Goal: Complete application form

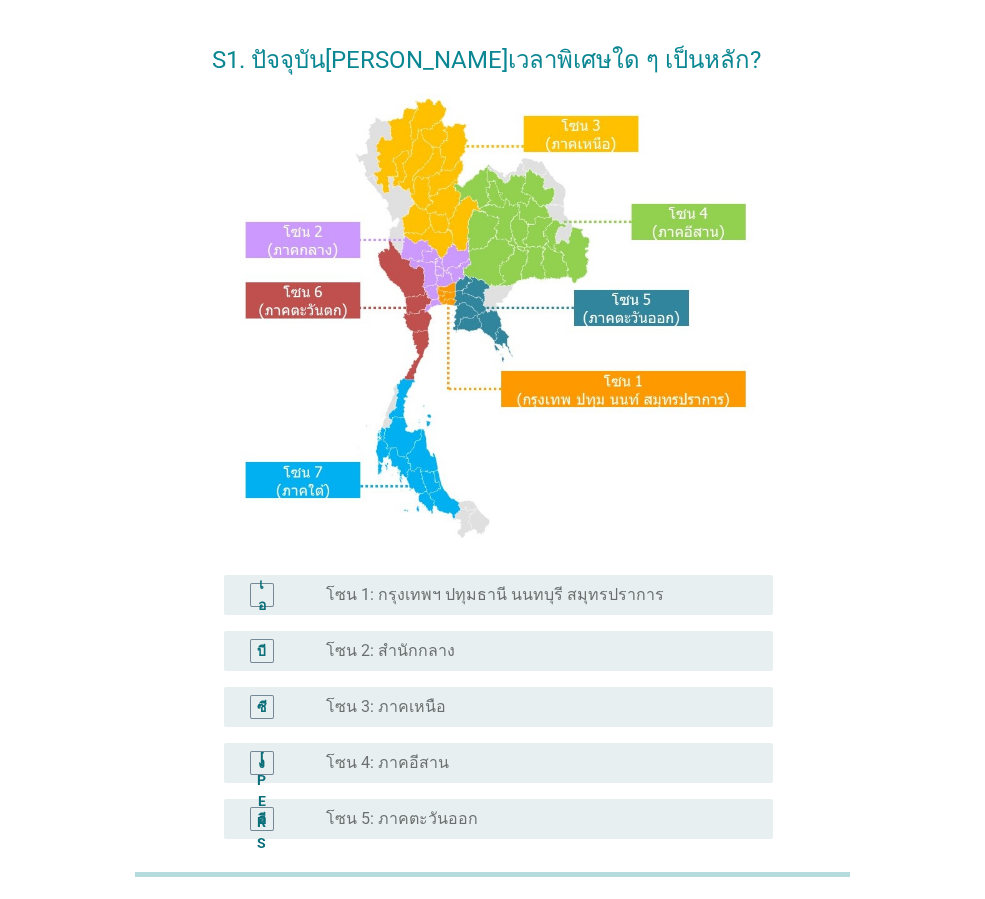
scroll to position [200, 0]
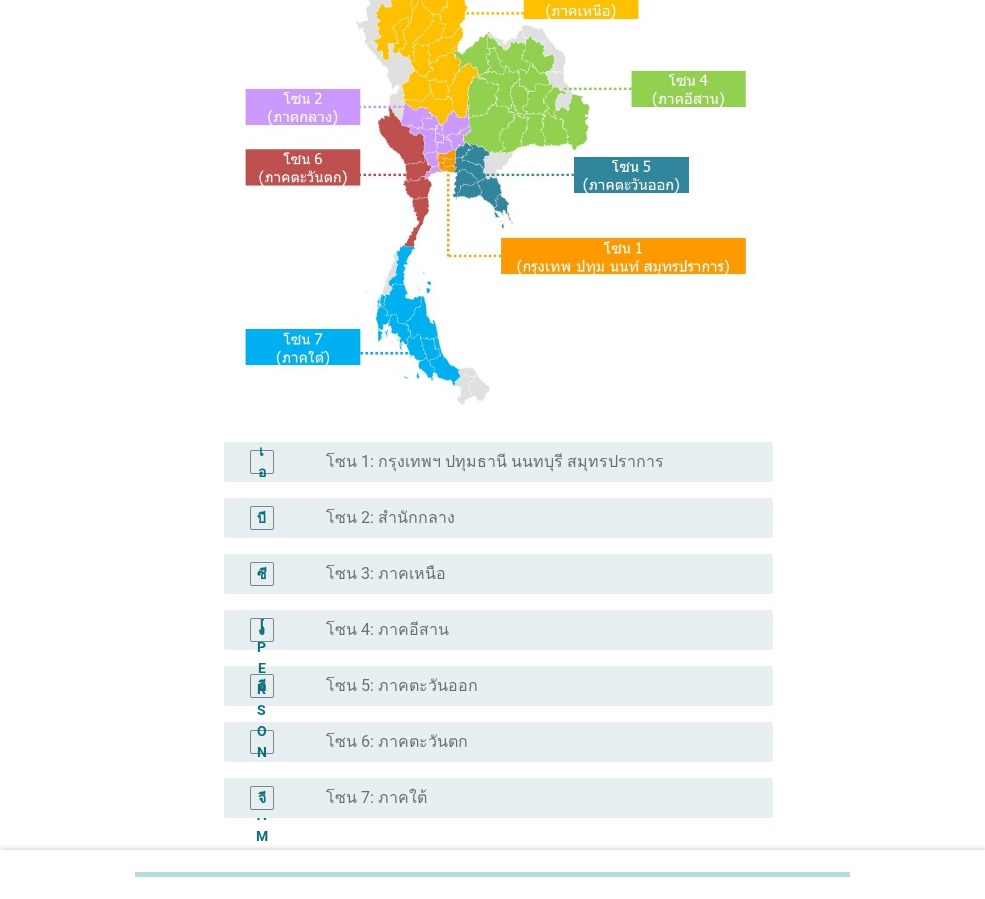
click at [384, 578] on font "โซน 3: ภาคเหนือ" at bounding box center [386, 573] width 120 height 19
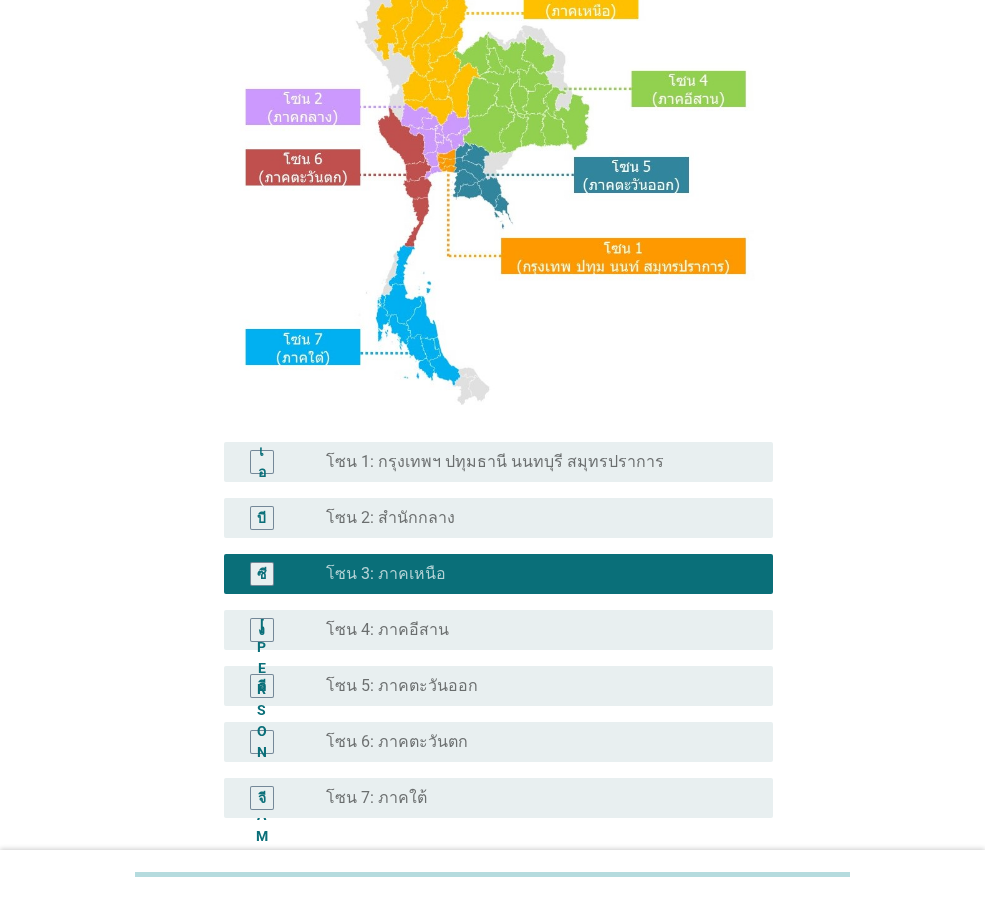
scroll to position [376, 0]
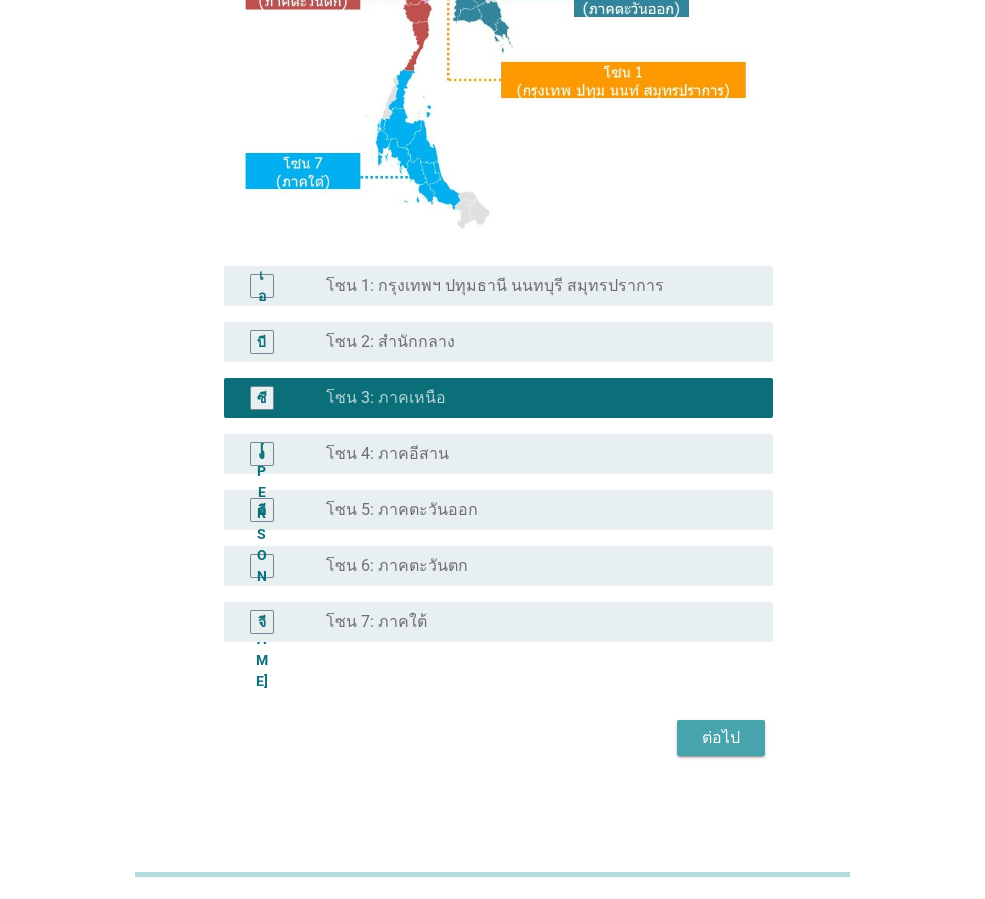
click at [731, 739] on font "ต่อไป" at bounding box center [721, 737] width 38 height 19
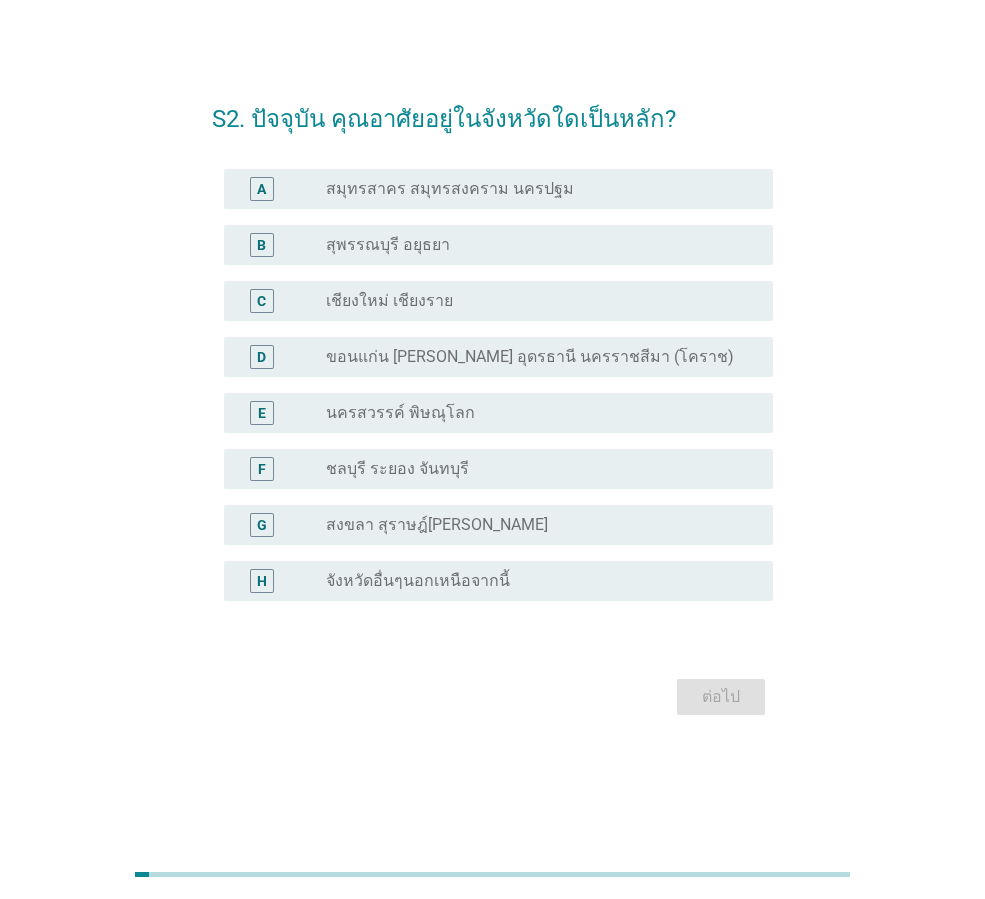
scroll to position [0, 0]
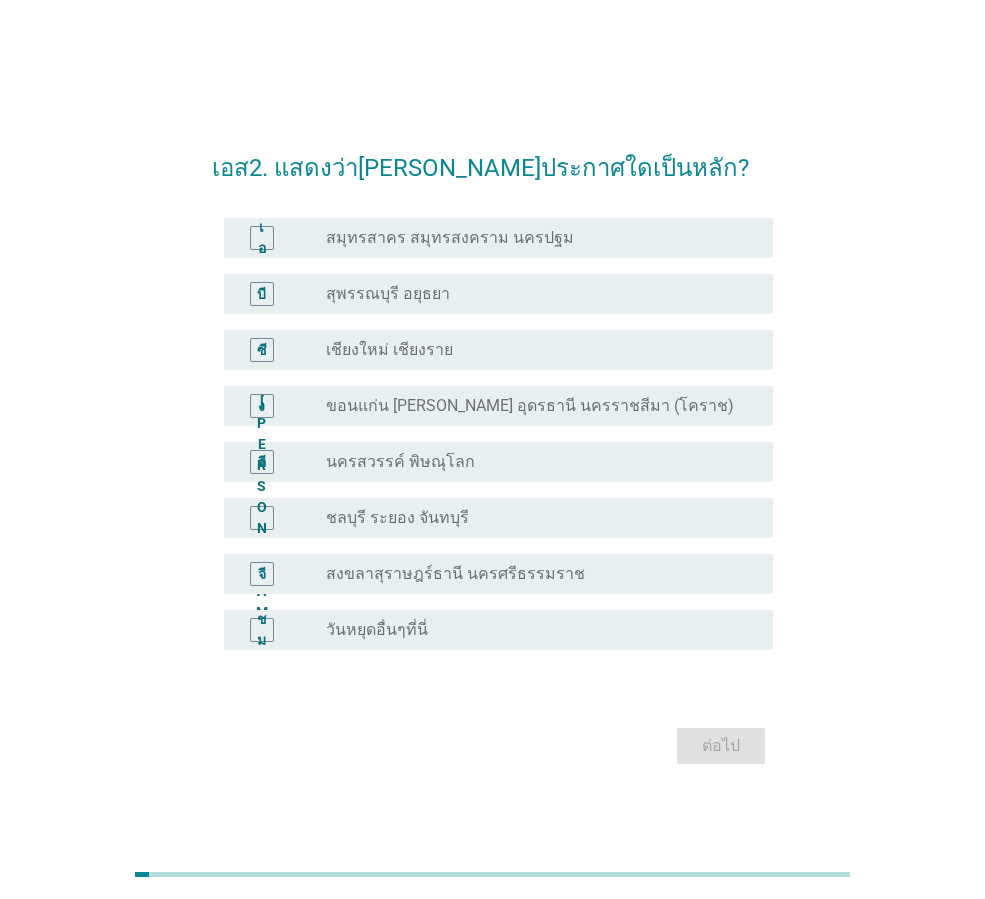
click at [432, 351] on font "เชียงใหม่ เชียงราย" at bounding box center [389, 349] width 127 height 19
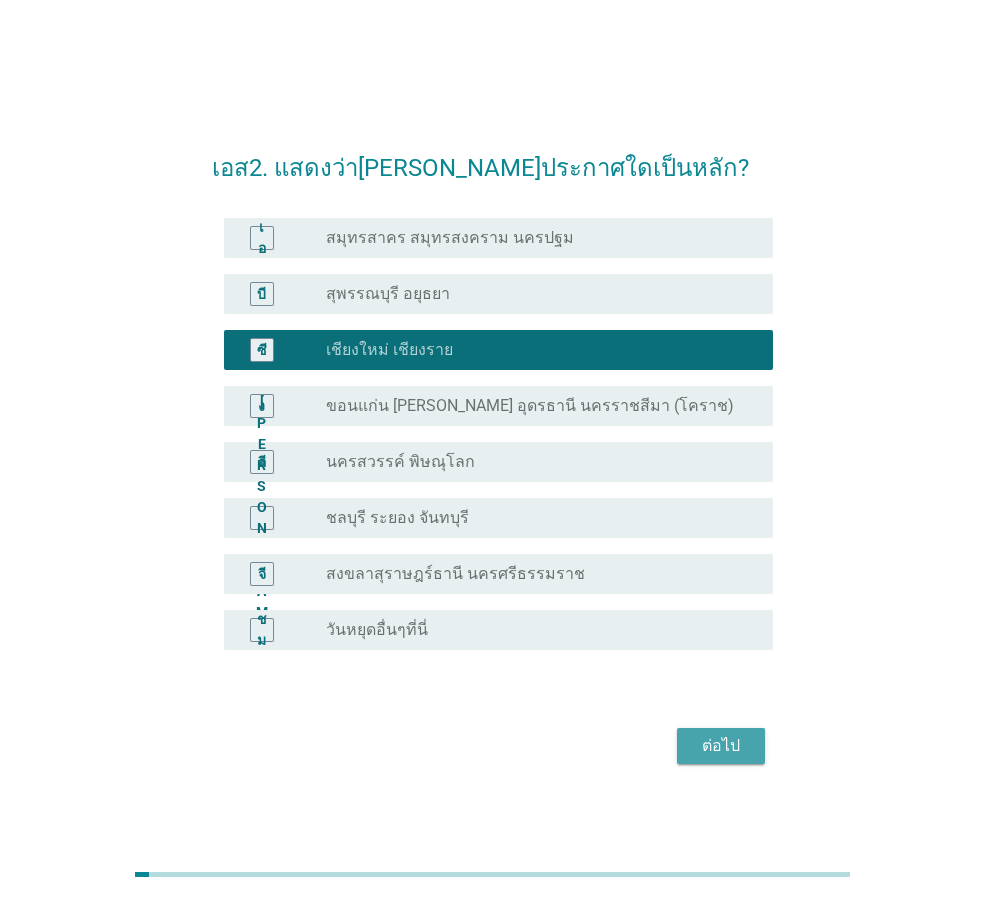
click at [707, 744] on font "ต่อไป" at bounding box center [721, 745] width 38 height 19
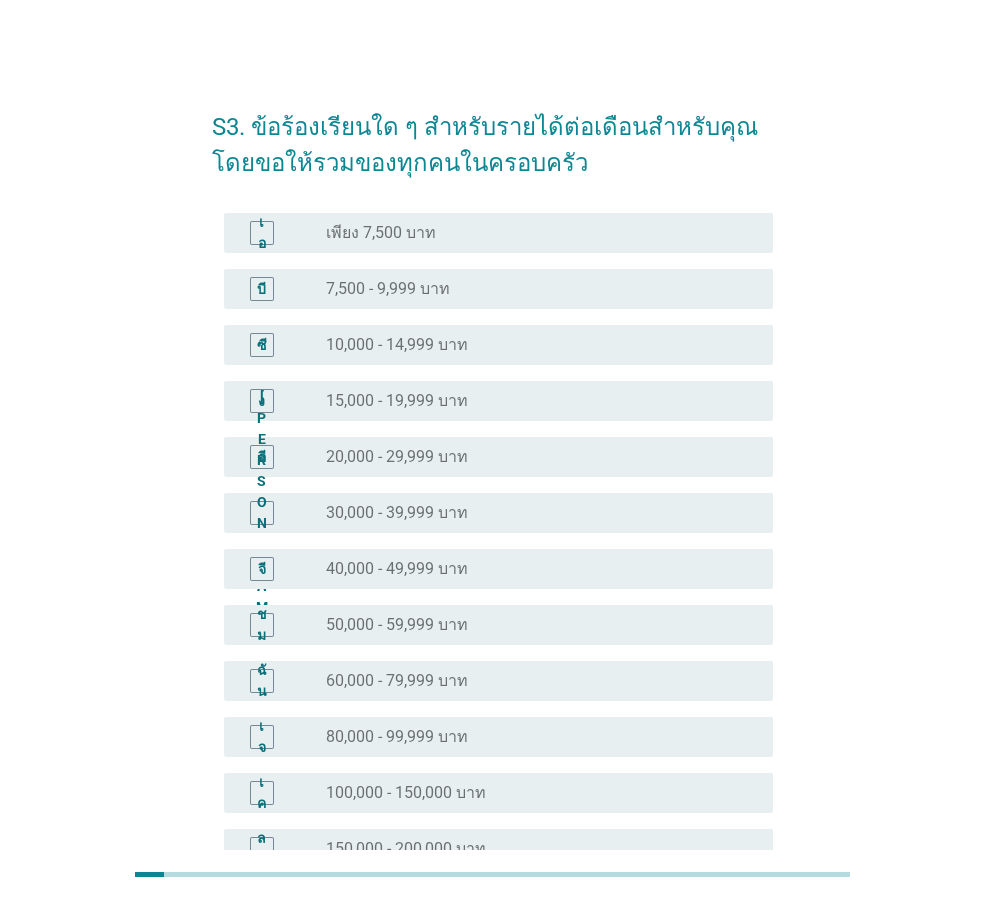
click at [389, 503] on font "30,000 - 39,999 บาท" at bounding box center [397, 512] width 142 height 19
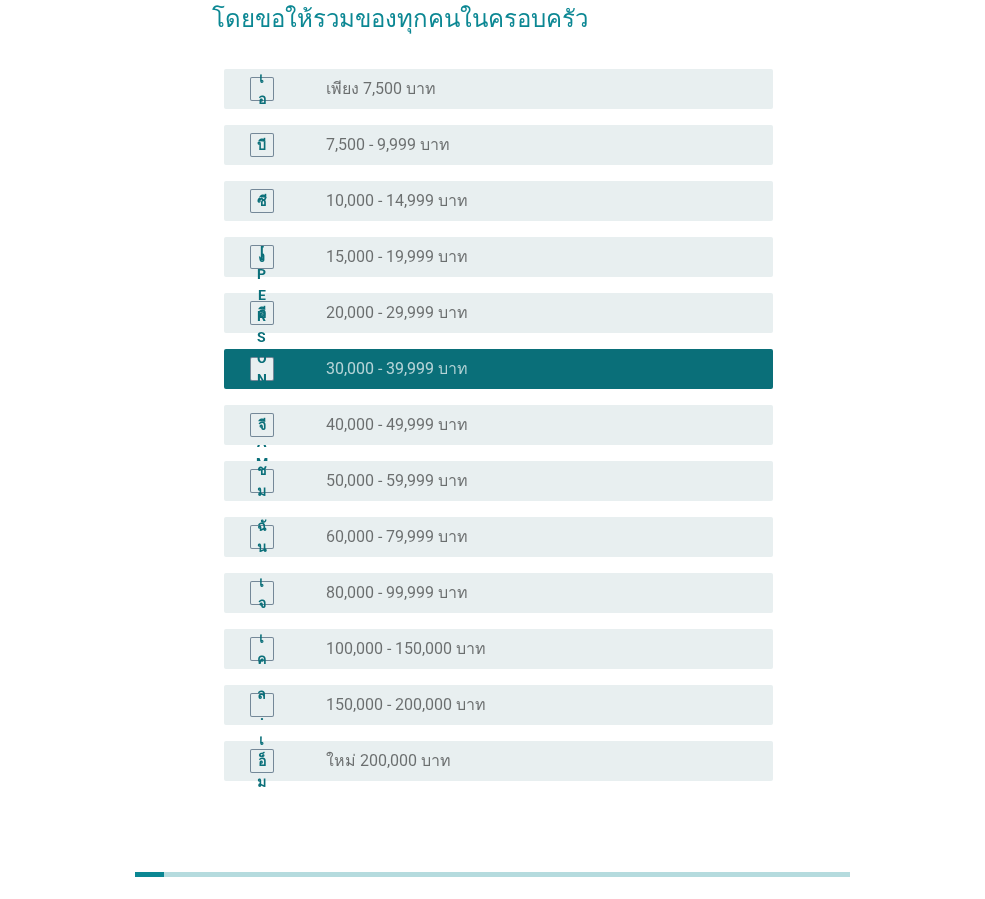
scroll to position [283, 0]
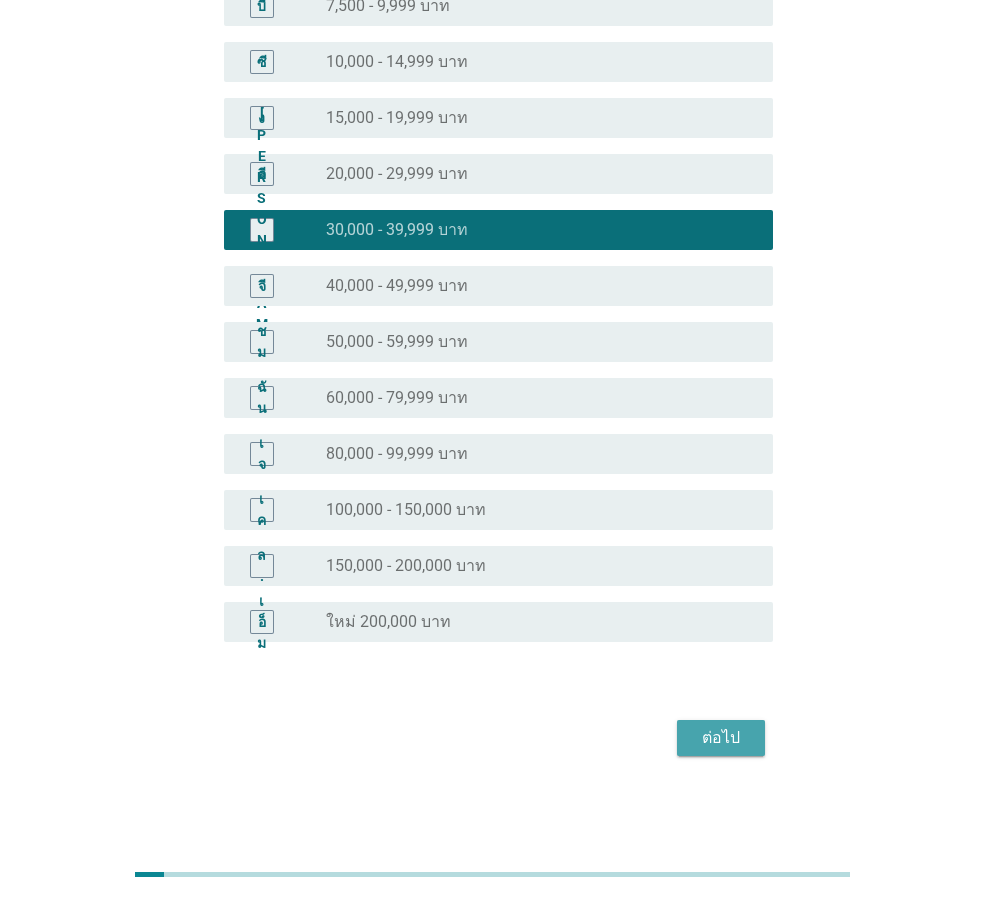
click at [734, 731] on font "ต่อไป" at bounding box center [721, 737] width 38 height 19
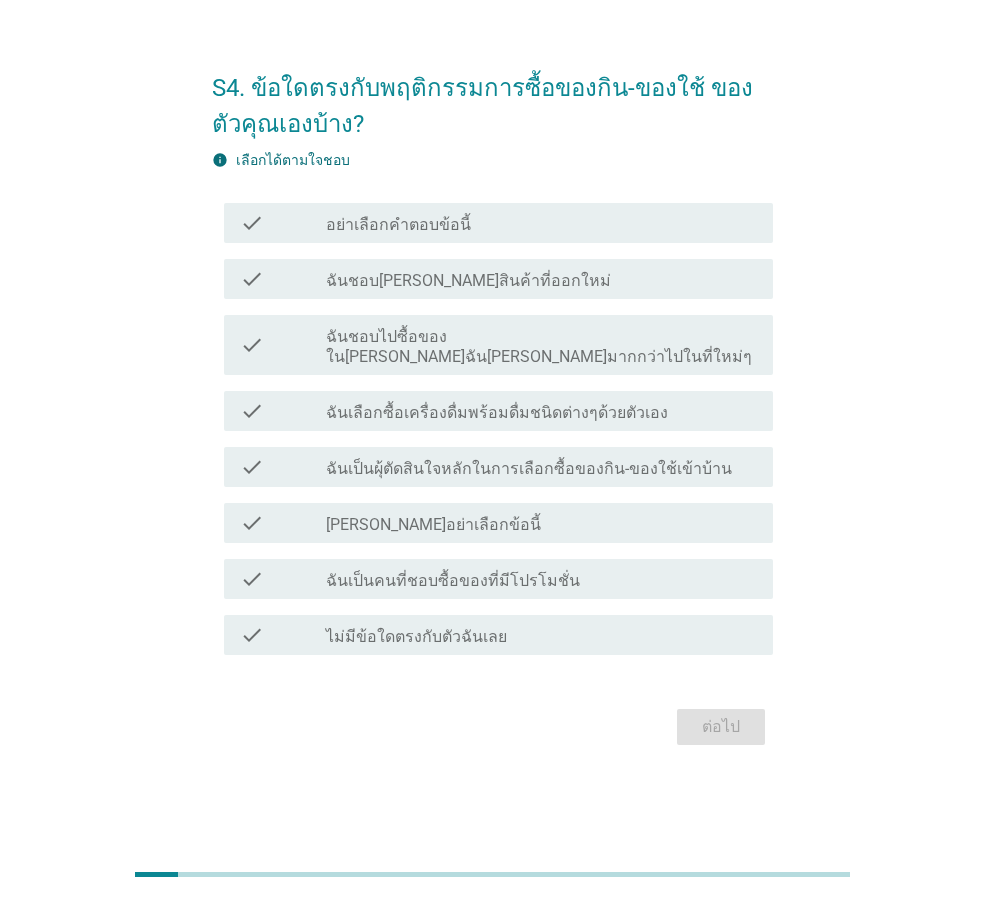
scroll to position [0, 0]
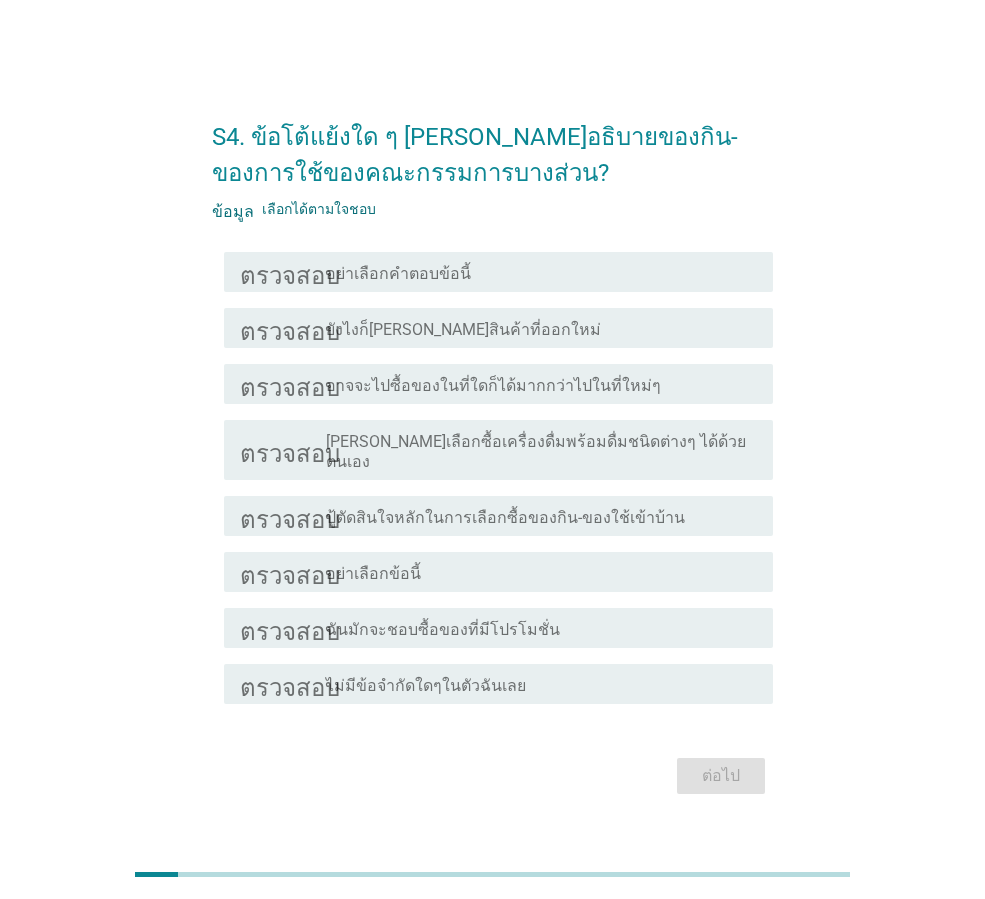
click at [509, 453] on font "[PERSON_NAME]เลือกซื้อเครื่องดื่มพร้อมดื่มชนิดต่างๆ ได้ด้วยตนเอง" at bounding box center [536, 451] width 420 height 39
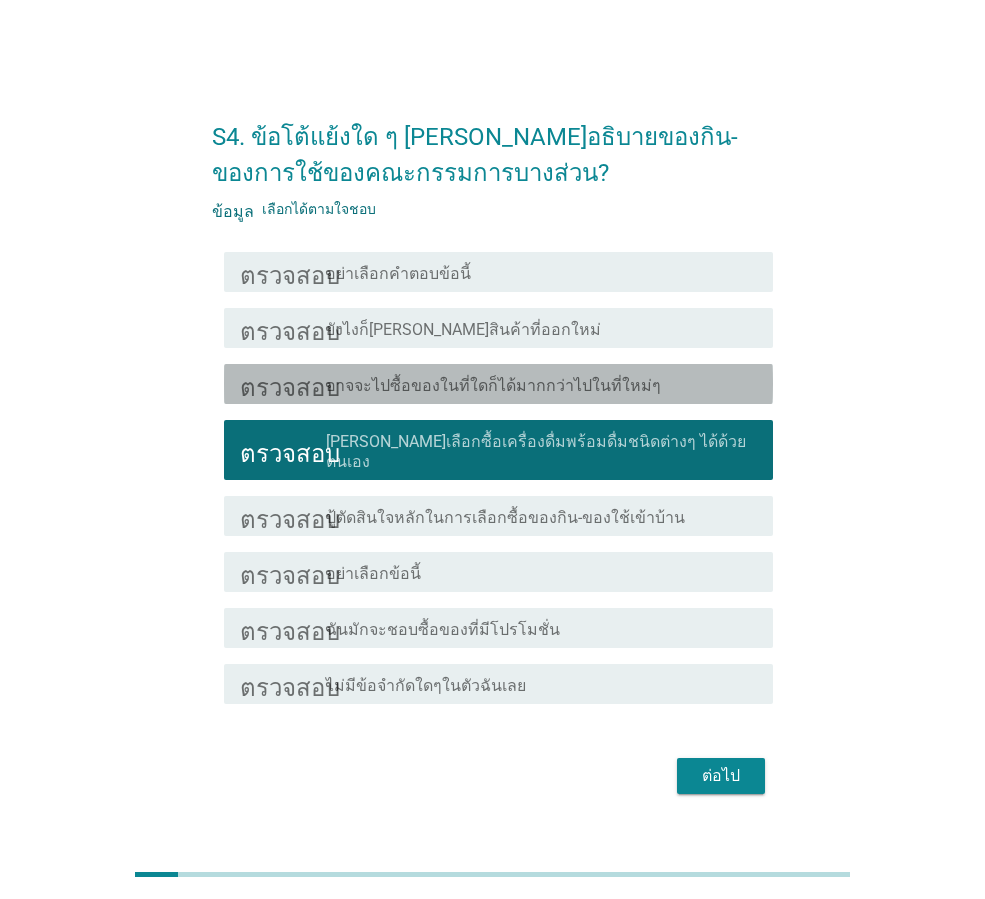
click at [507, 395] on font "อาจจะไปซื้อของในที่ใดก็ได้มากกว่าไปในที่ใหม่ๆ" at bounding box center [493, 385] width 335 height 19
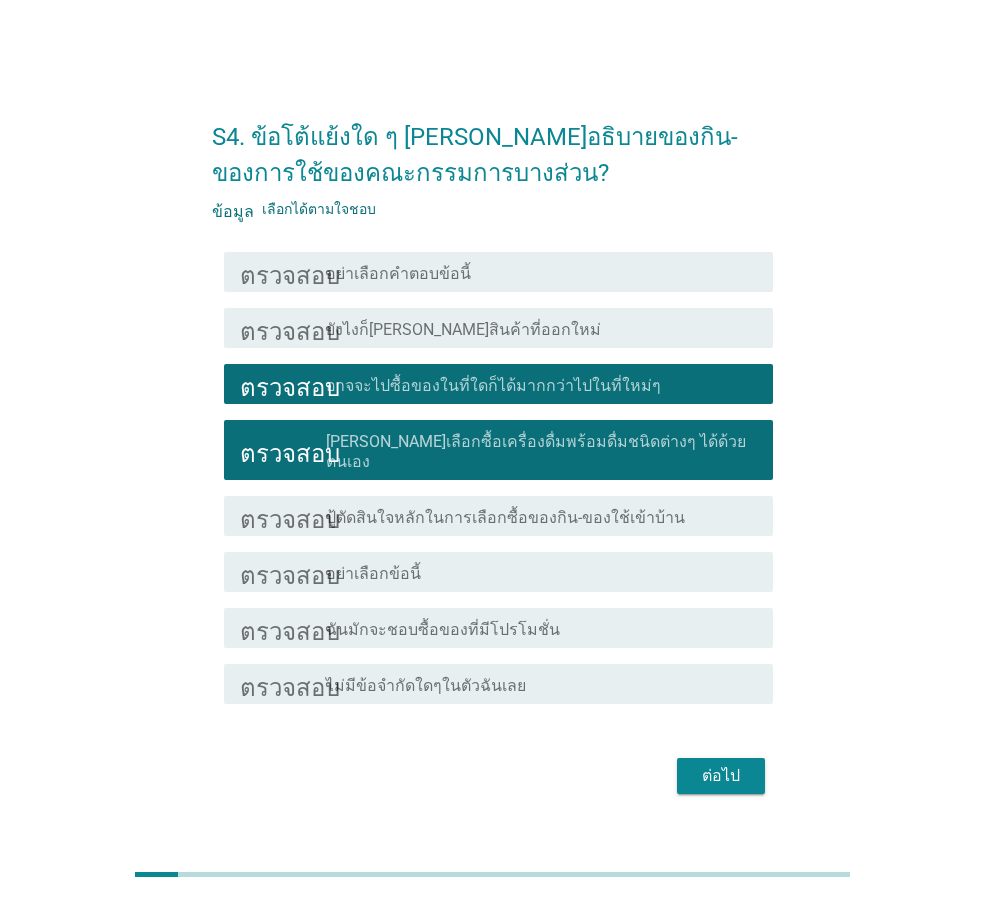
click at [487, 620] on font "ฉันมักจะชอบซื้อของที่มีโปรโมชั่น" at bounding box center [443, 629] width 234 height 19
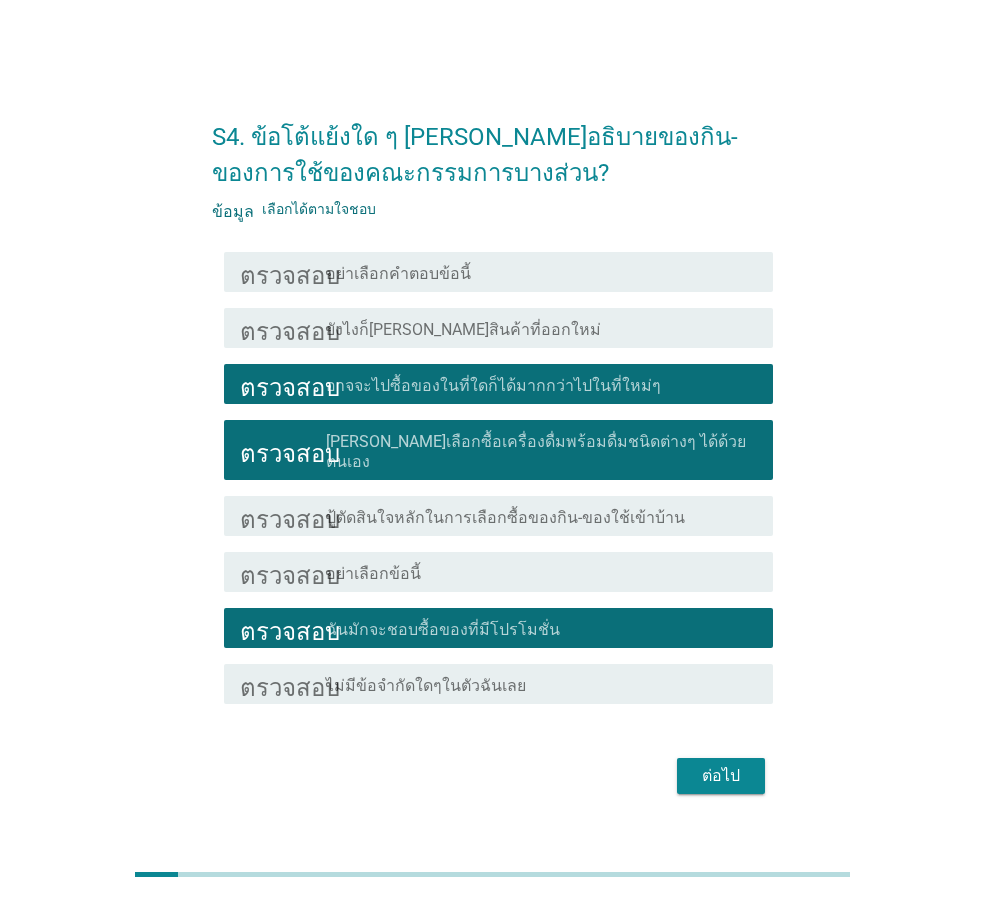
click at [605, 510] on font "ปู้ตัดสินใจหลักในการเลือกซื้อของกิน-ของใช้เข้าบ้าน" at bounding box center [505, 517] width 359 height 19
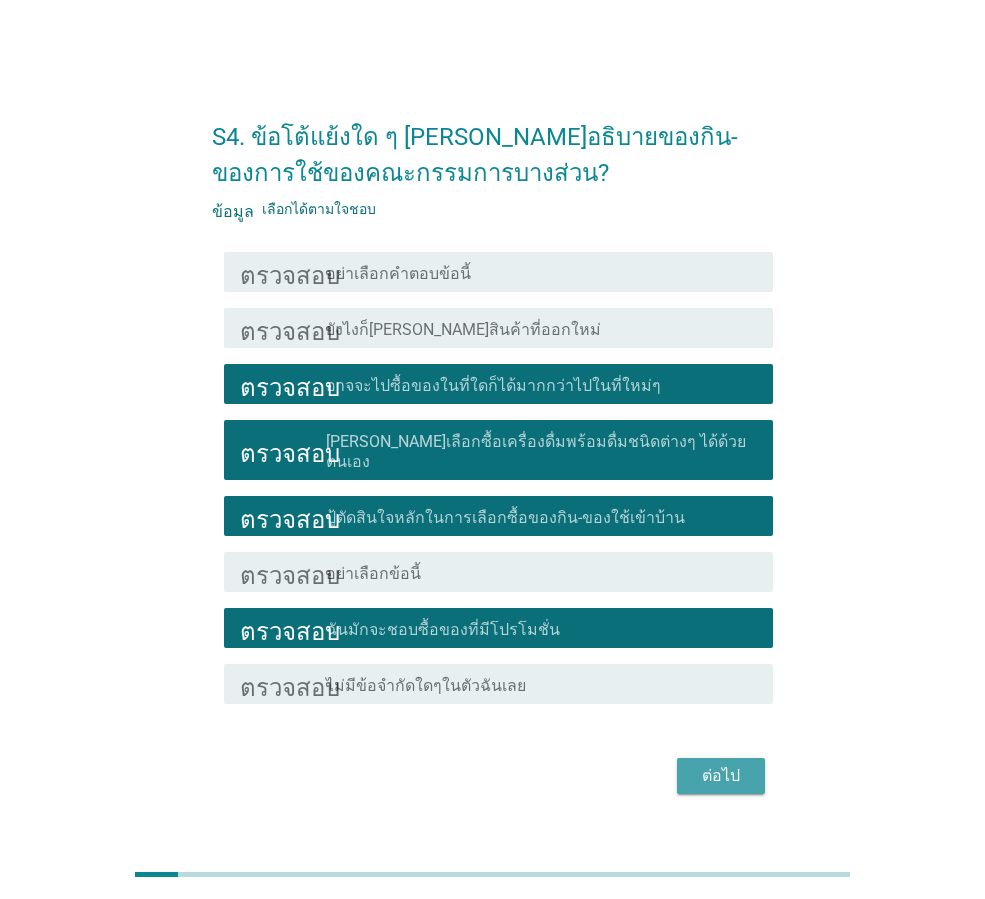
click at [712, 771] on font "ต่อไป" at bounding box center [721, 775] width 38 height 19
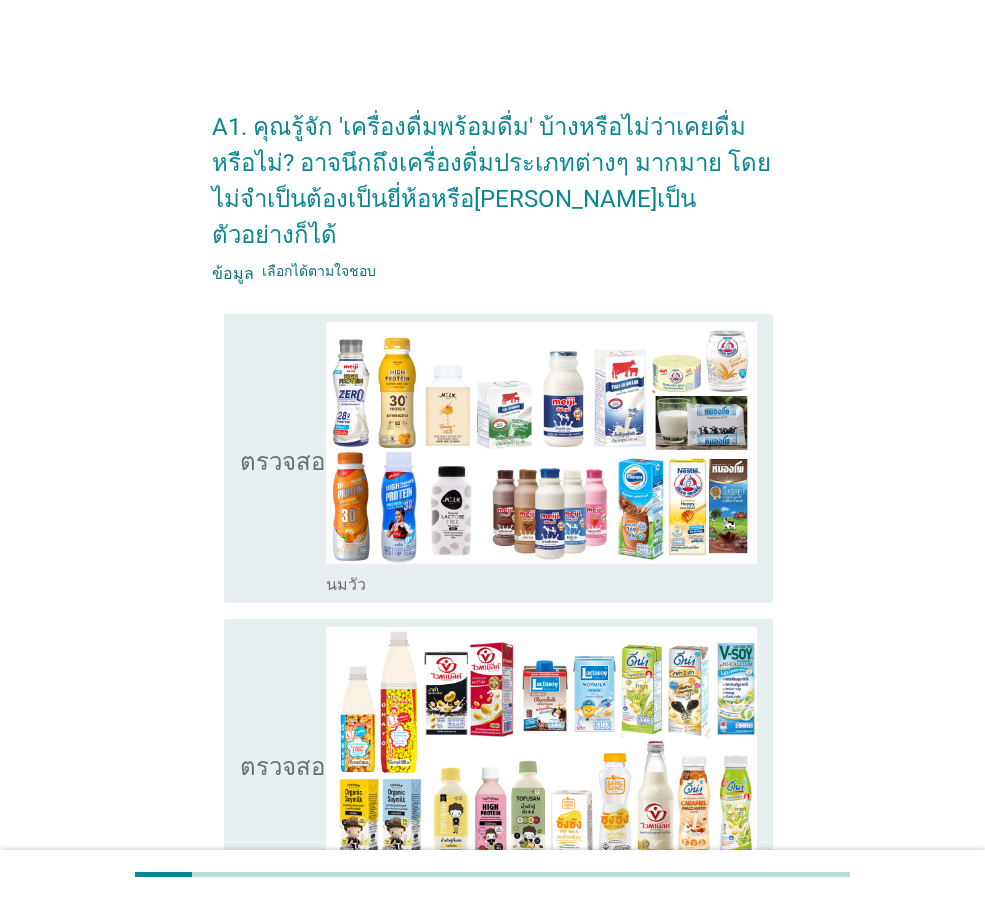
click at [271, 477] on icon "ตรวจสอบ" at bounding box center [290, 458] width 100 height 273
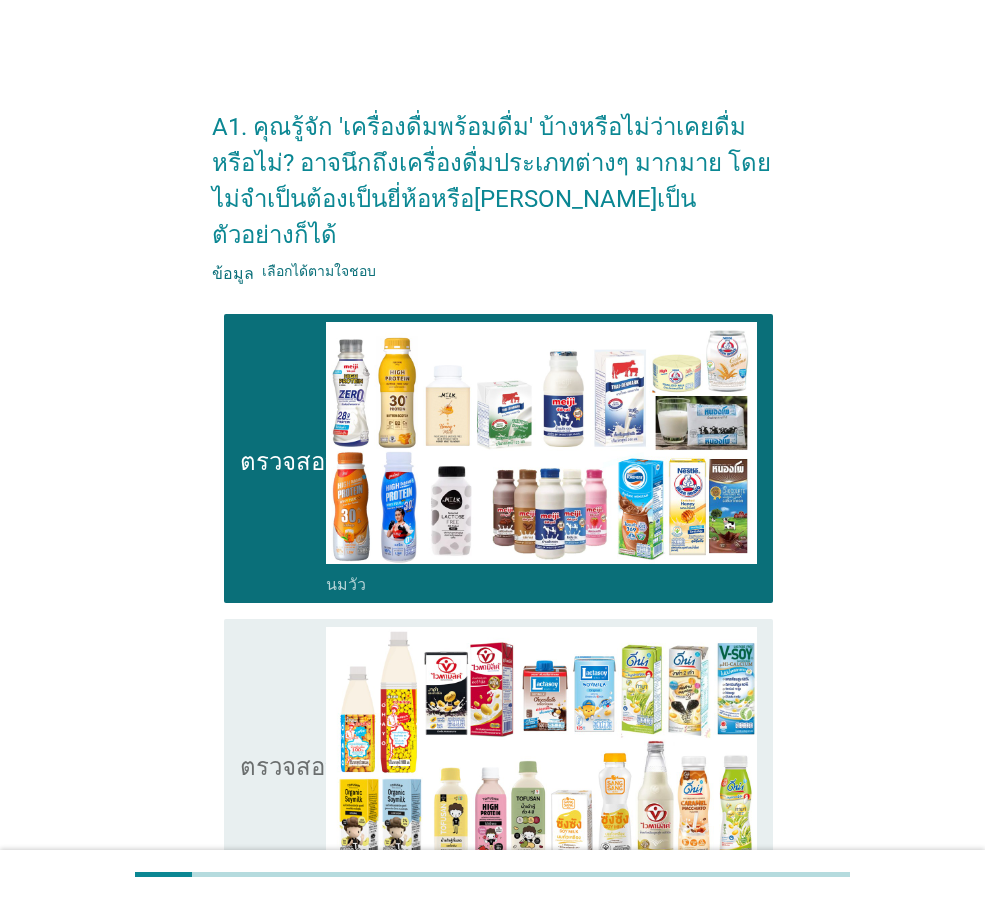
click at [251, 671] on icon "ตรวจสอบ" at bounding box center [290, 763] width 100 height 273
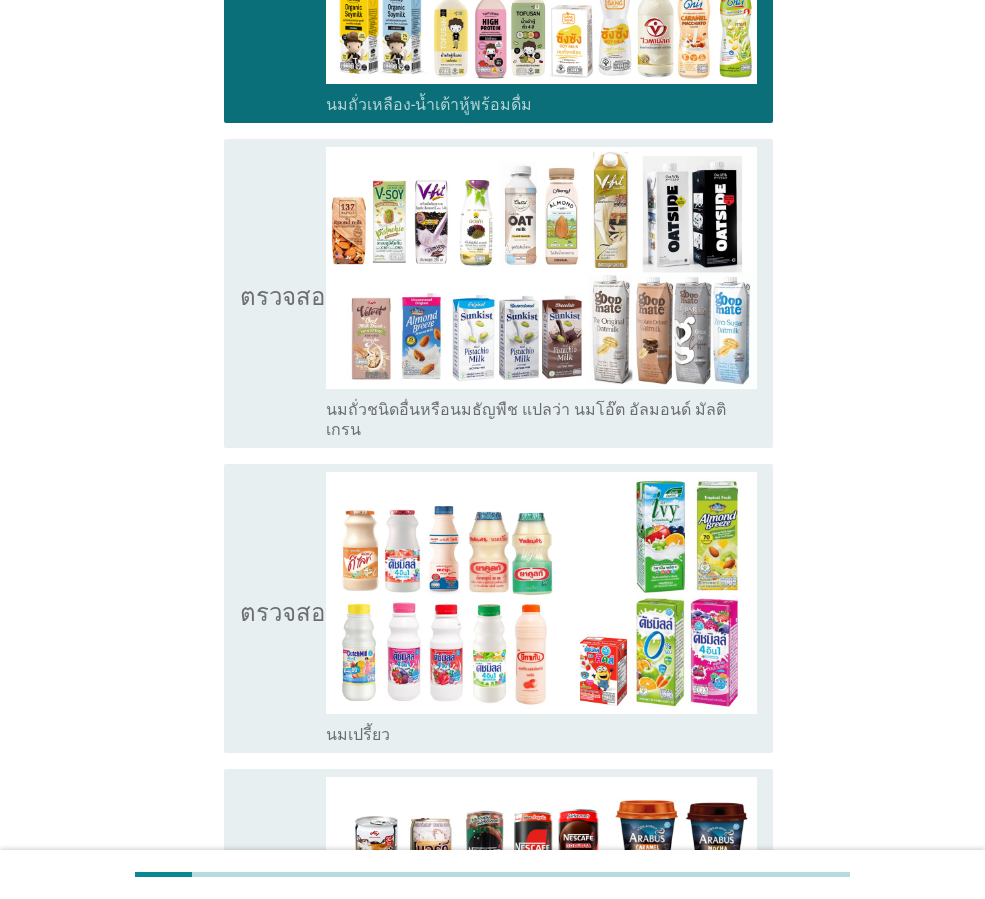
scroll to position [800, 0]
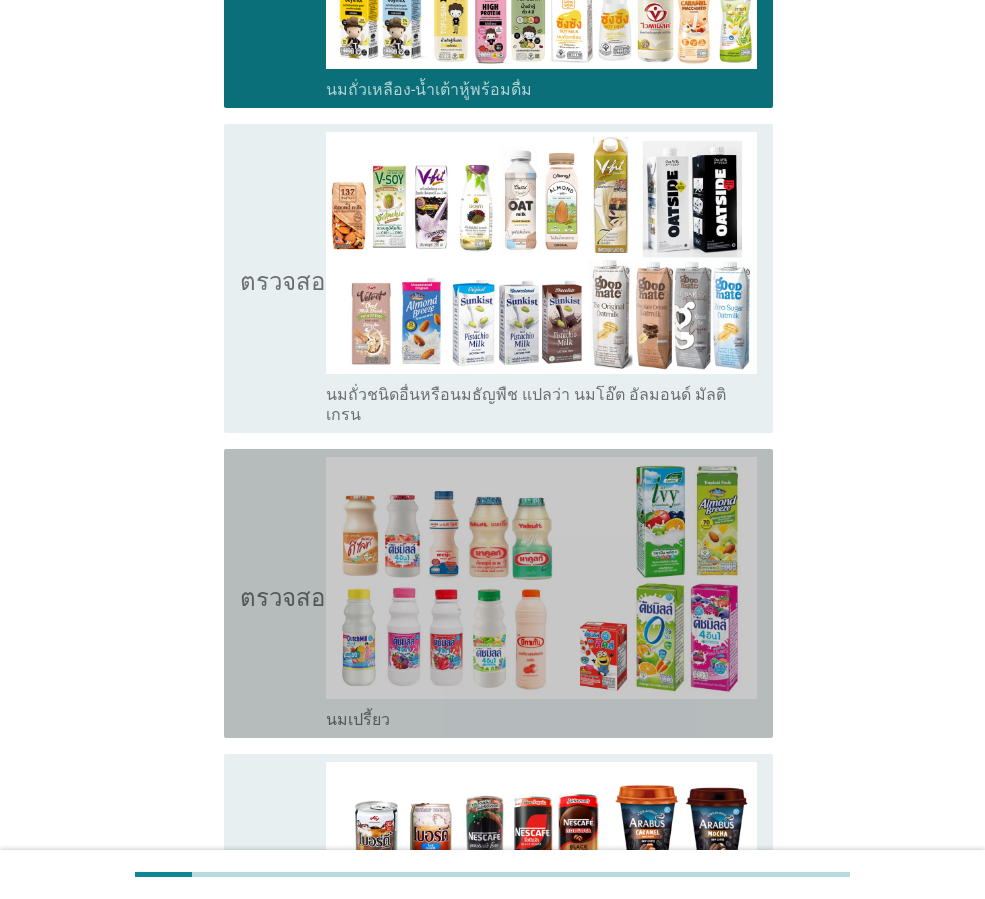
click at [273, 564] on icon "ตรวจสอบ" at bounding box center [290, 593] width 100 height 273
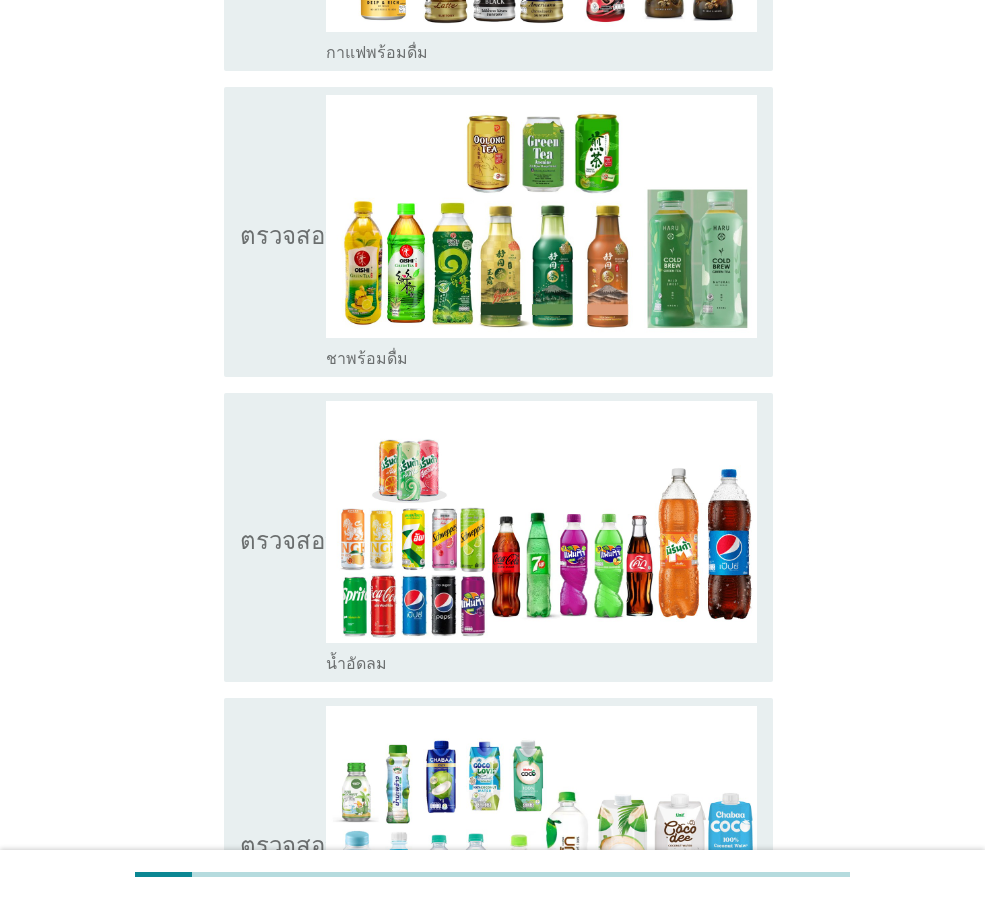
scroll to position [1800, 0]
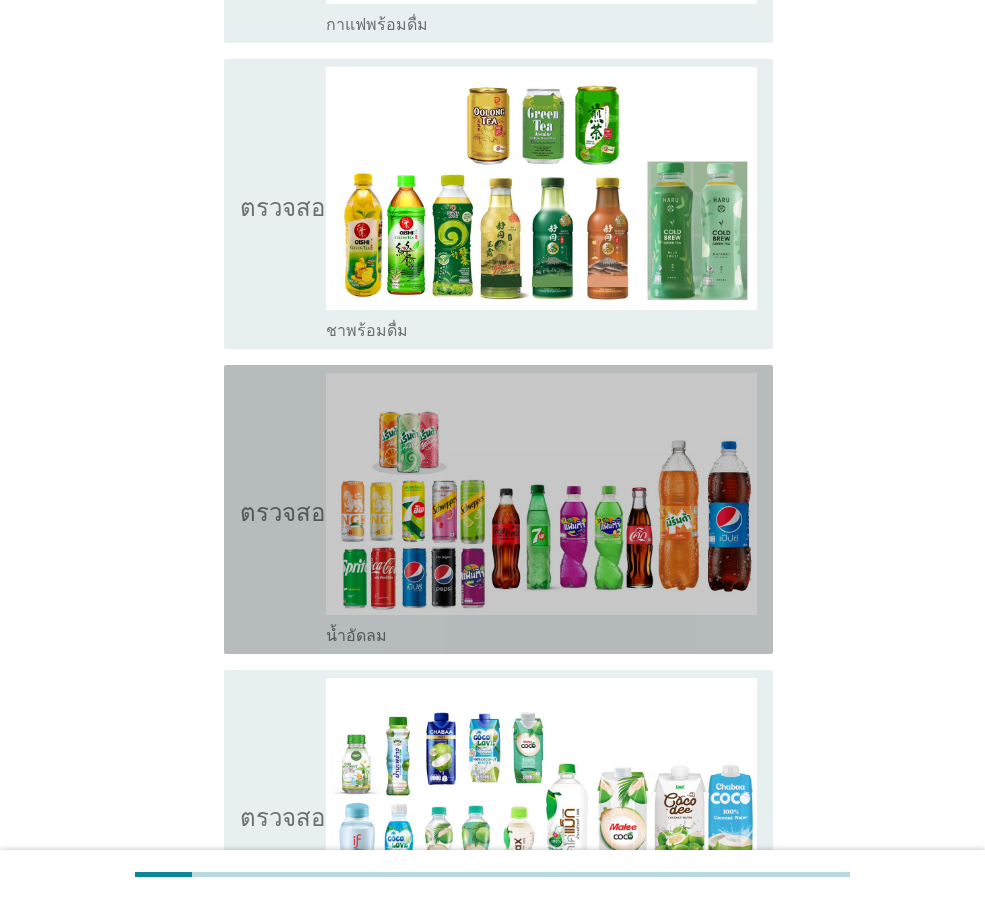
click at [273, 559] on icon "ตรวจสอบ" at bounding box center [290, 509] width 100 height 273
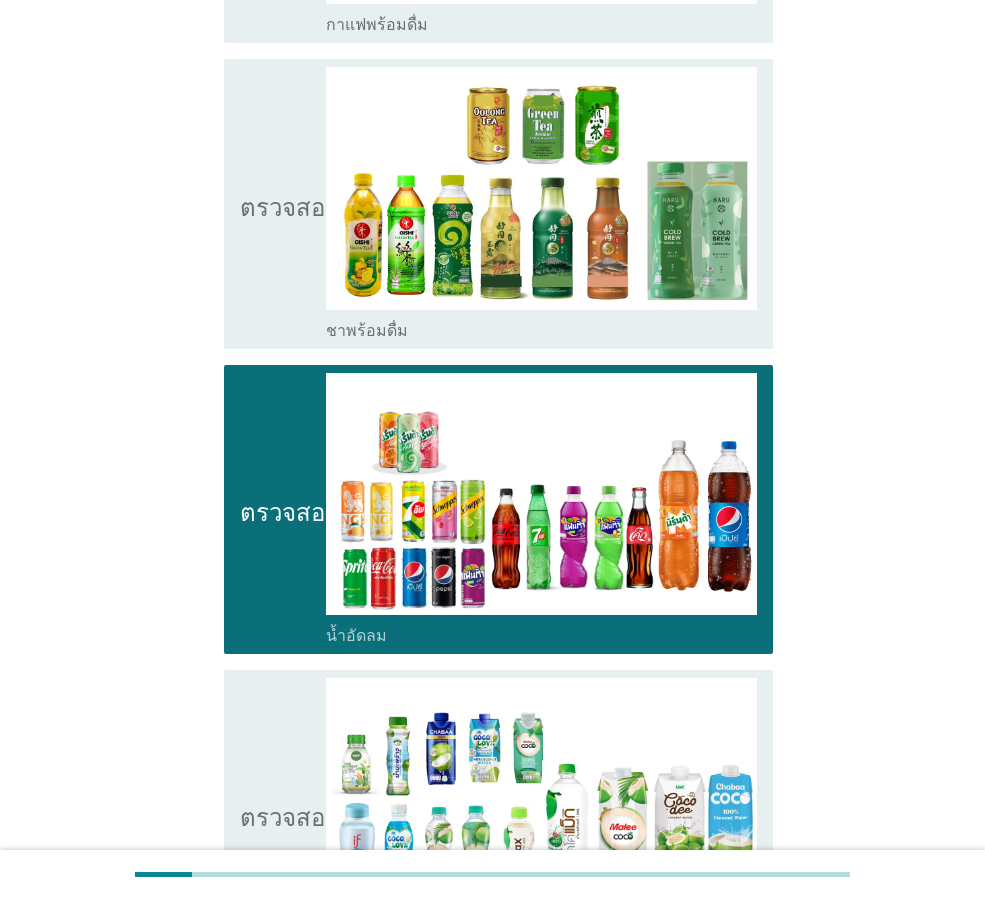
click at [279, 678] on icon "ตรวจสอบ" at bounding box center [290, 814] width 100 height 273
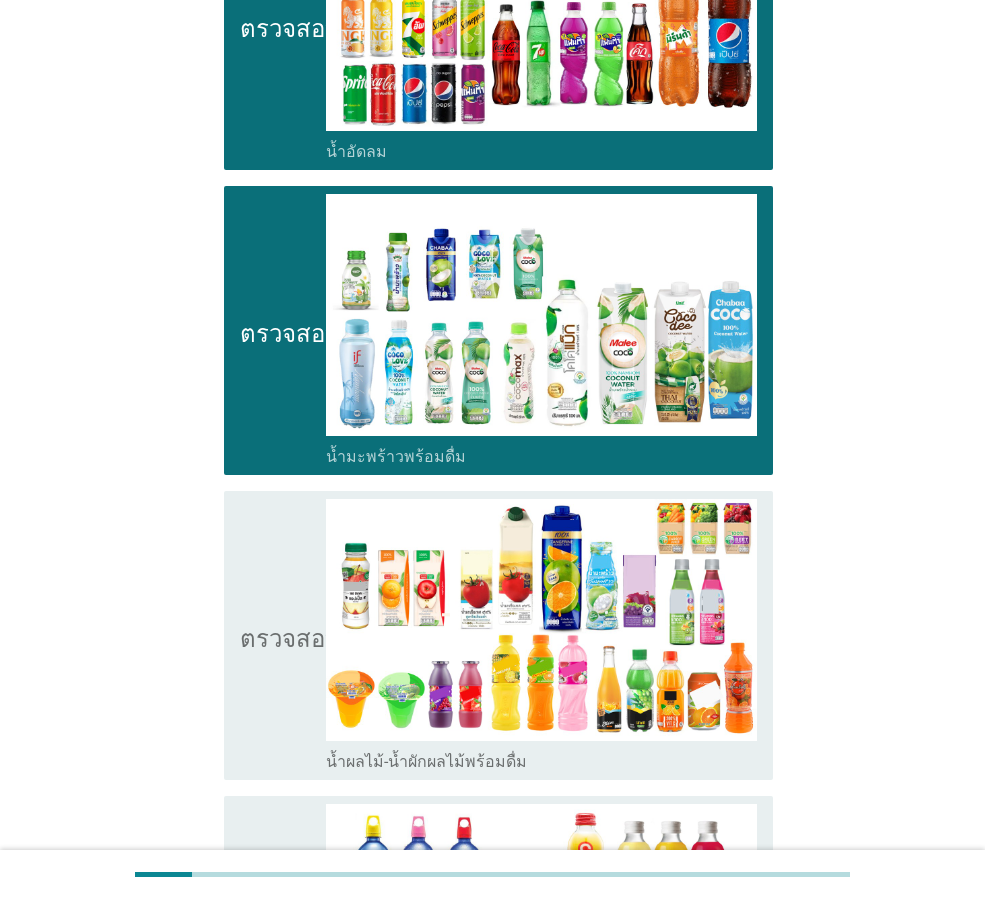
scroll to position [2299, 0]
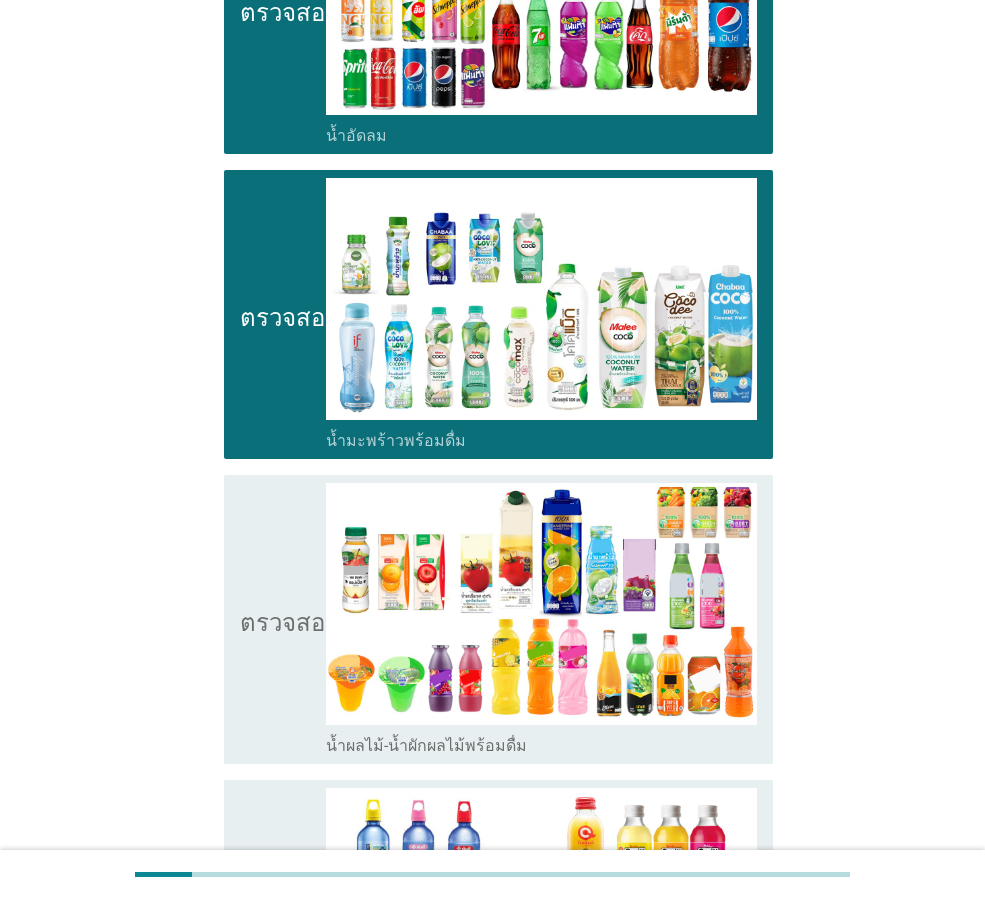
click at [270, 644] on icon "ตรวจสอบ" at bounding box center [290, 619] width 100 height 273
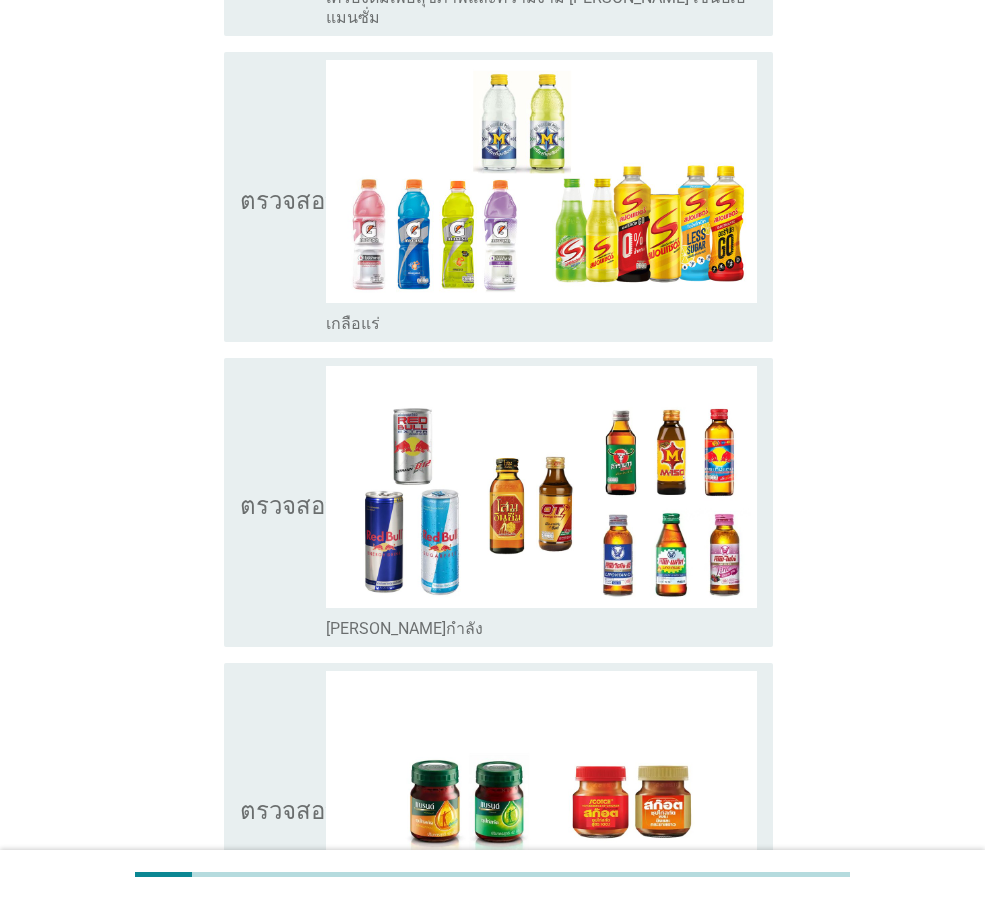
scroll to position [3799, 0]
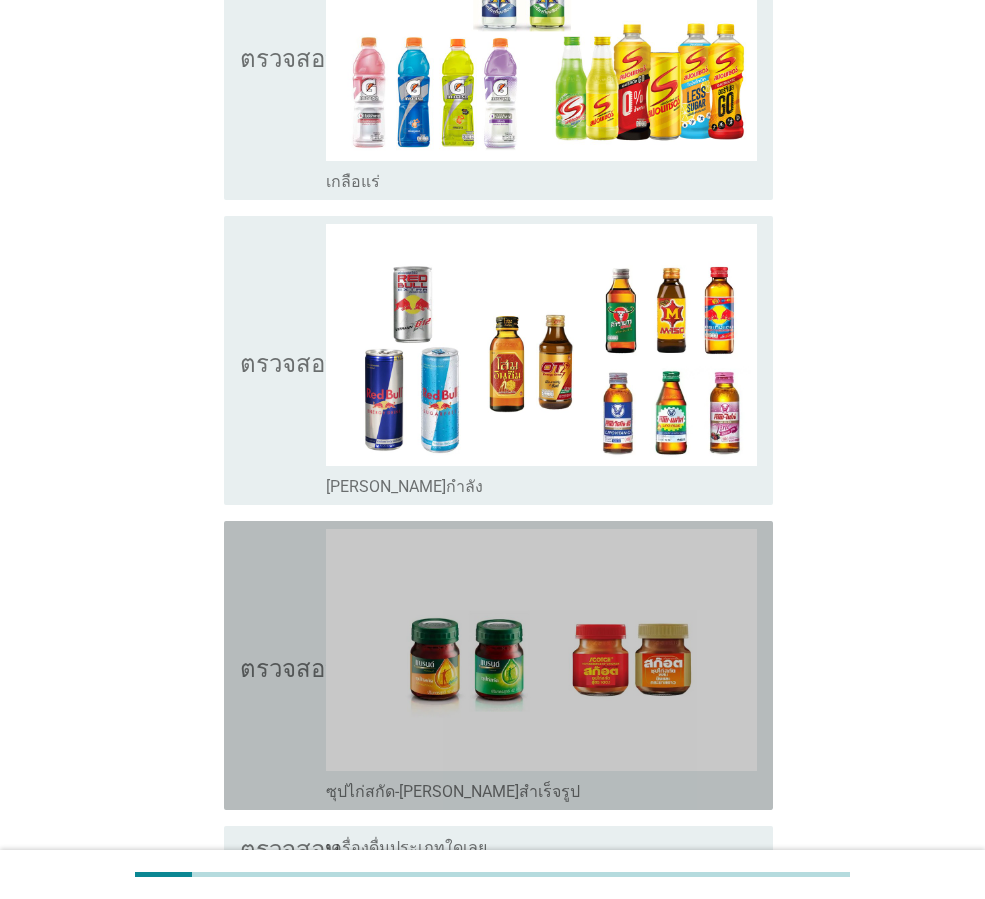
click at [270, 642] on icon "ตรวจสอบ" at bounding box center [290, 665] width 100 height 273
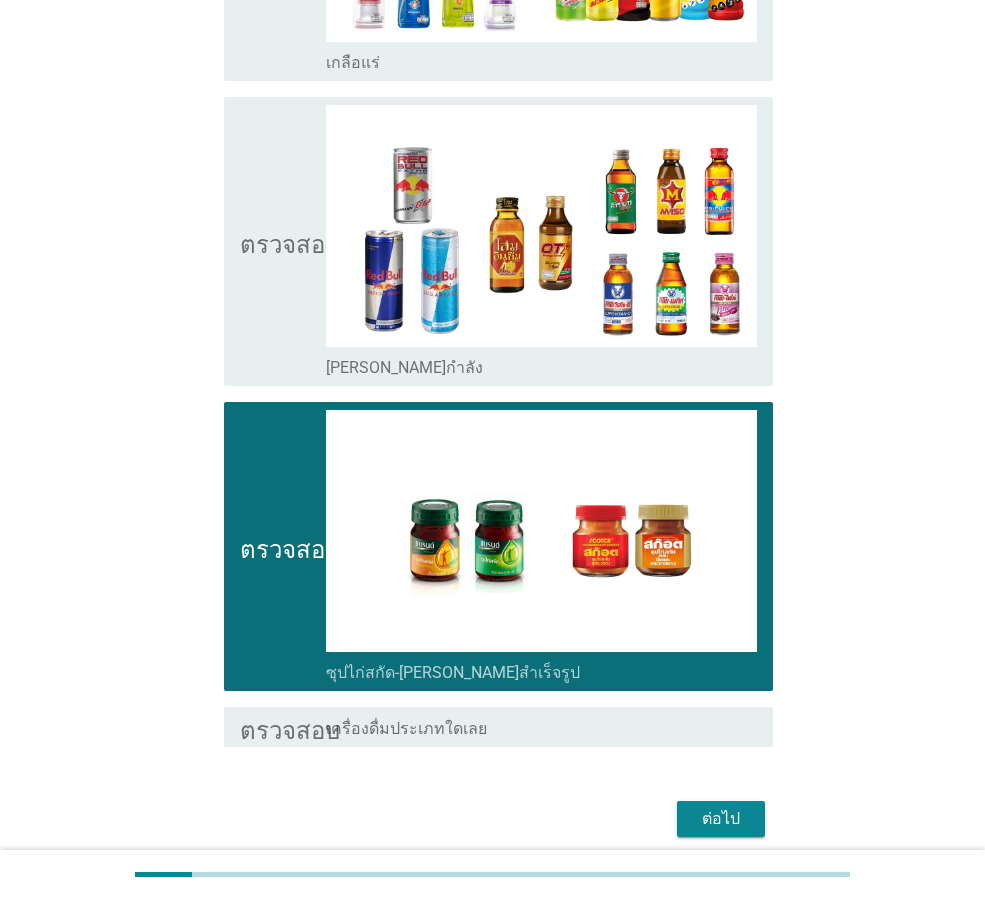
scroll to position [3923, 0]
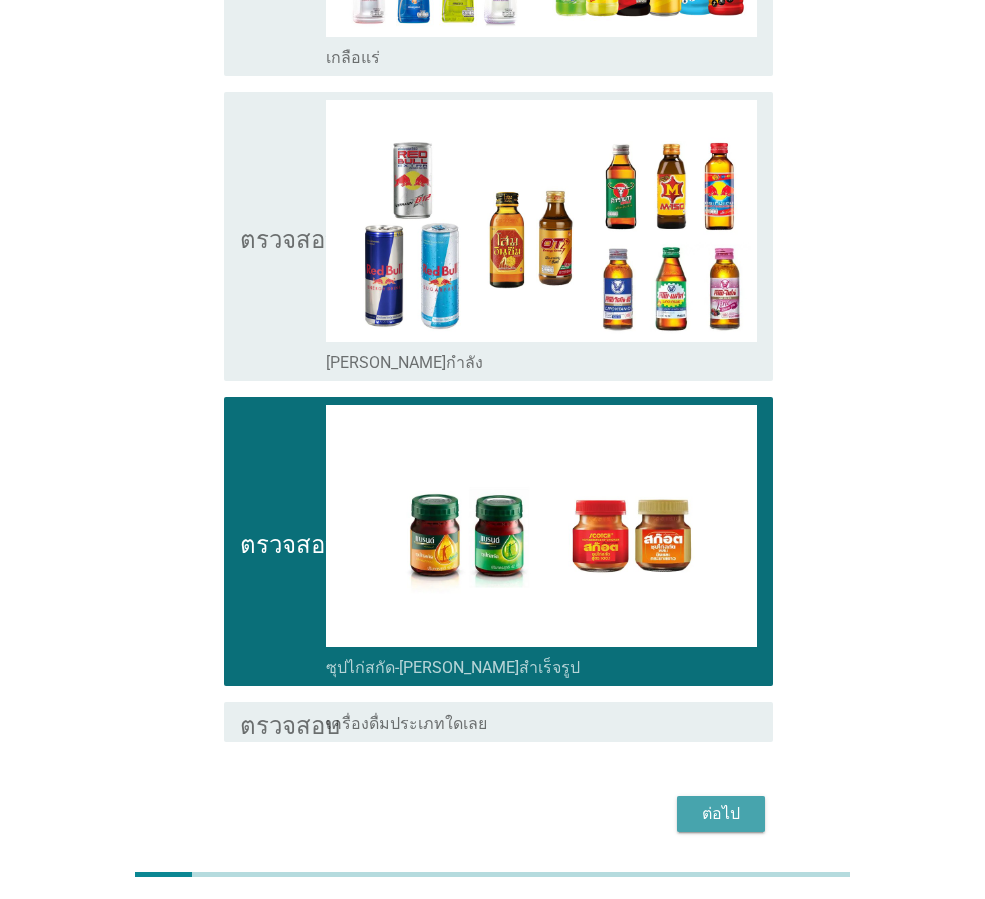
click at [707, 804] on font "ต่อไป" at bounding box center [721, 813] width 38 height 19
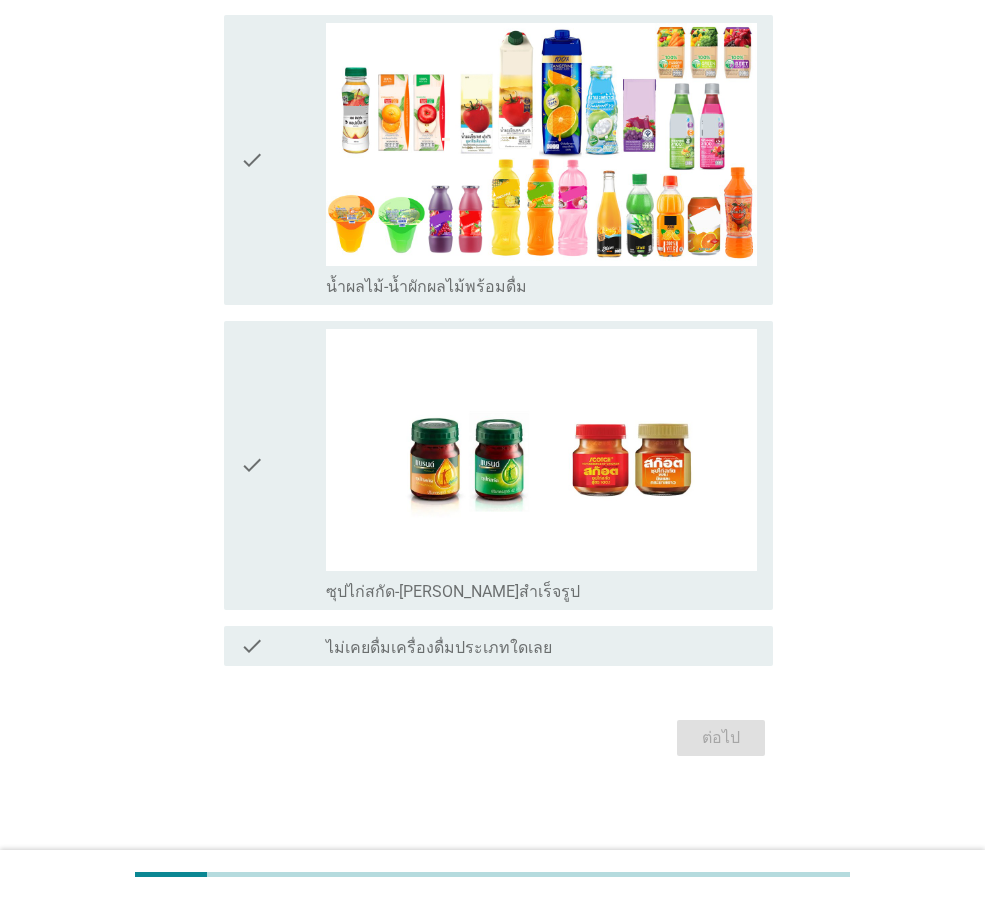
scroll to position [0, 0]
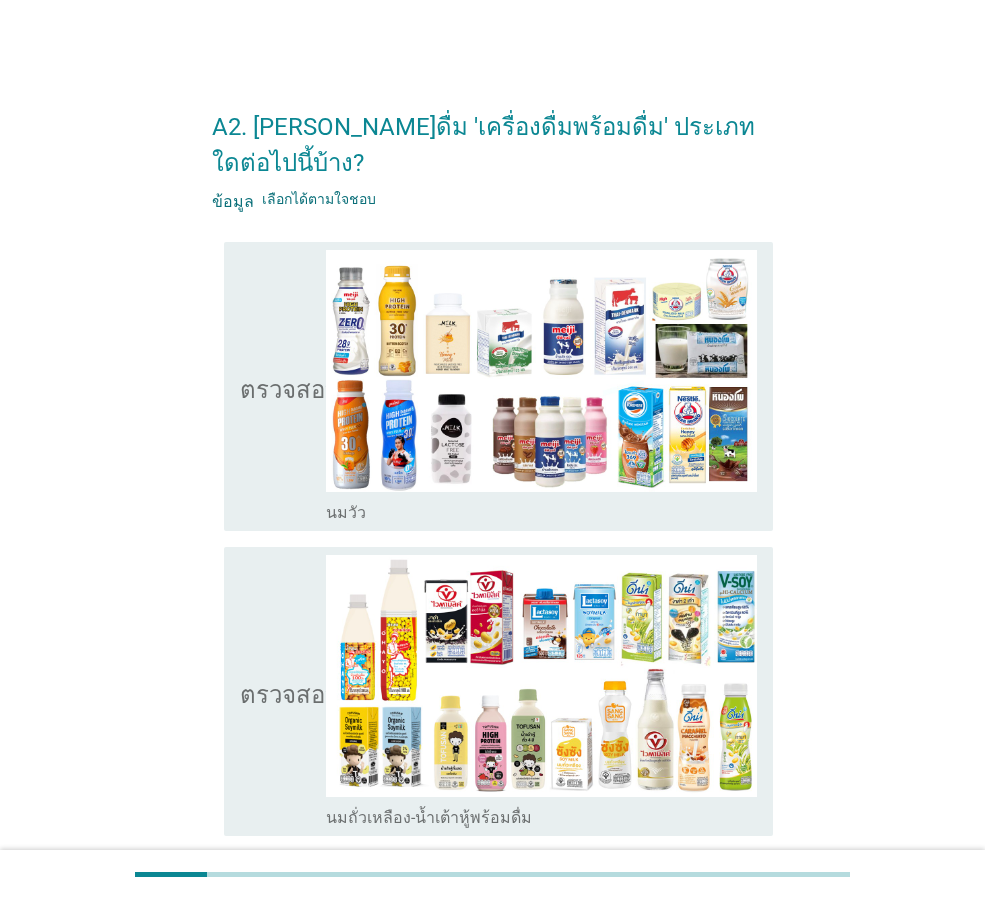
click at [283, 380] on icon "ตรวจสอบ" at bounding box center [290, 386] width 100 height 273
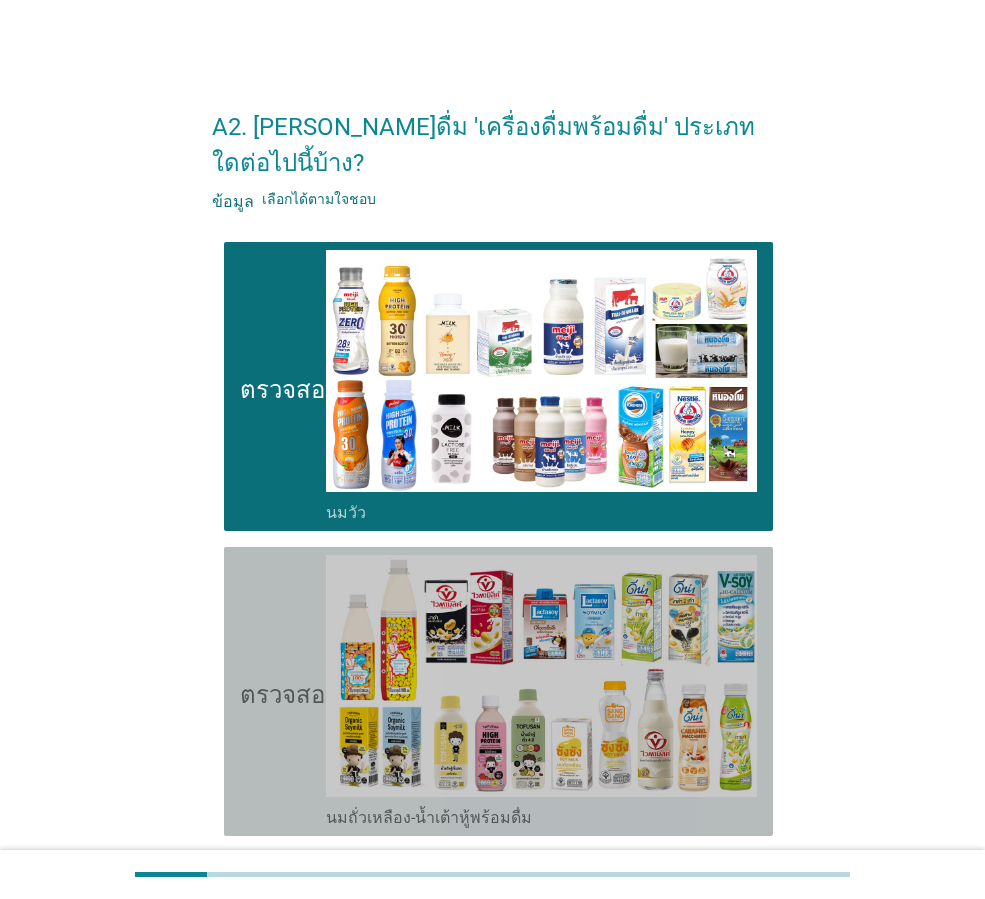
click at [256, 619] on icon "ตรวจสอบ" at bounding box center [290, 691] width 100 height 273
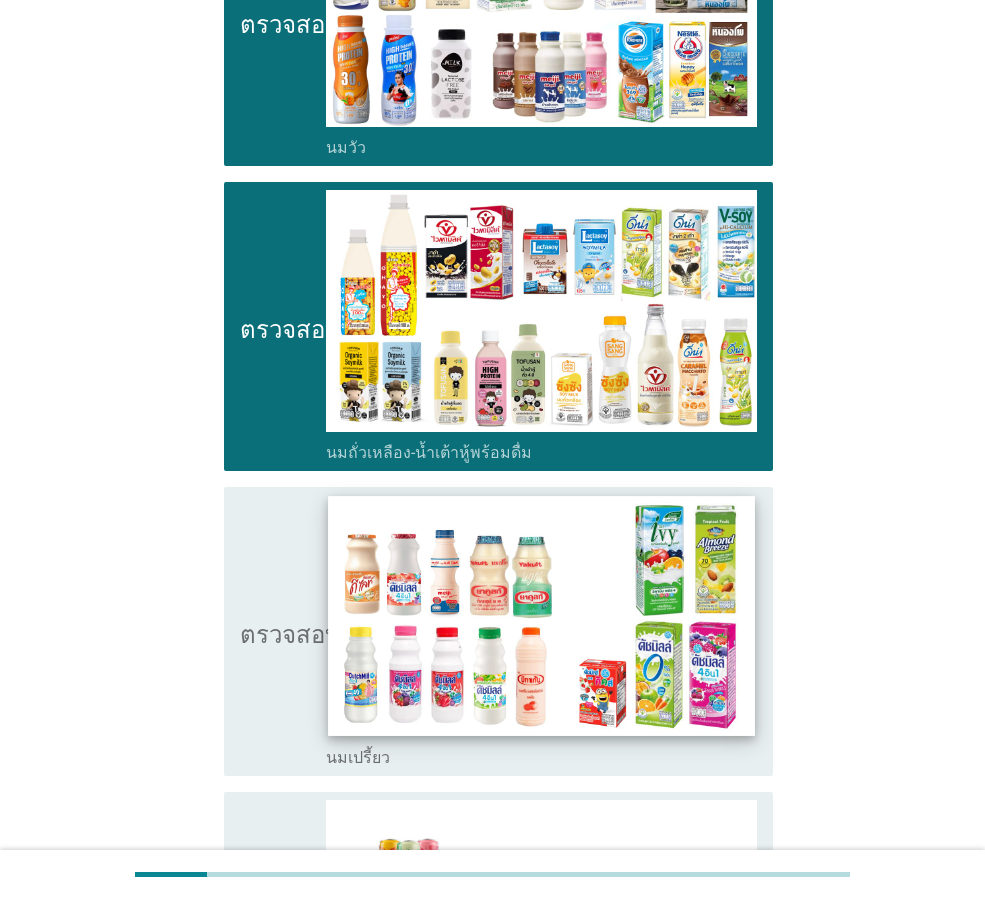
scroll to position [400, 0]
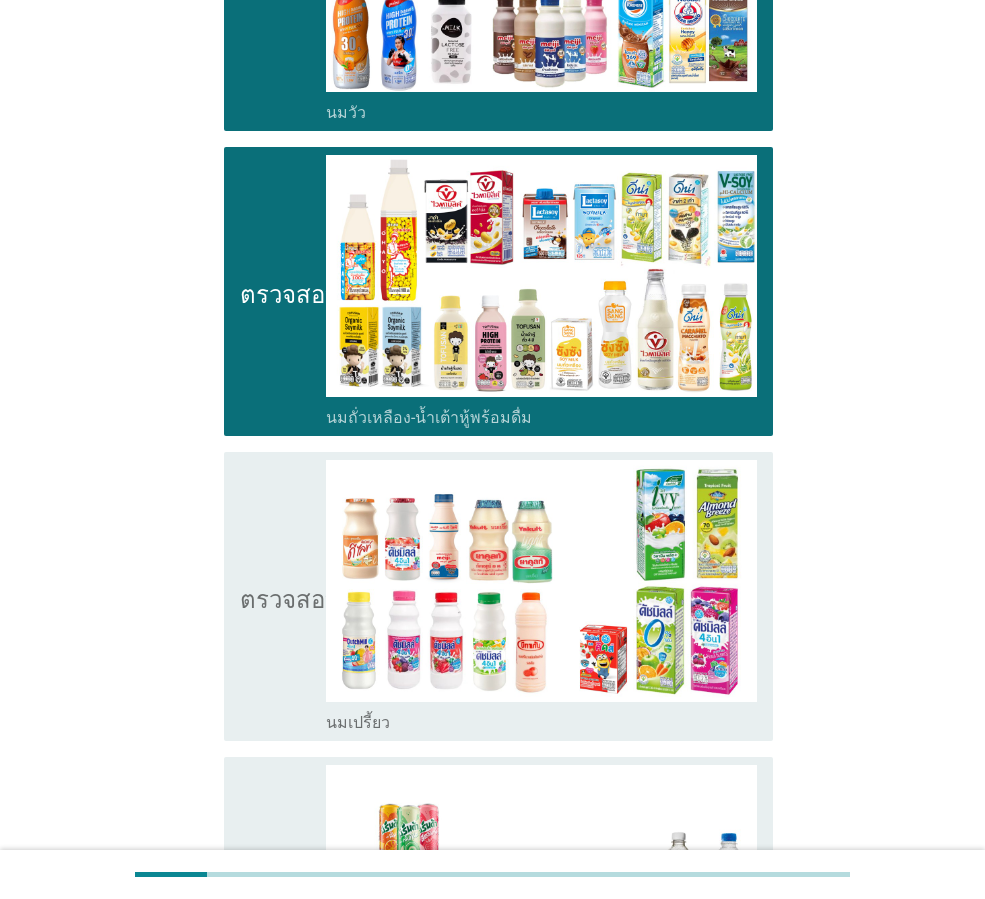
click at [273, 573] on icon "ตรวจสอบ" at bounding box center [290, 596] width 100 height 273
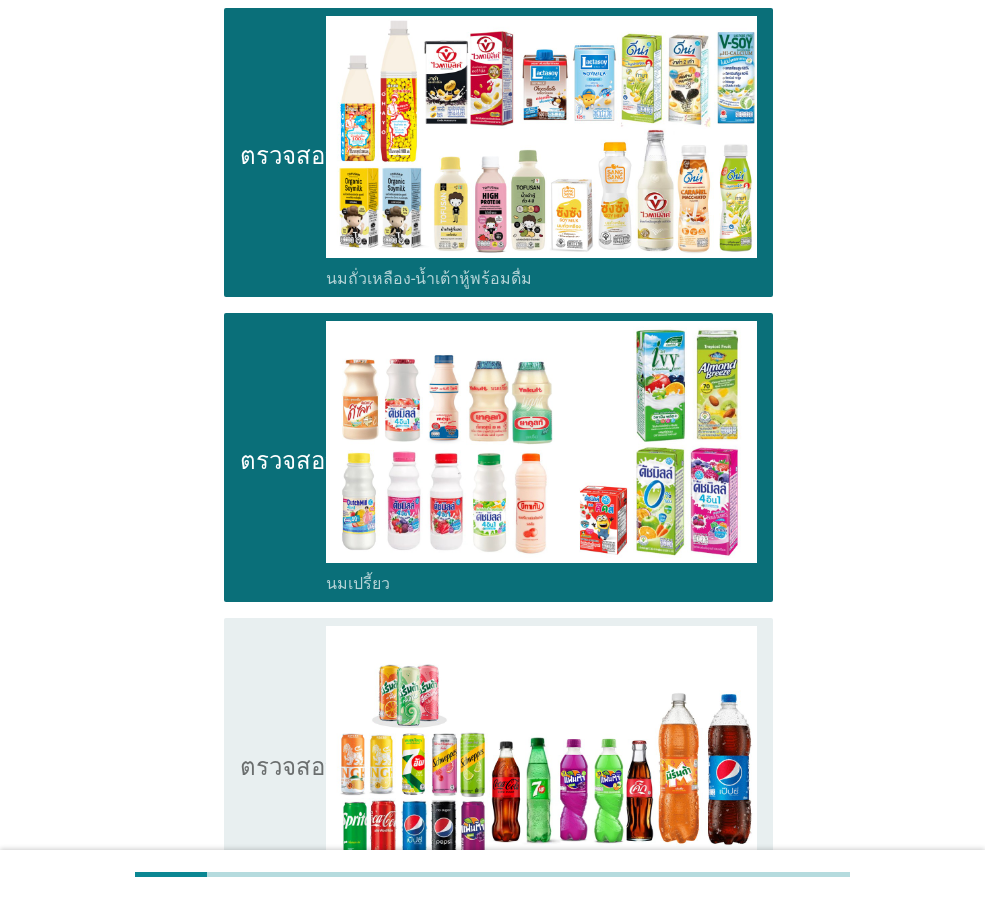
scroll to position [800, 0]
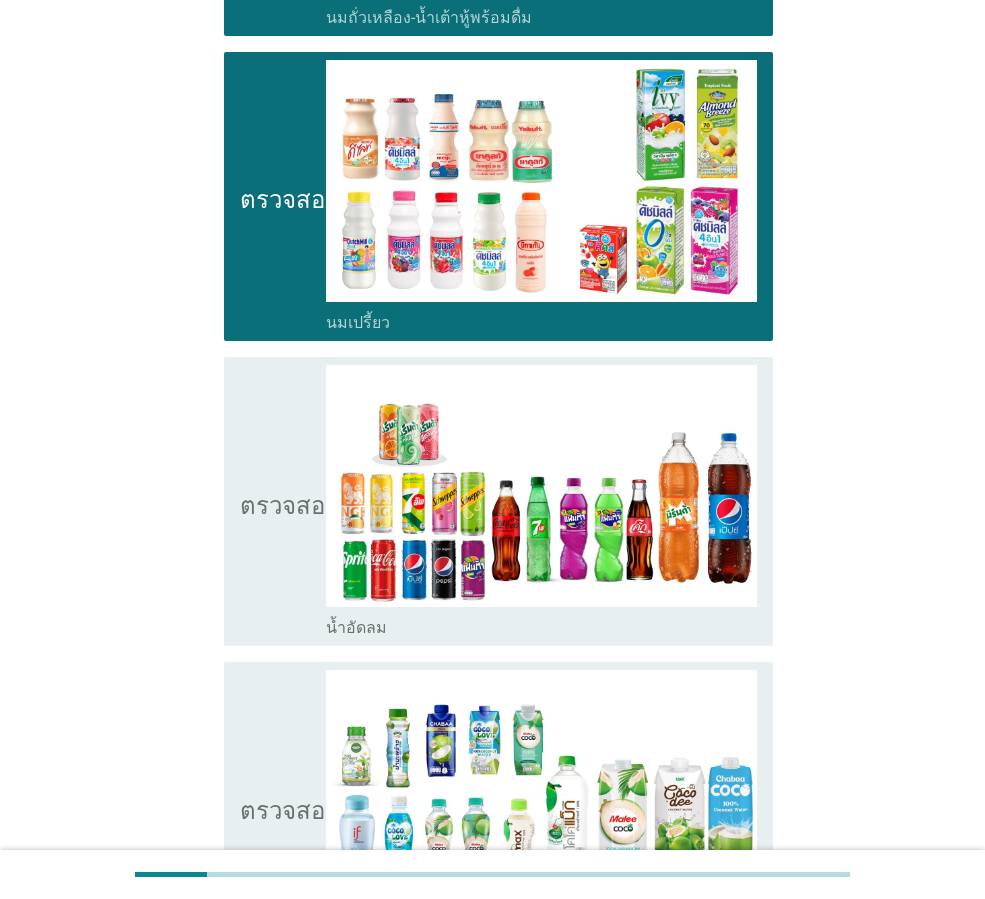
click at [296, 479] on icon "ตรวจสอบ" at bounding box center [290, 501] width 100 height 273
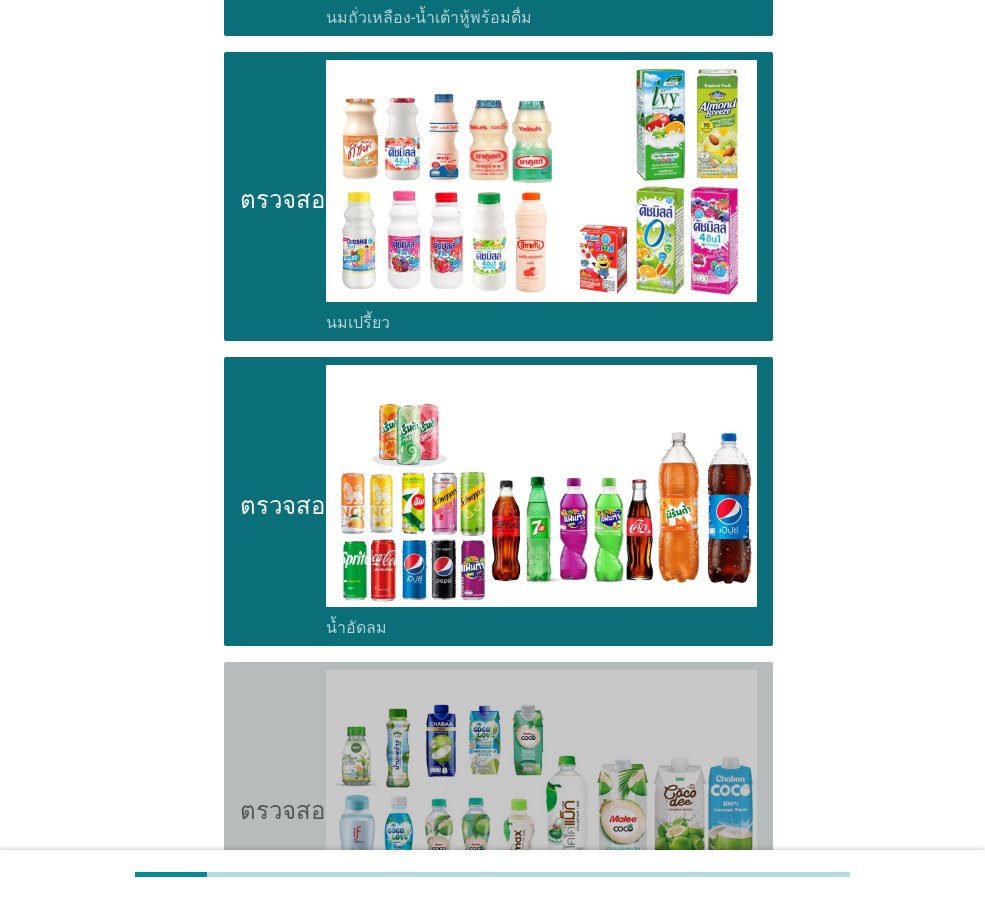
click at [280, 718] on icon "ตรวจสอบ" at bounding box center [290, 806] width 100 height 273
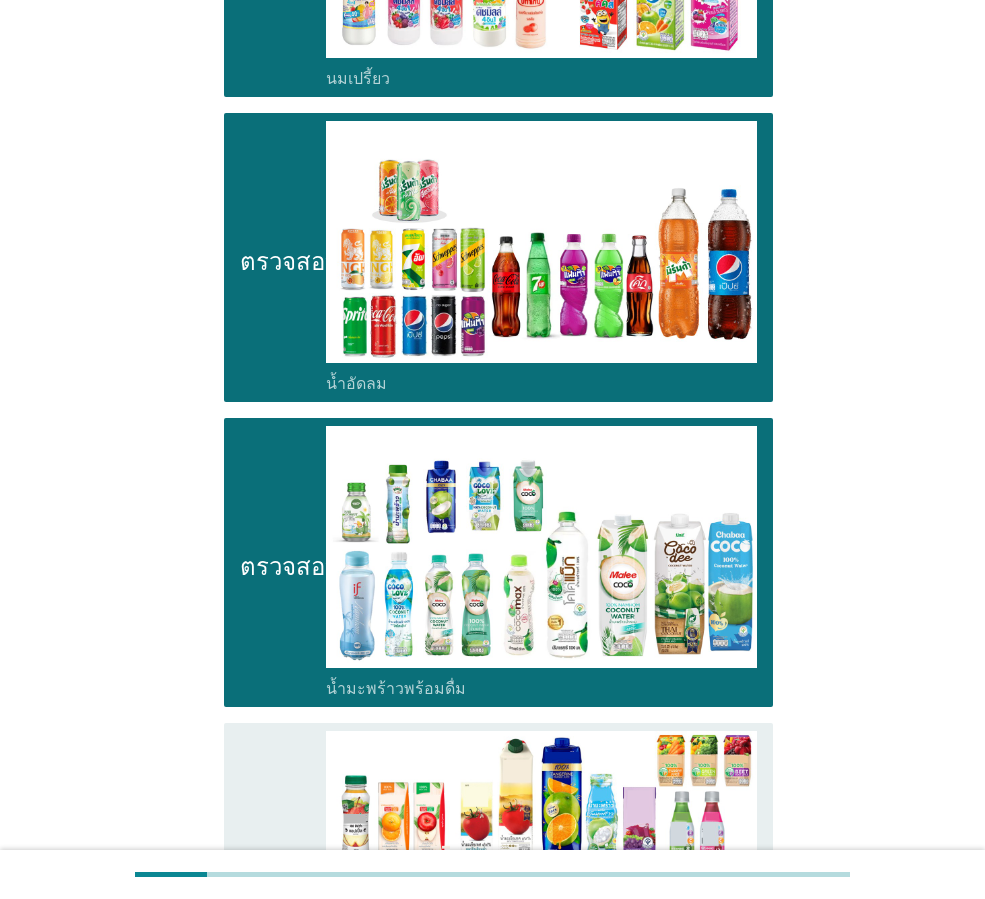
scroll to position [1200, 0]
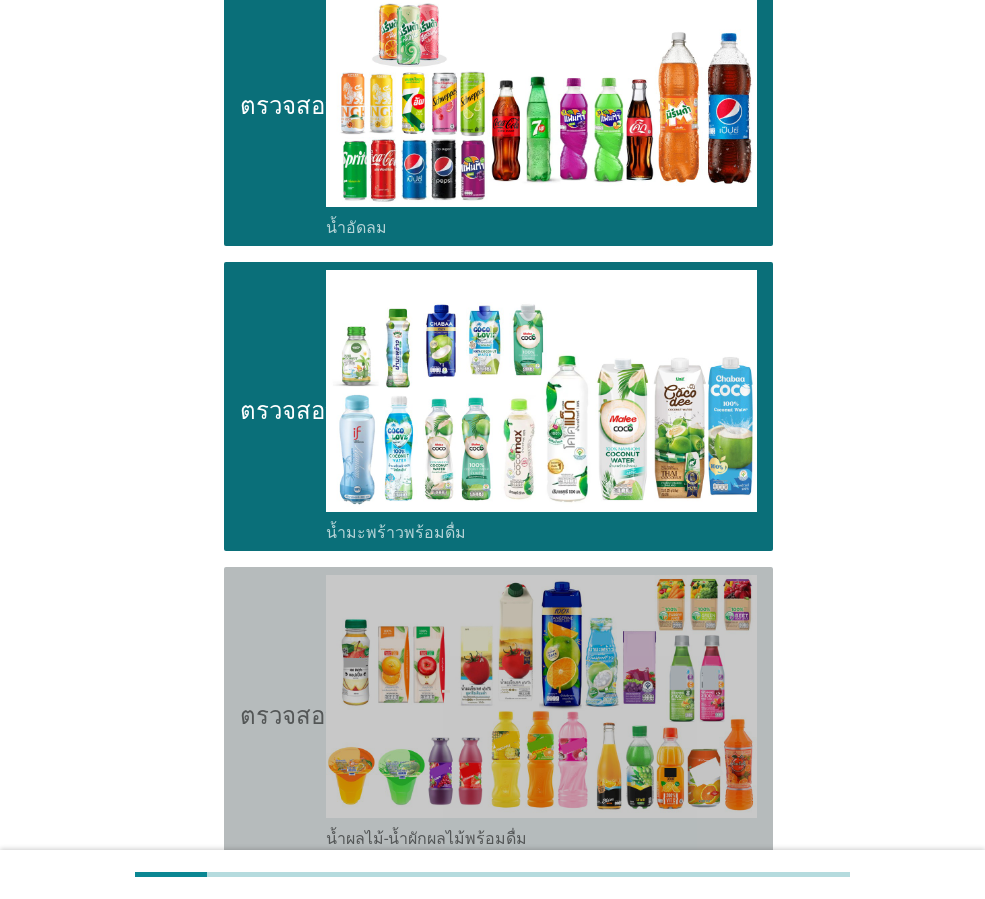
click at [283, 714] on icon "ตรวจสอบ" at bounding box center [290, 711] width 100 height 273
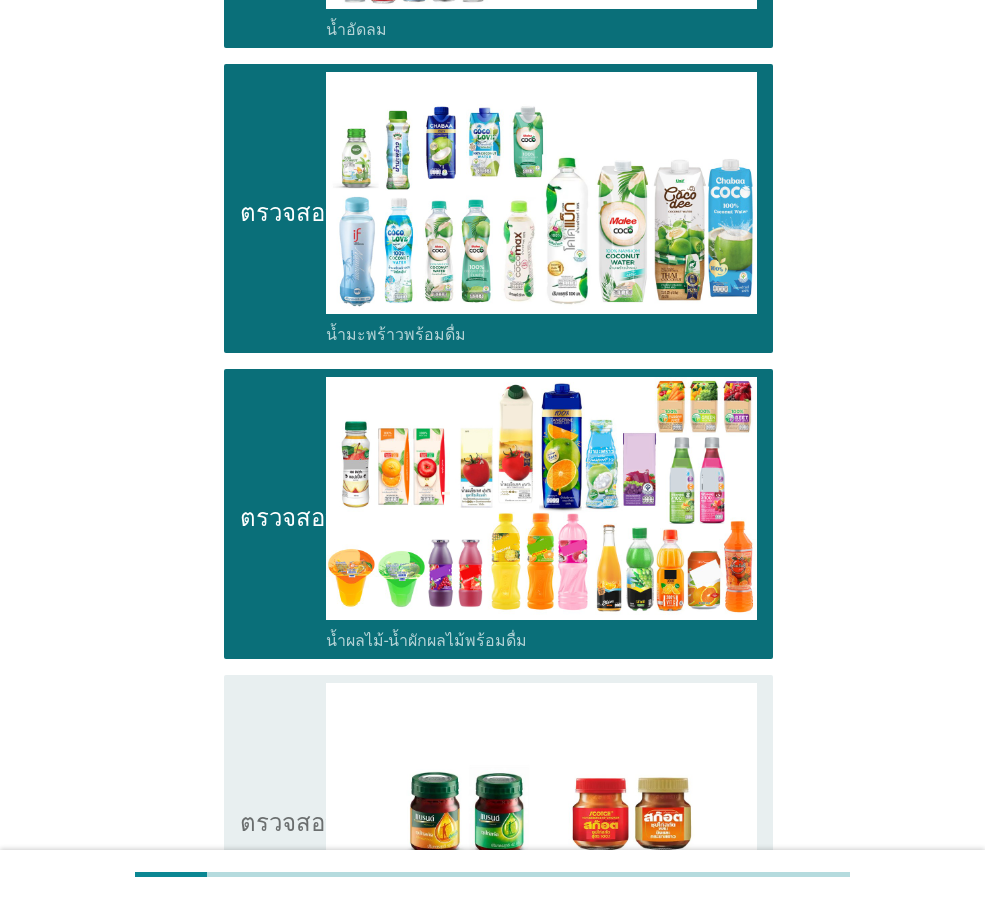
scroll to position [1400, 0]
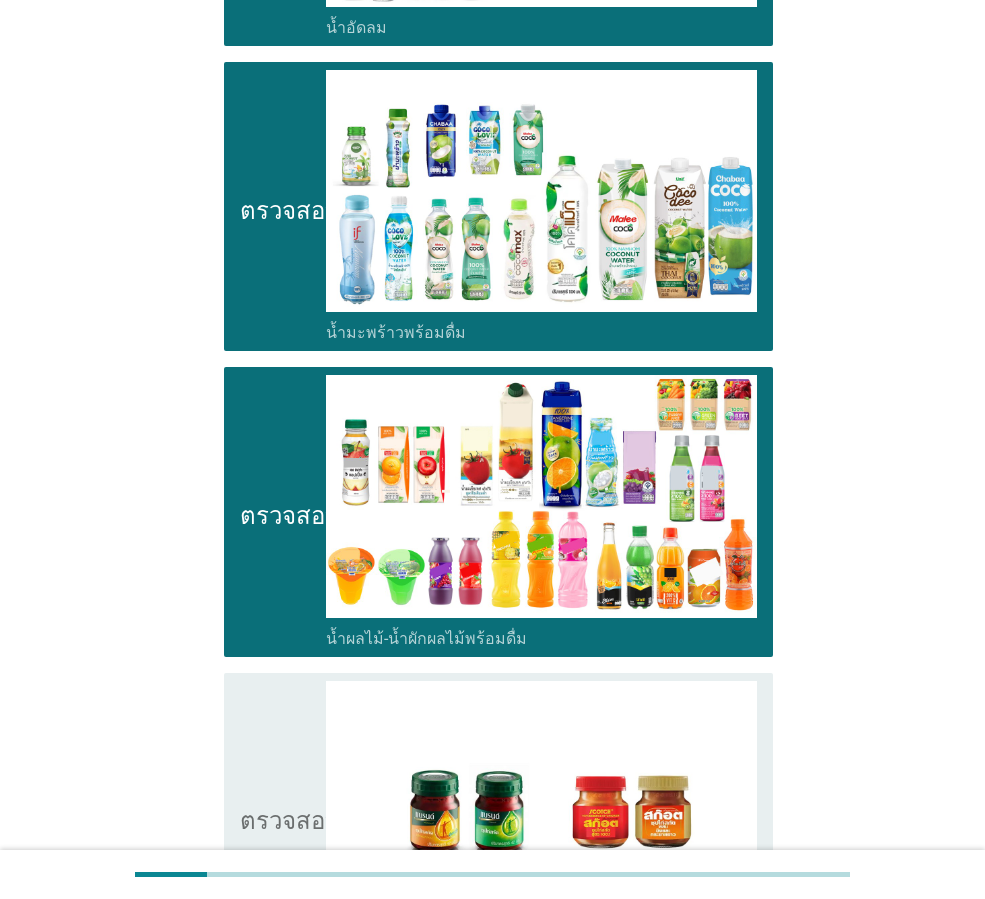
click at [283, 714] on icon "ตรวจสอบ" at bounding box center [290, 817] width 100 height 273
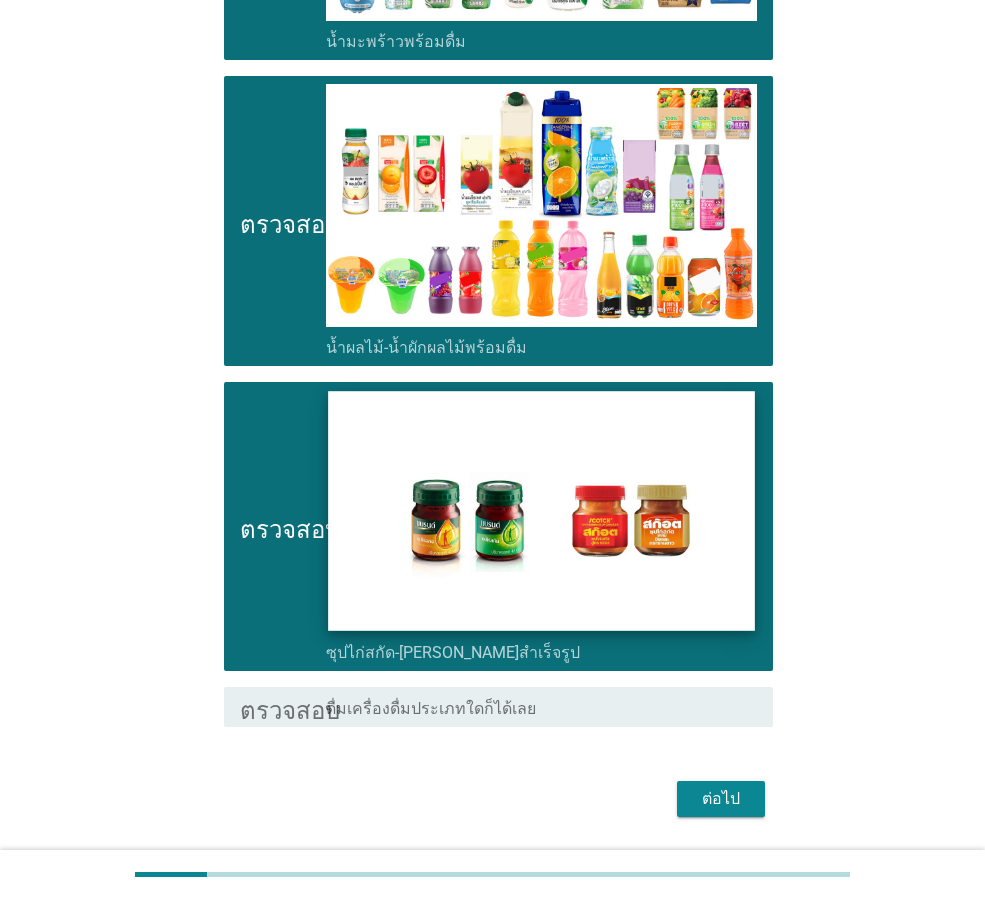
scroll to position [1700, 0]
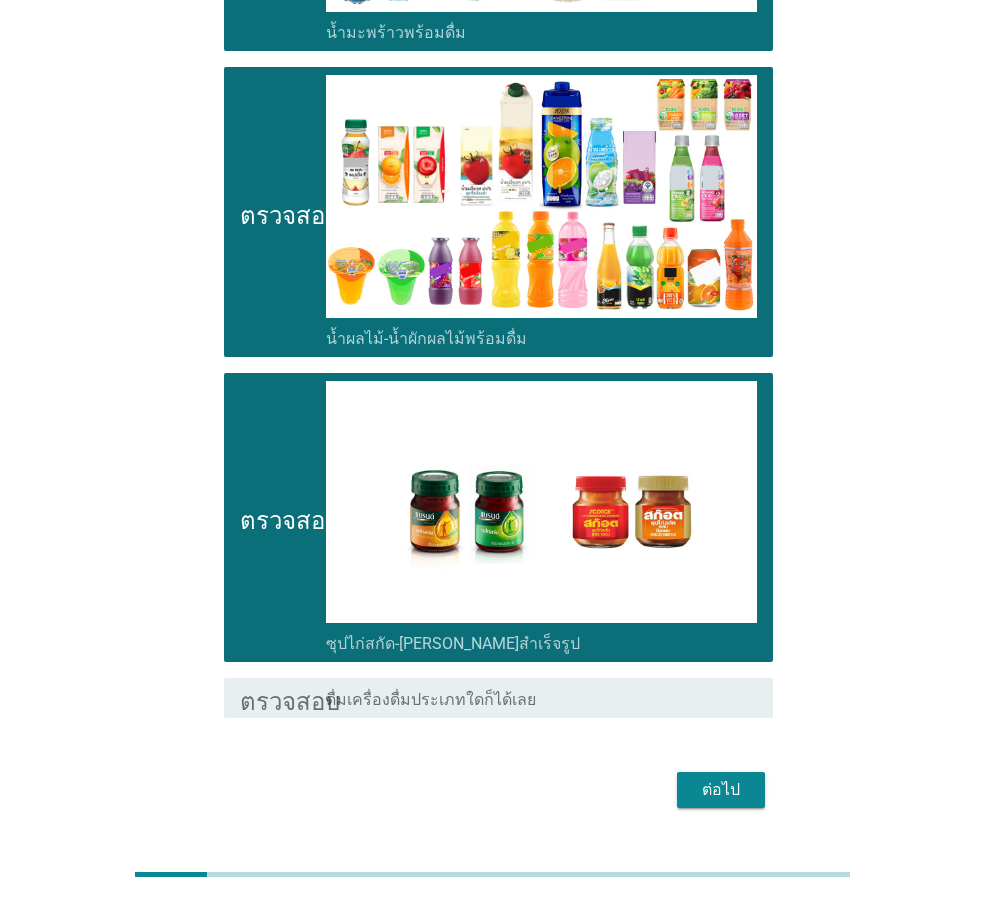
click at [700, 778] on div "ต่อไป" at bounding box center [721, 790] width 56 height 24
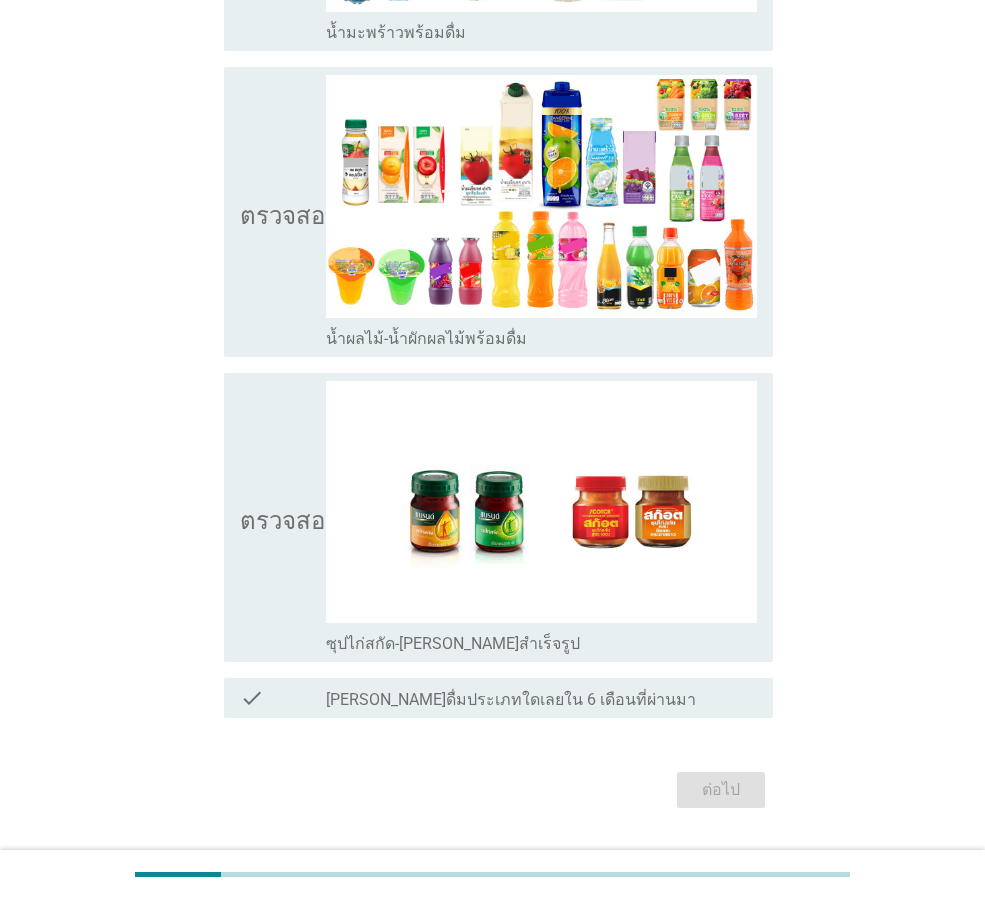
scroll to position [0, 0]
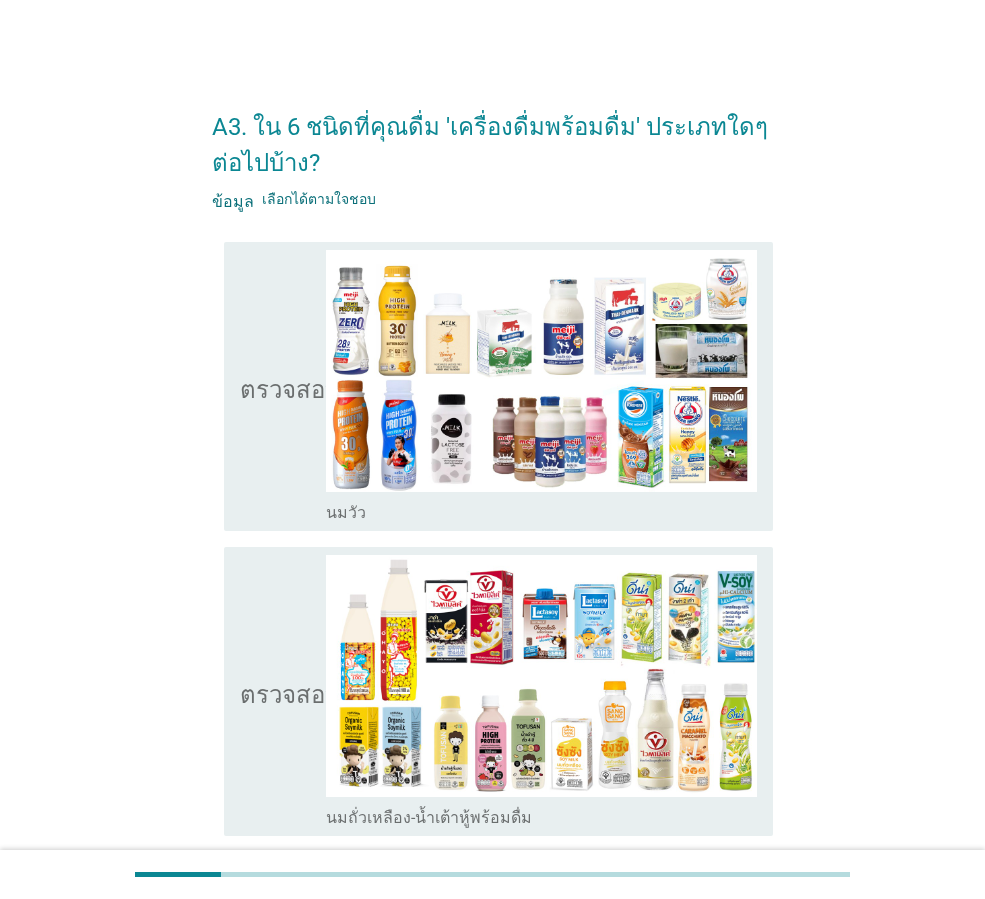
click at [302, 418] on icon "ตรวจสอบ" at bounding box center [290, 386] width 100 height 273
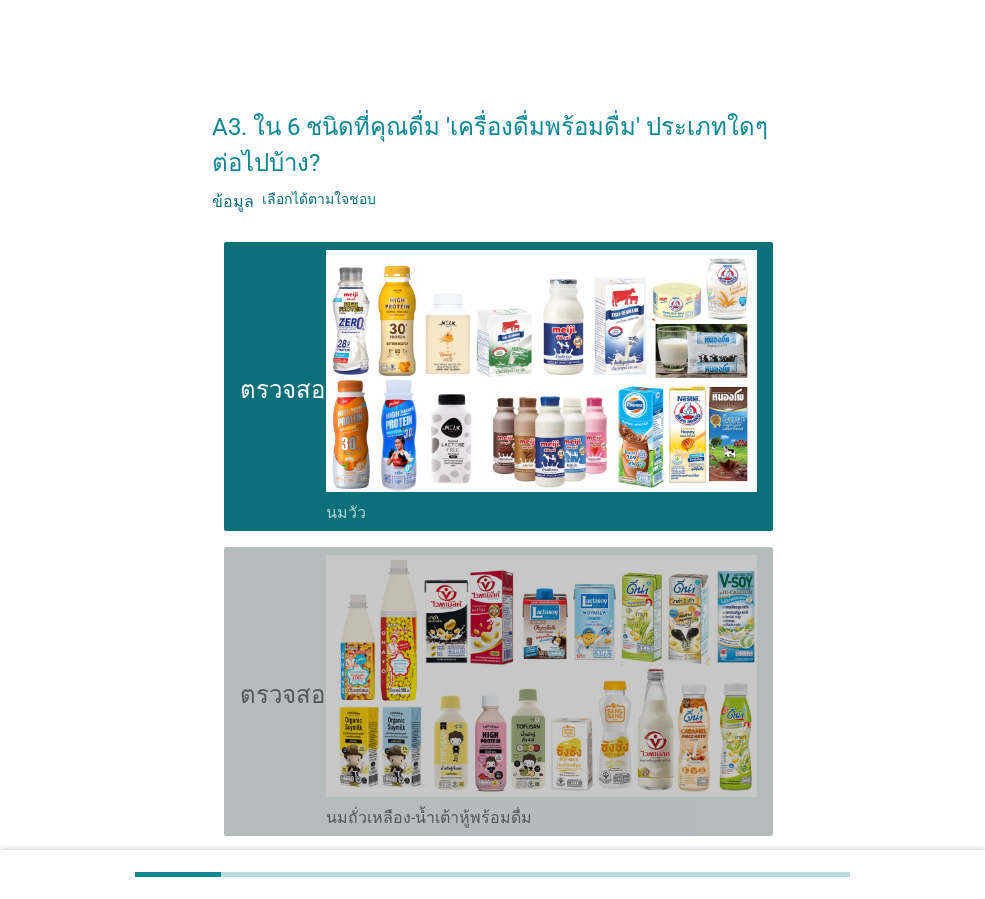
click at [247, 715] on icon "ตรวจสอบ" at bounding box center [290, 691] width 100 height 273
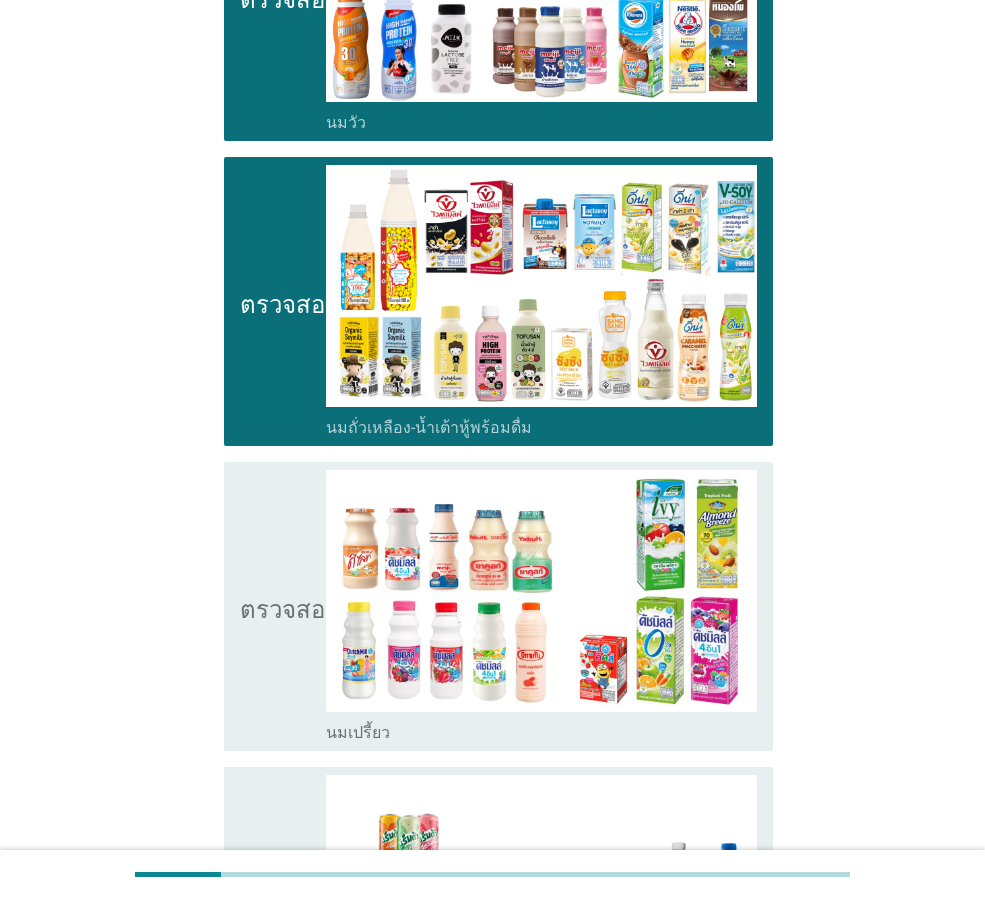
scroll to position [400, 0]
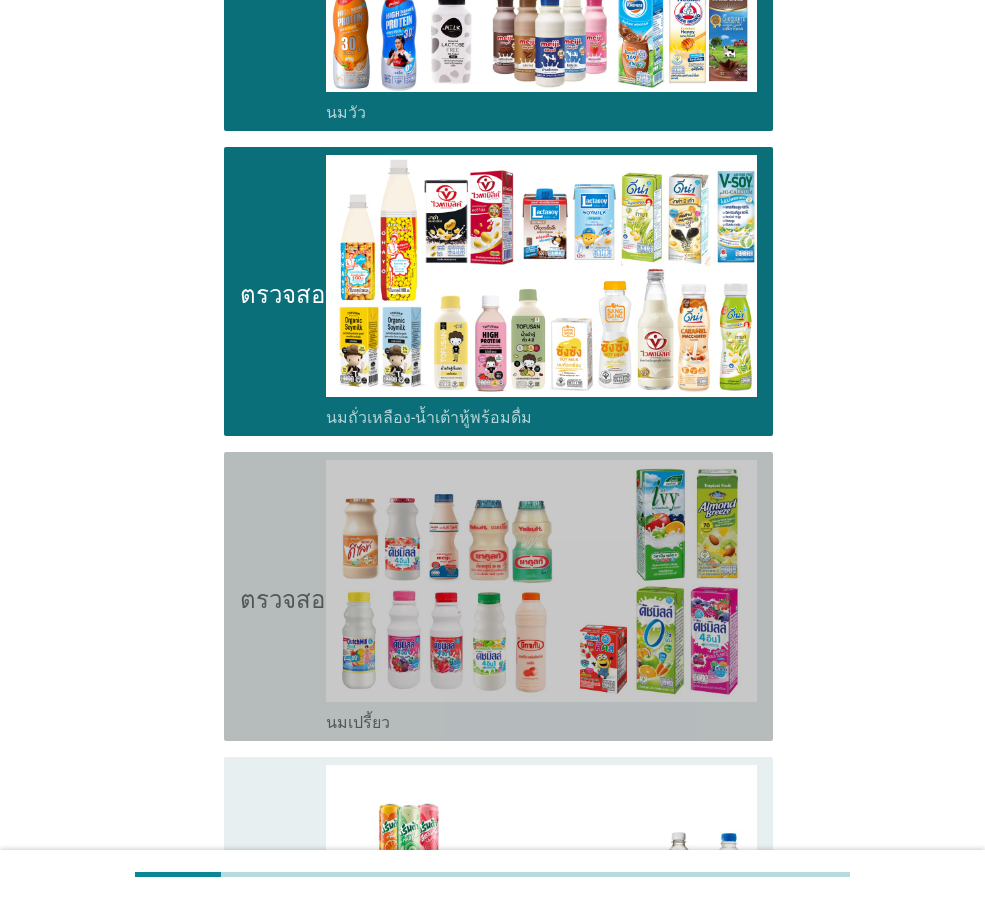
click at [257, 703] on icon "ตรวจสอบ" at bounding box center [290, 596] width 100 height 273
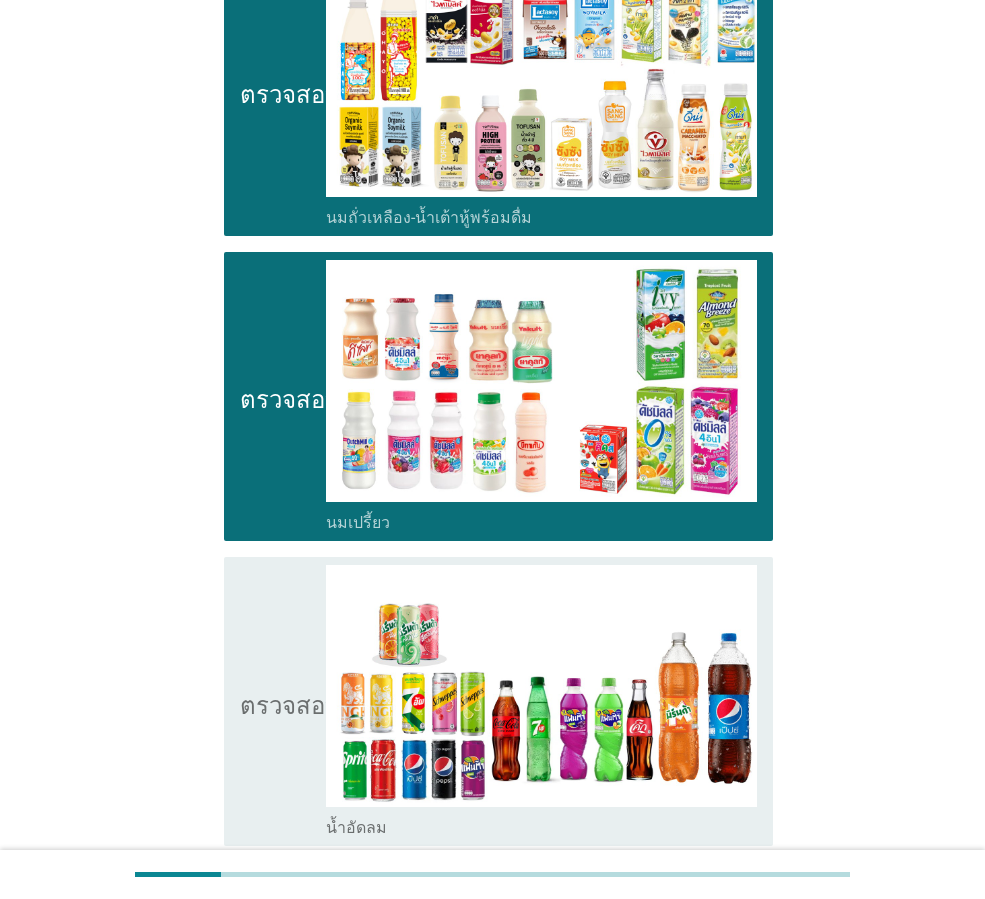
click at [284, 646] on icon "ตรวจสอบ" at bounding box center [290, 701] width 100 height 273
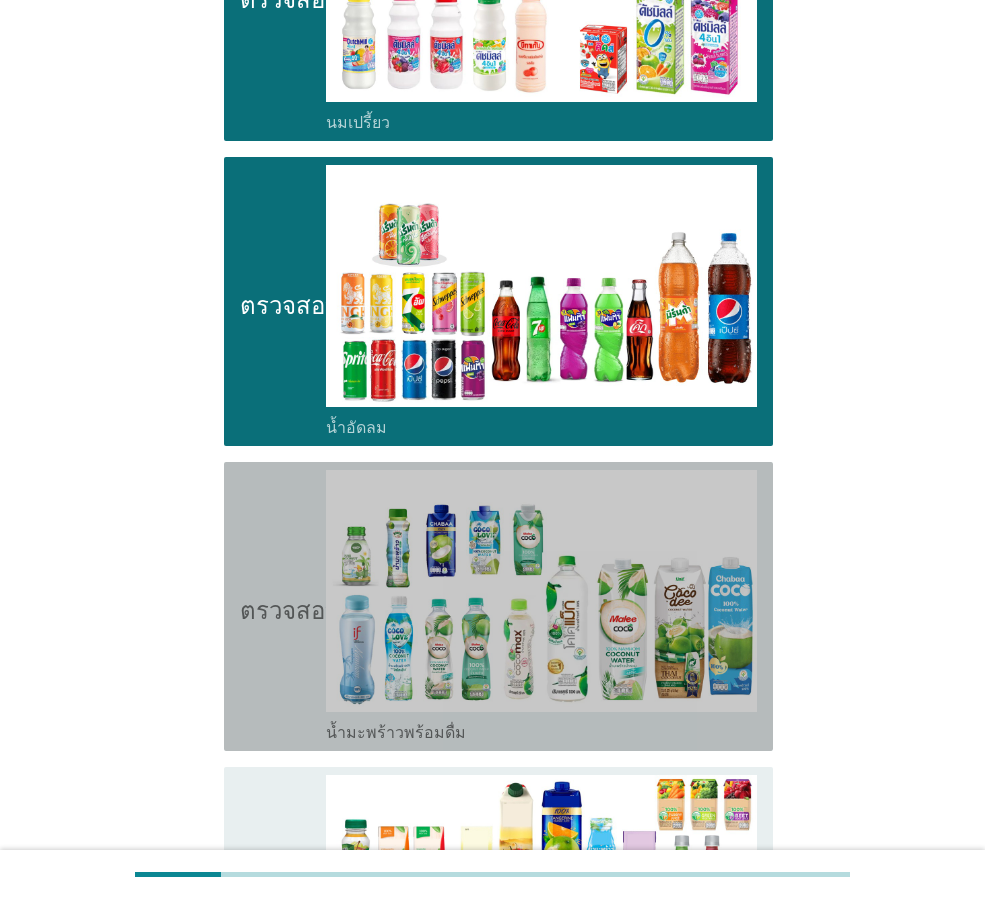
click at [286, 645] on icon "ตรวจสอบ" at bounding box center [290, 606] width 100 height 273
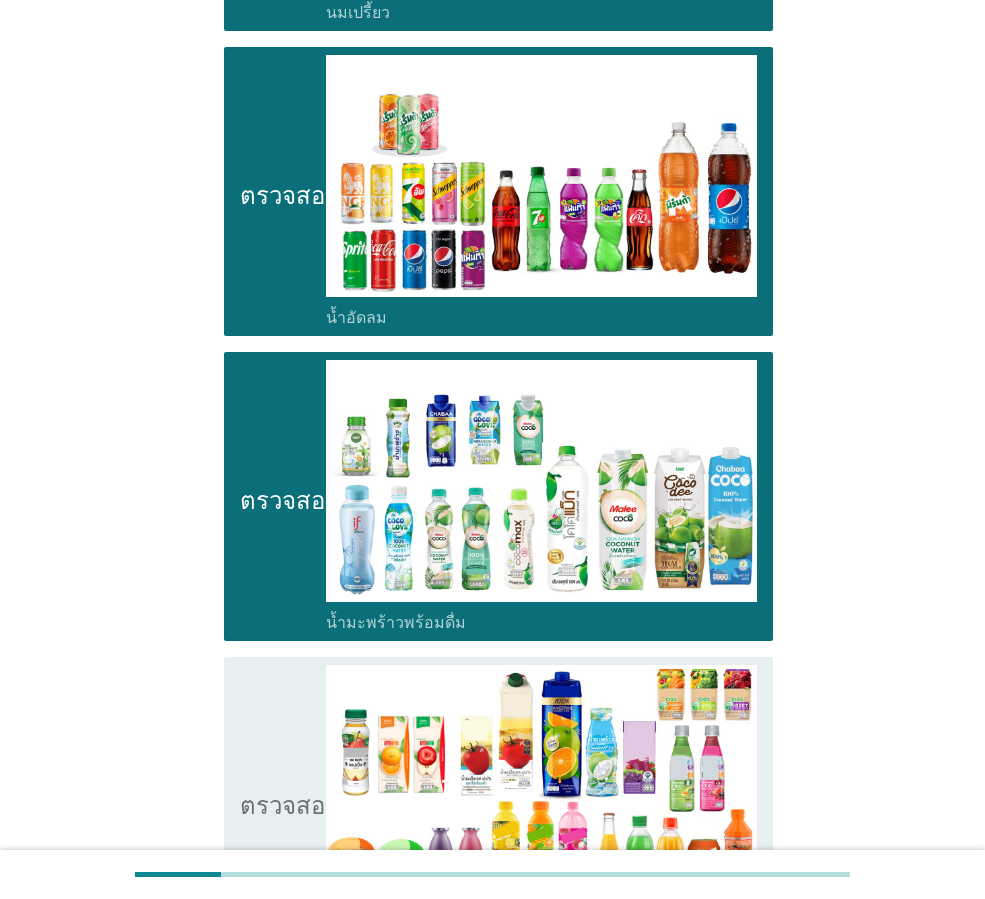
scroll to position [1200, 0]
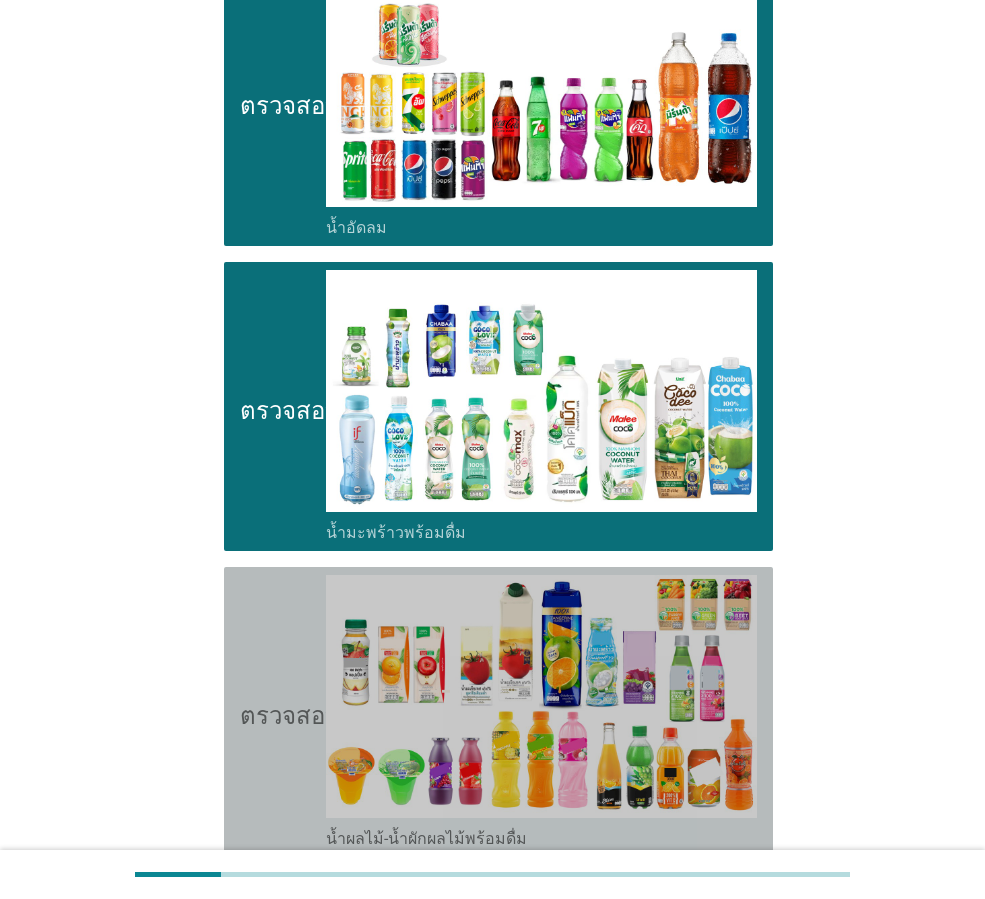
click at [286, 645] on icon "ตรวจสอบ" at bounding box center [290, 711] width 100 height 273
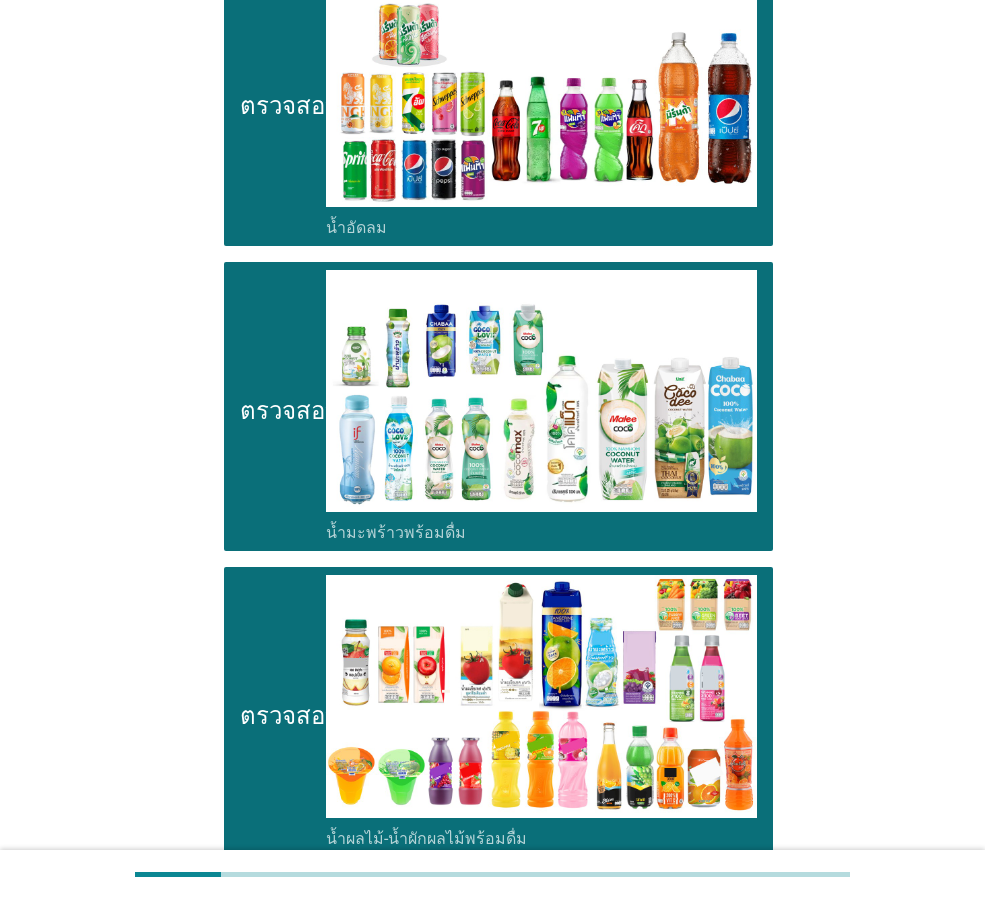
scroll to position [1400, 0]
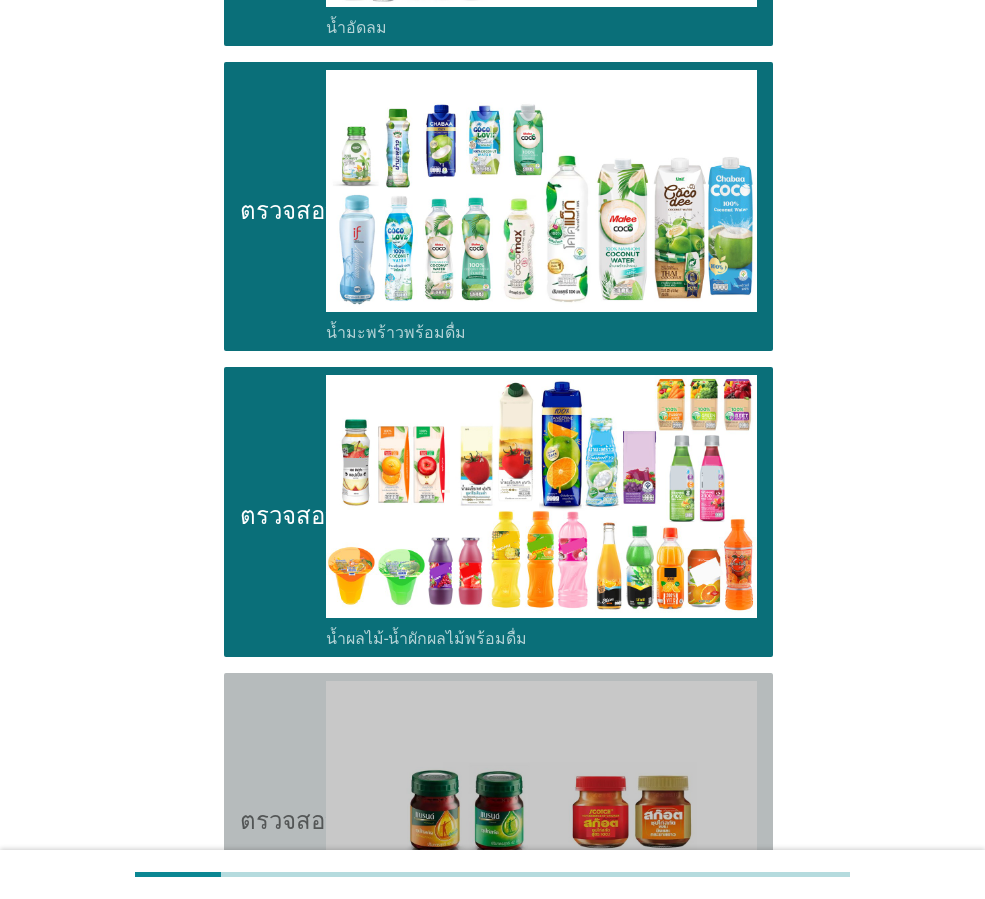
click at [281, 732] on icon "ตรวจสอบ" at bounding box center [290, 817] width 100 height 273
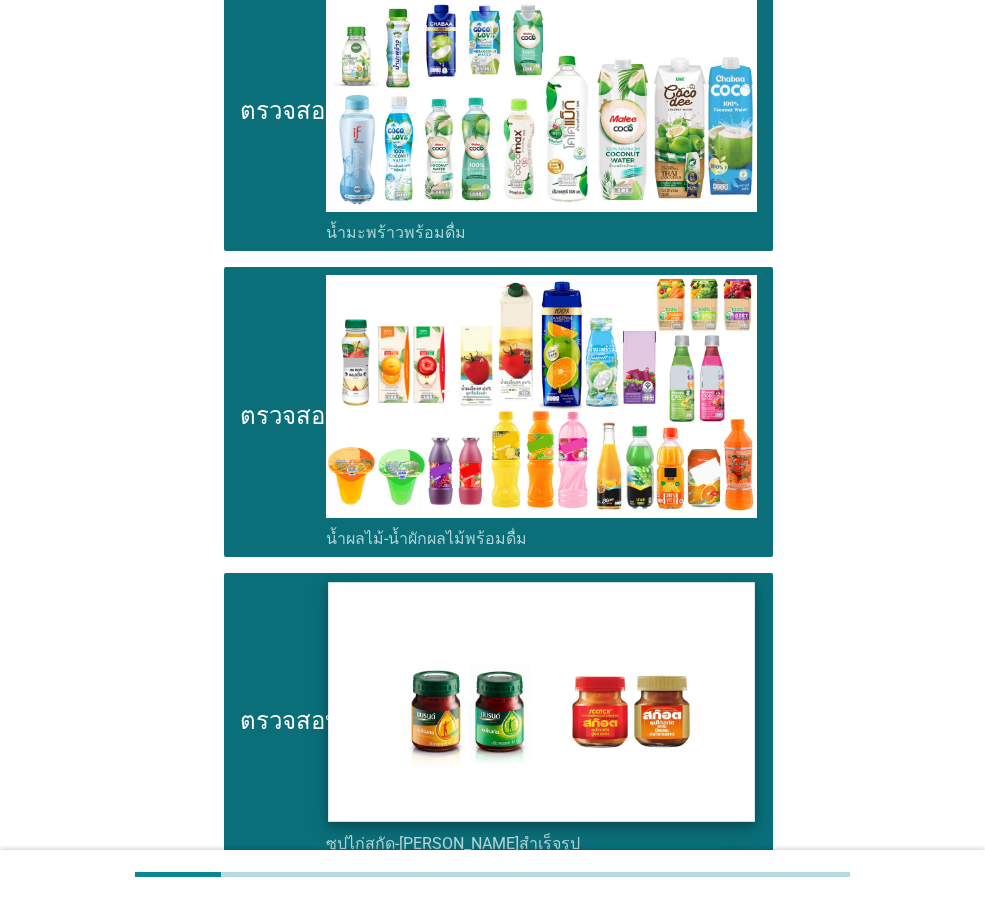
scroll to position [1752, 0]
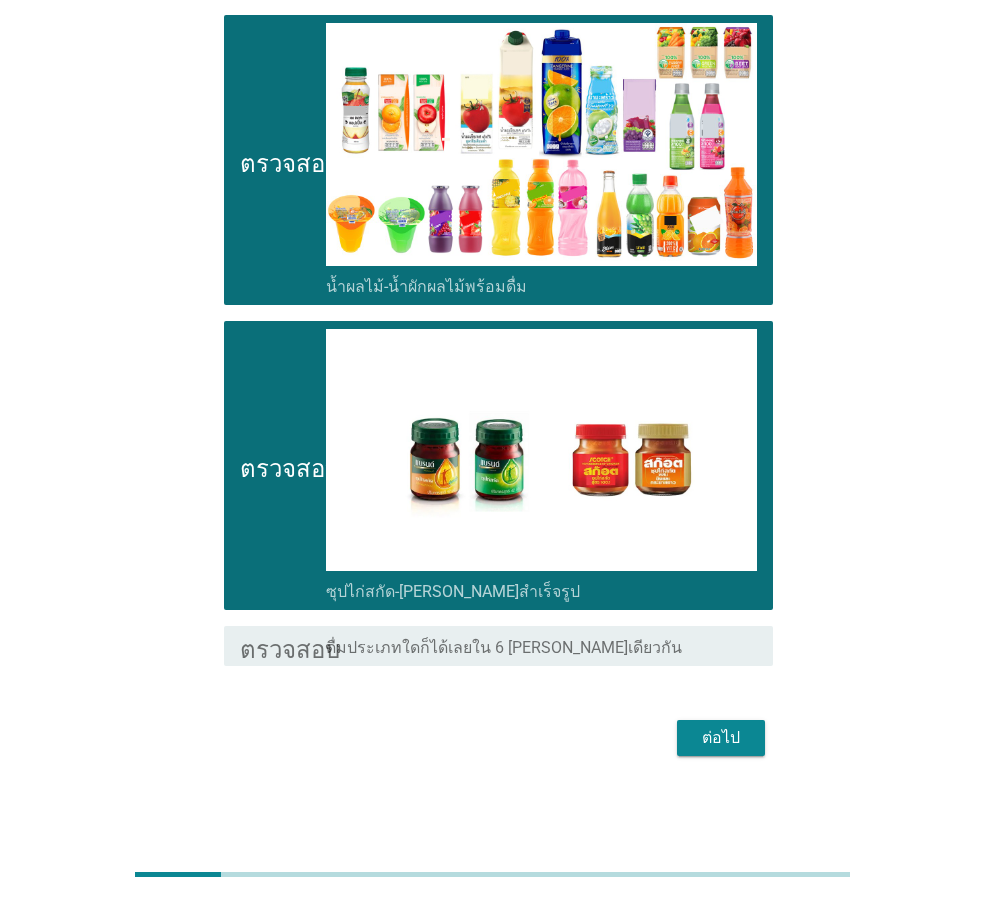
click at [731, 748] on font "ต่อไป" at bounding box center [721, 738] width 38 height 24
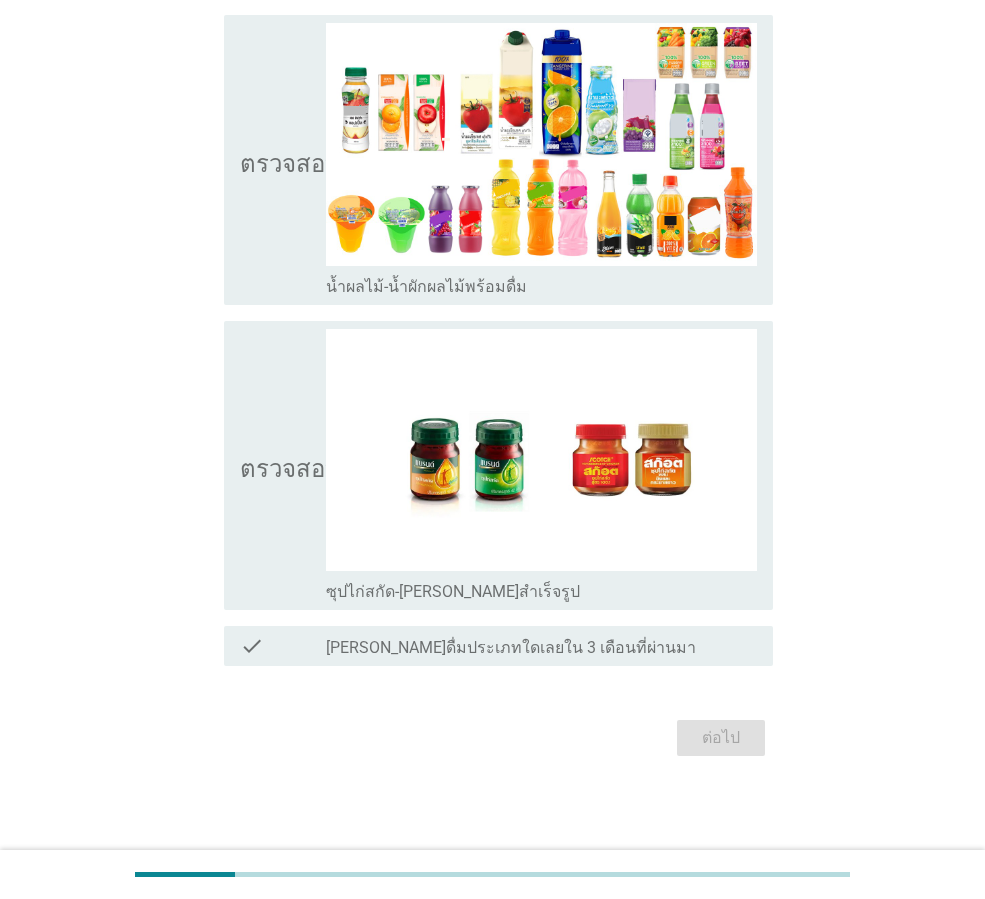
scroll to position [0, 0]
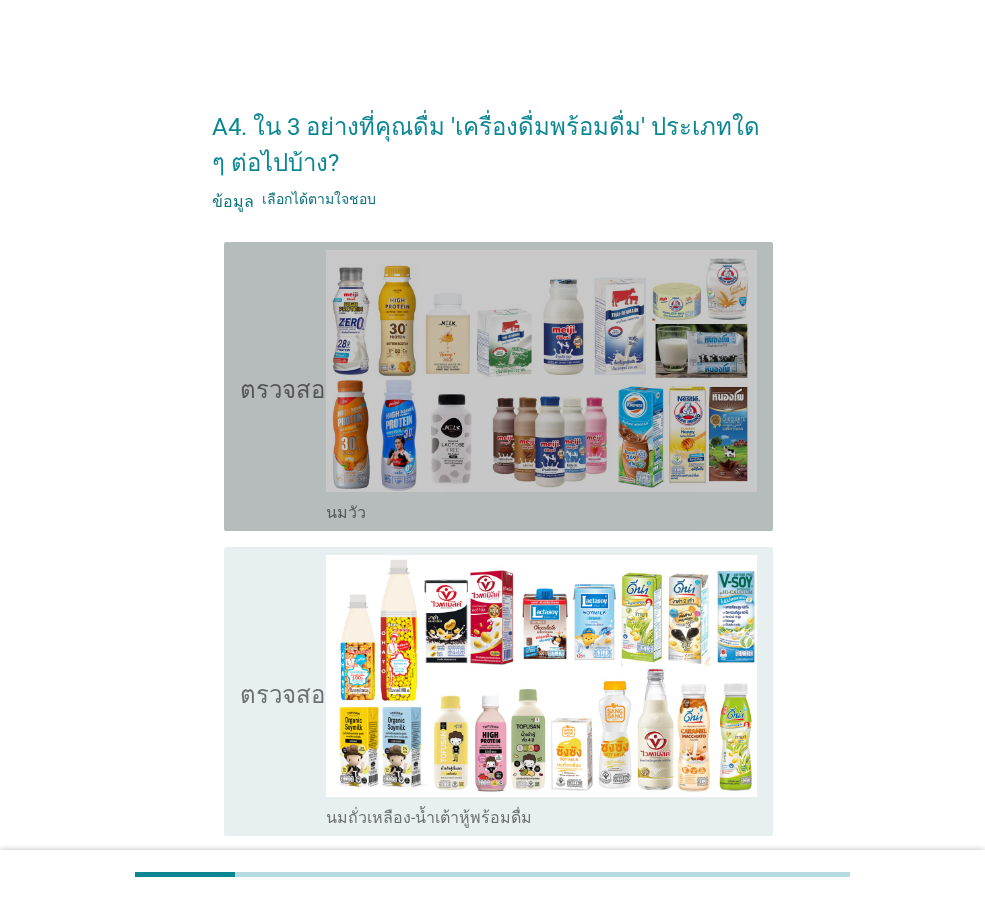
click at [285, 478] on icon "ตรวจสอบ" at bounding box center [290, 386] width 100 height 273
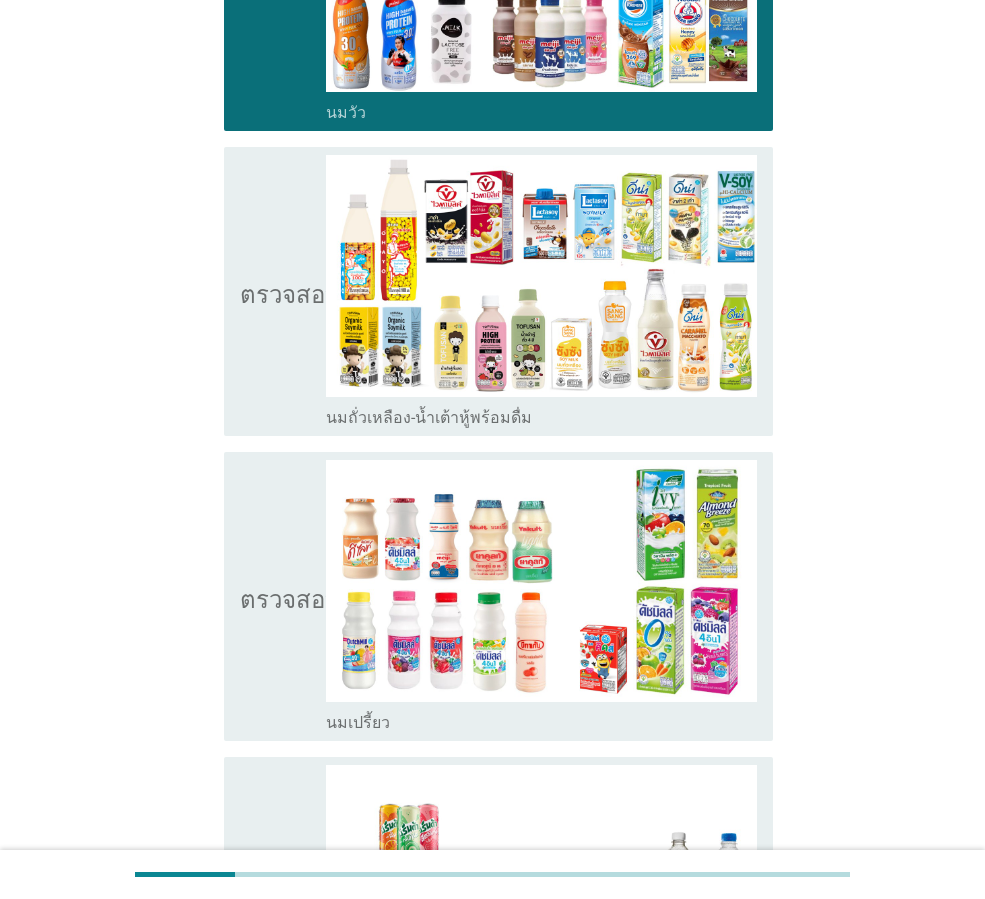
click at [273, 621] on icon "ตรวจสอบ" at bounding box center [290, 596] width 100 height 273
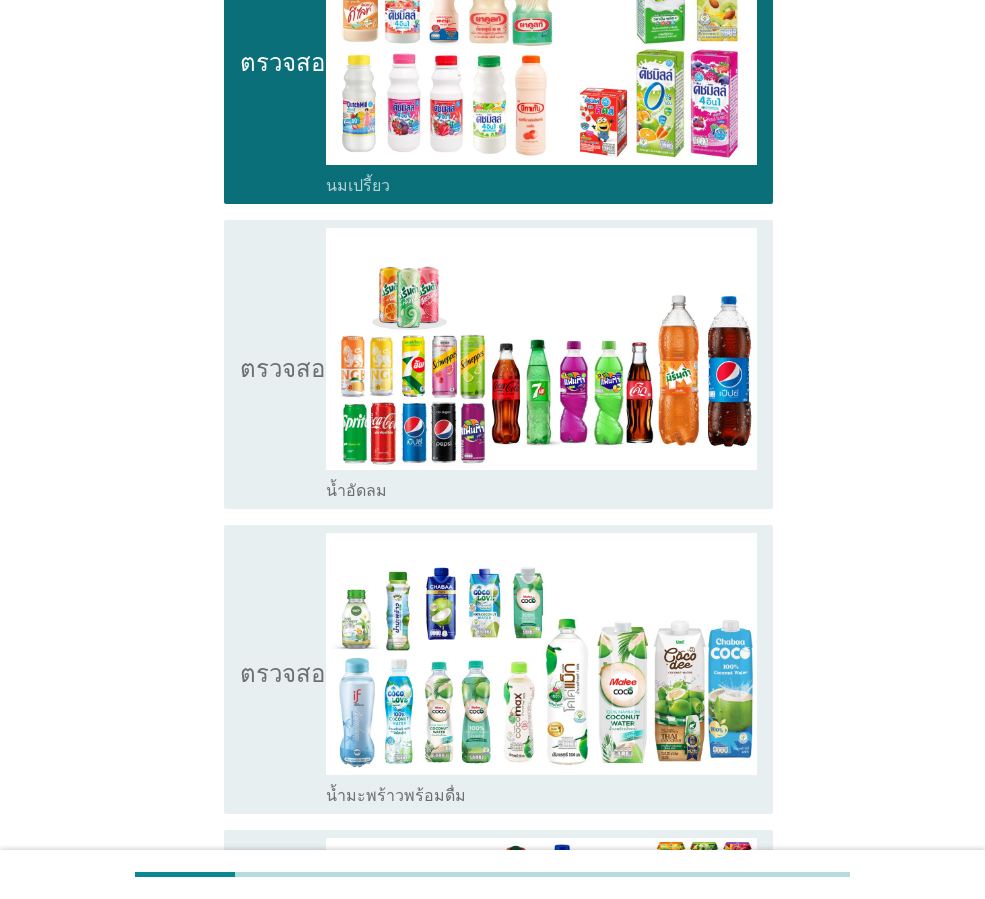
scroll to position [1200, 0]
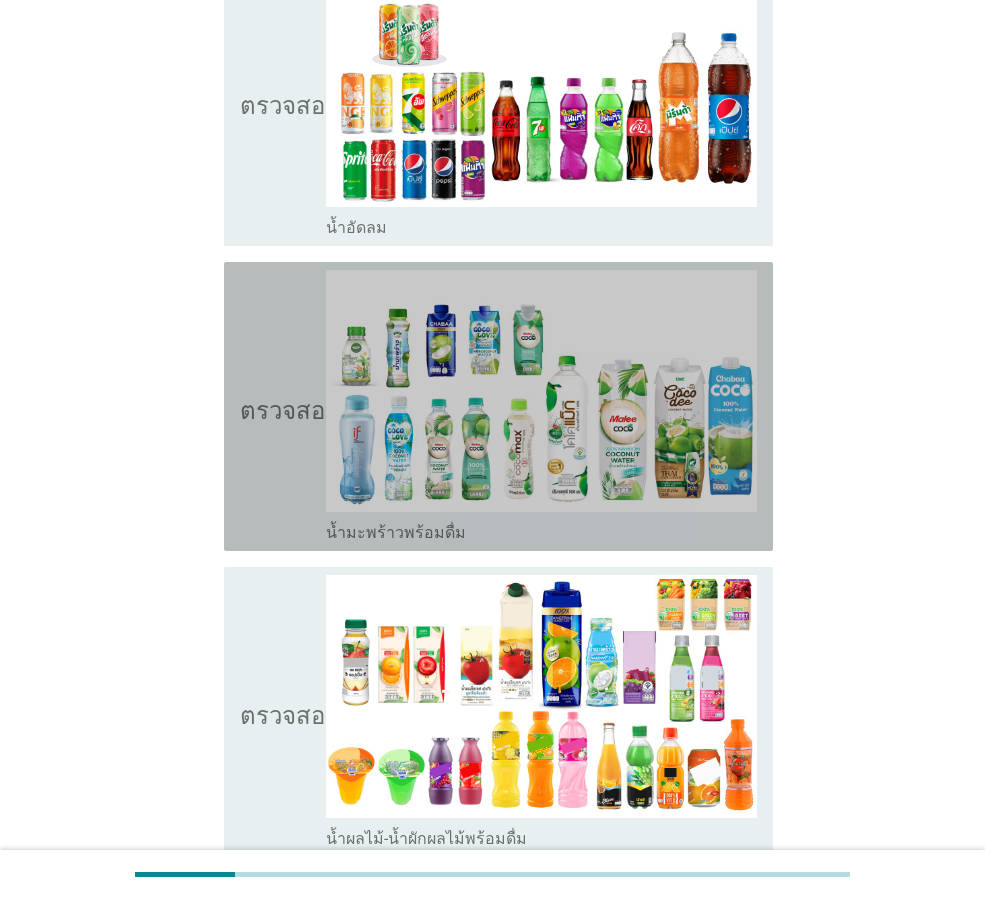
click at [287, 473] on icon "ตรวจสอบ" at bounding box center [290, 406] width 100 height 273
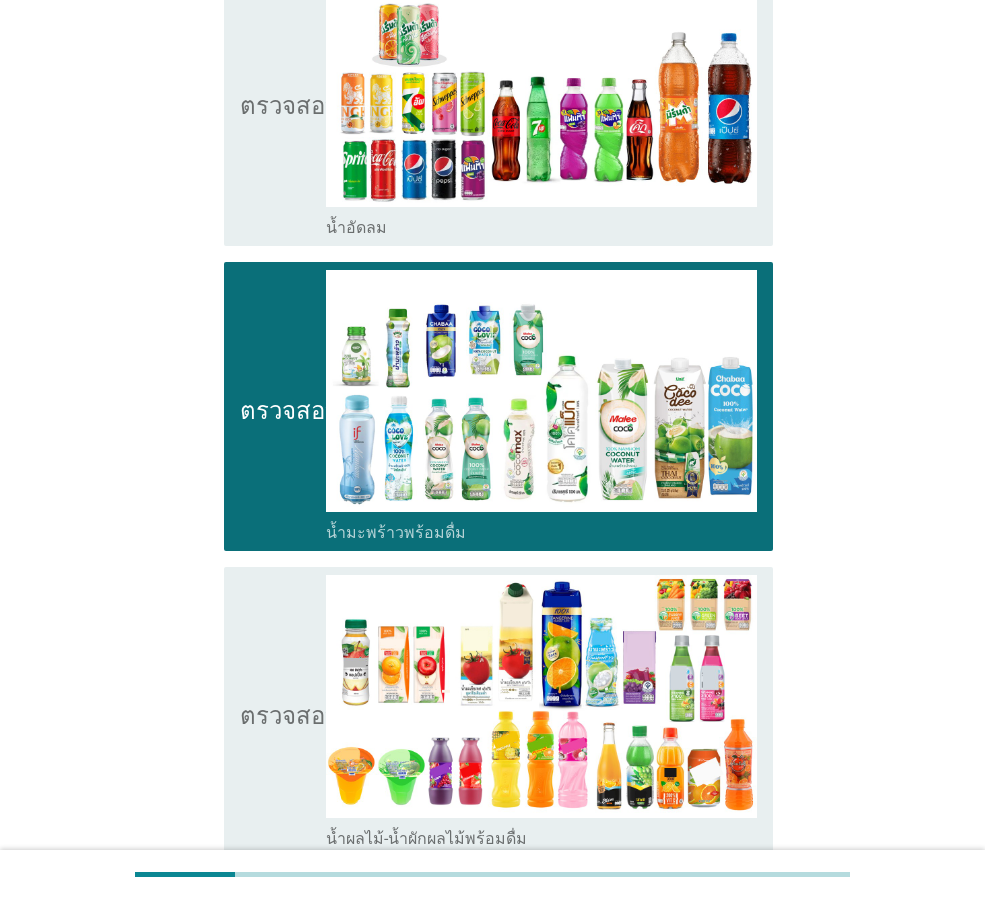
click at [297, 700] on font "ตรวจสอบ" at bounding box center [290, 712] width 100 height 24
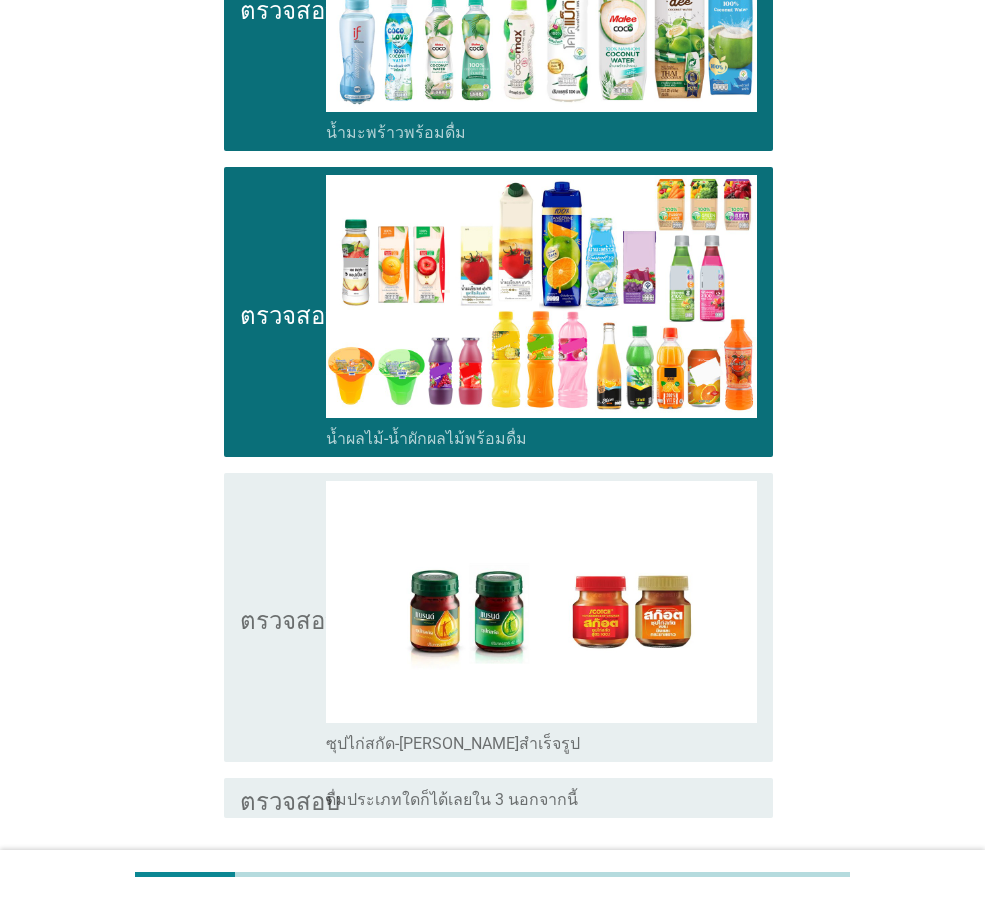
click at [274, 667] on icon "ตรวจสอบ" at bounding box center [290, 617] width 100 height 273
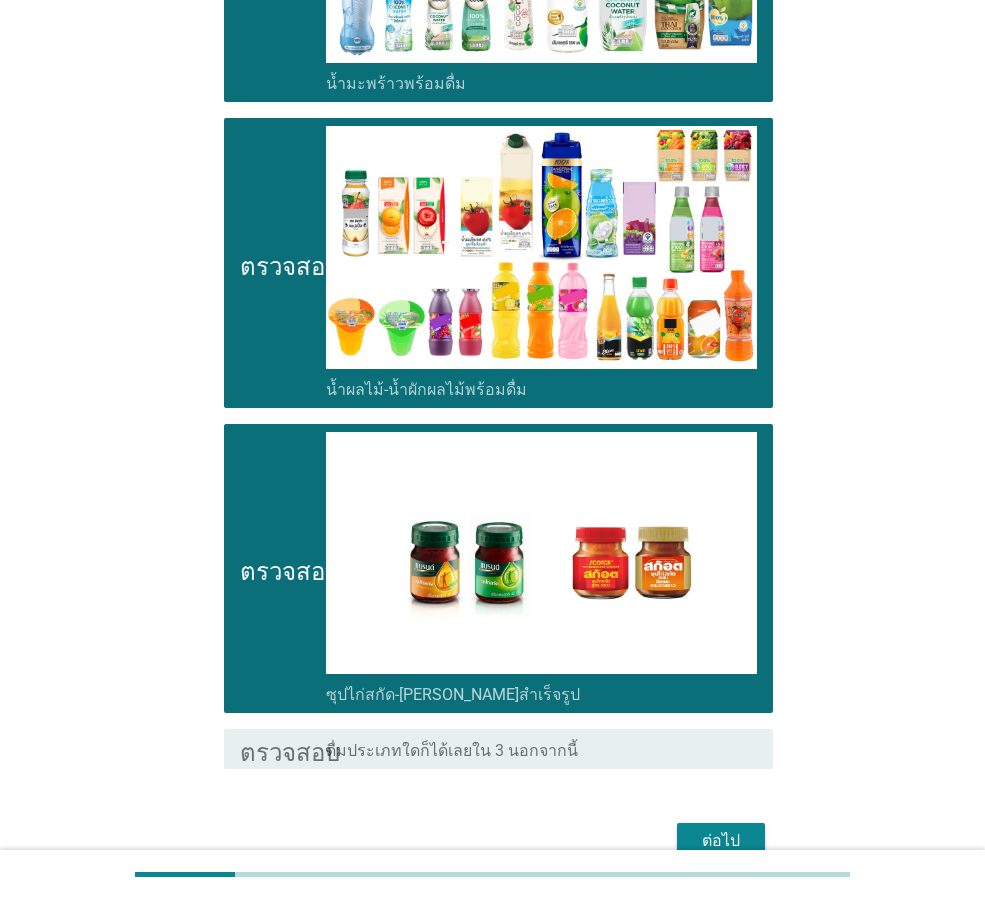
scroll to position [1652, 0]
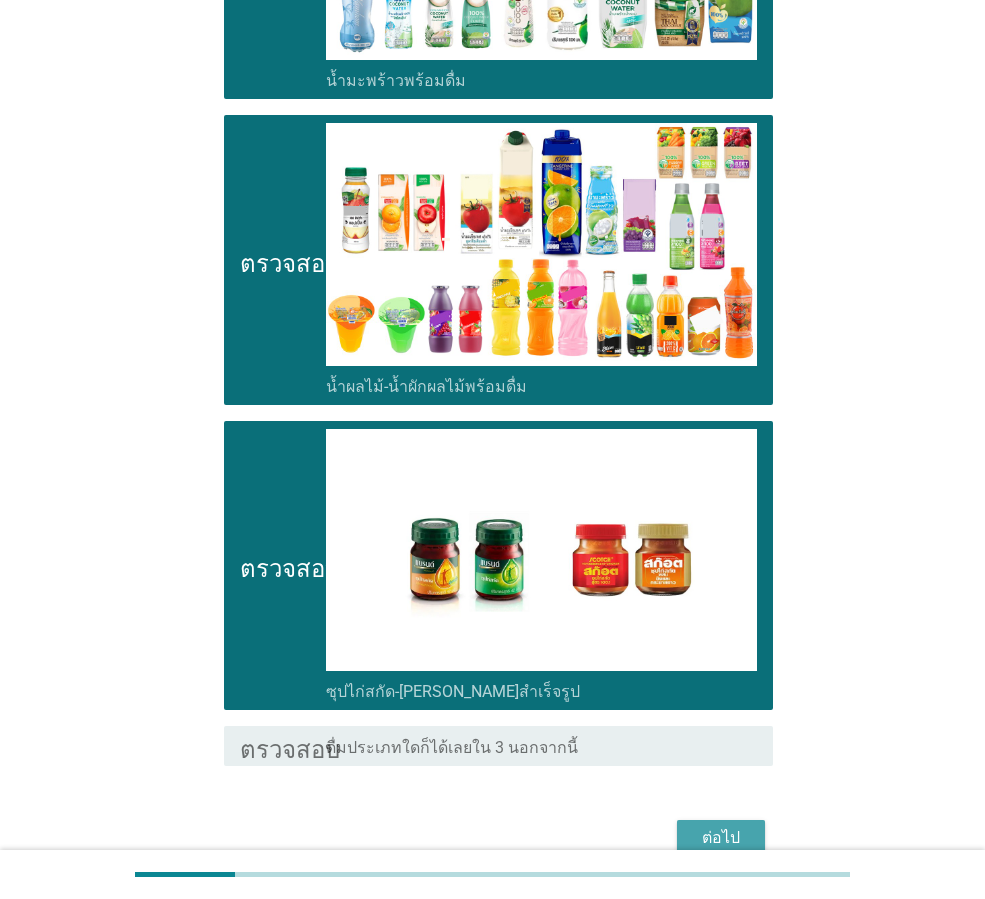
click at [735, 824] on button "ต่อไป" at bounding box center [721, 838] width 88 height 36
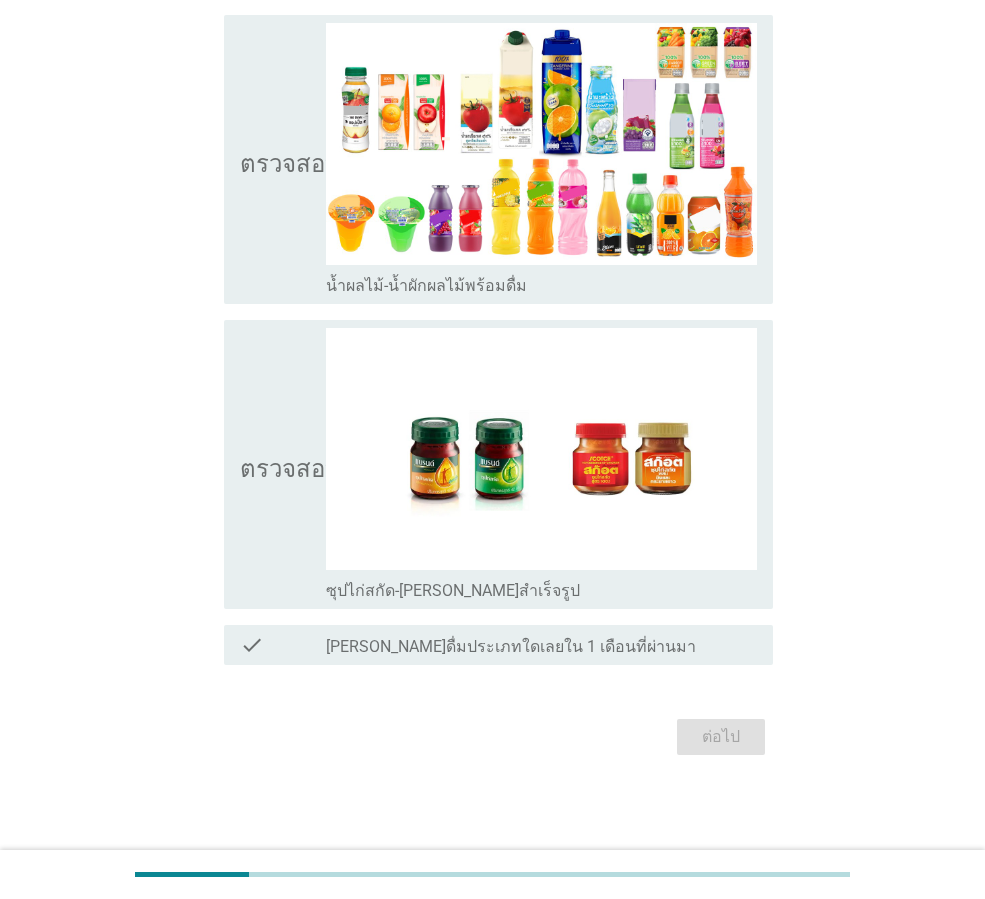
scroll to position [0, 0]
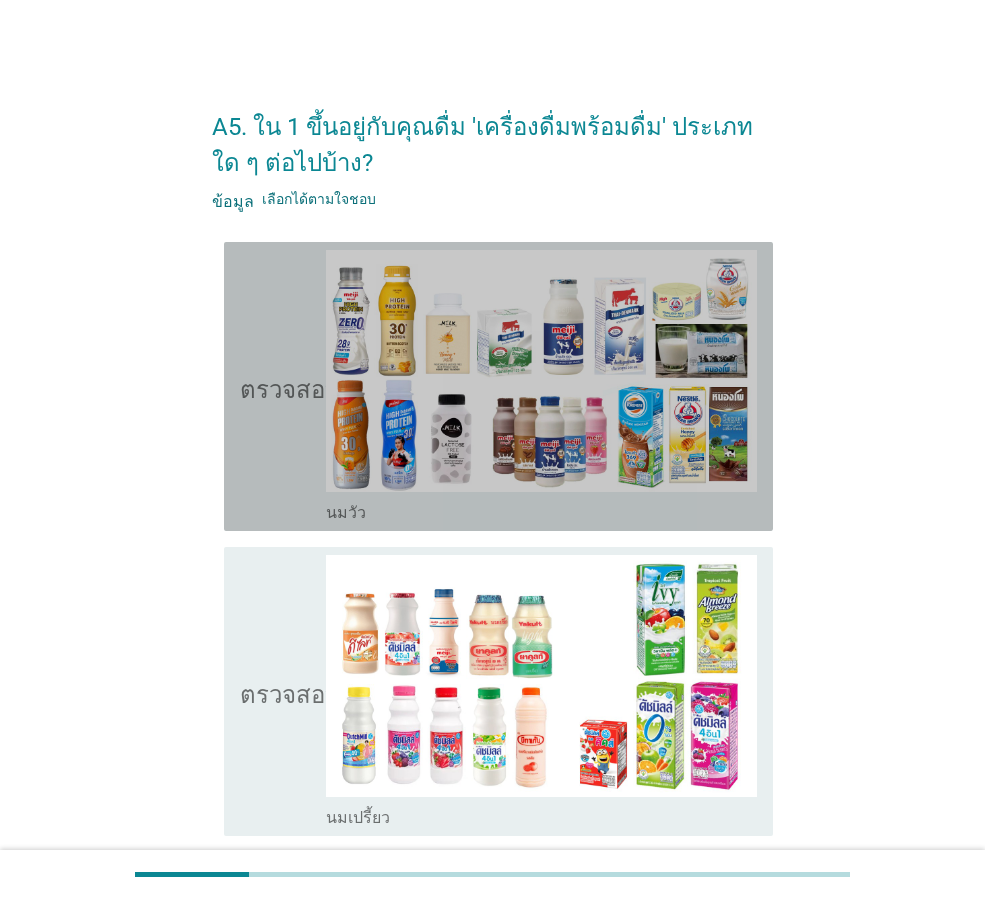
click at [246, 448] on icon "ตรวจสอบ" at bounding box center [290, 386] width 100 height 273
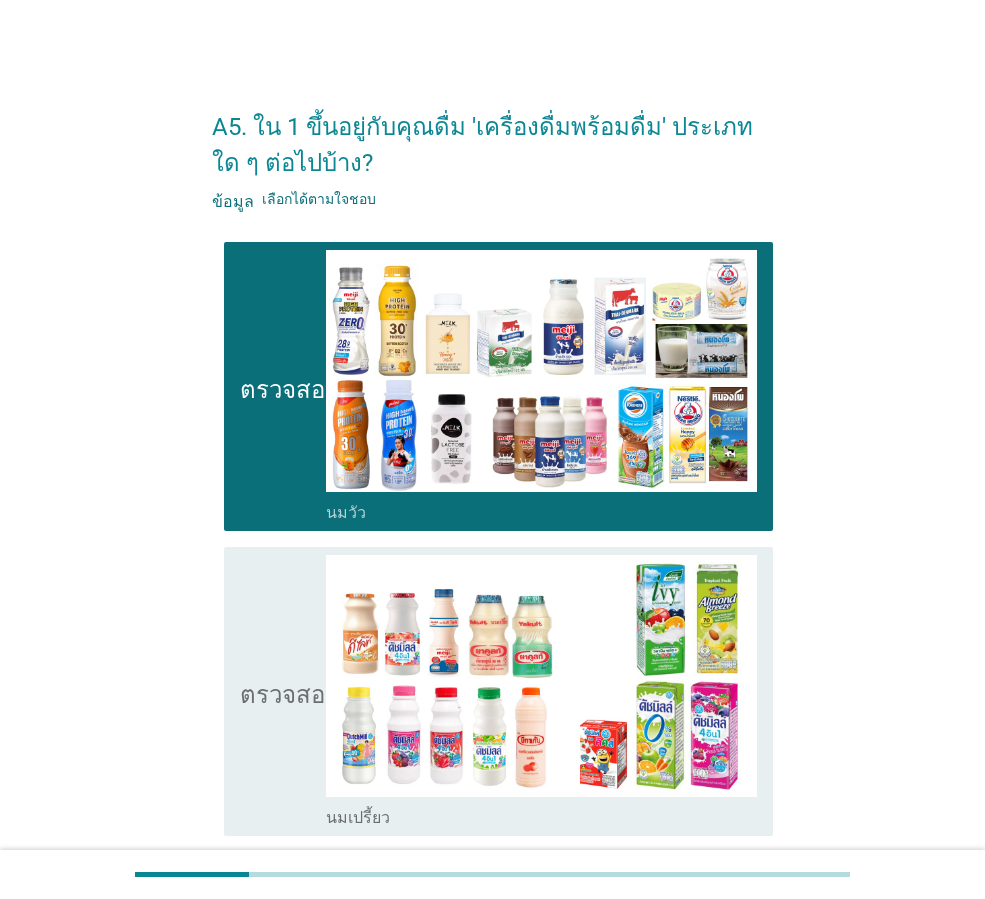
click at [270, 680] on font "ตรวจสอบ" at bounding box center [290, 691] width 100 height 24
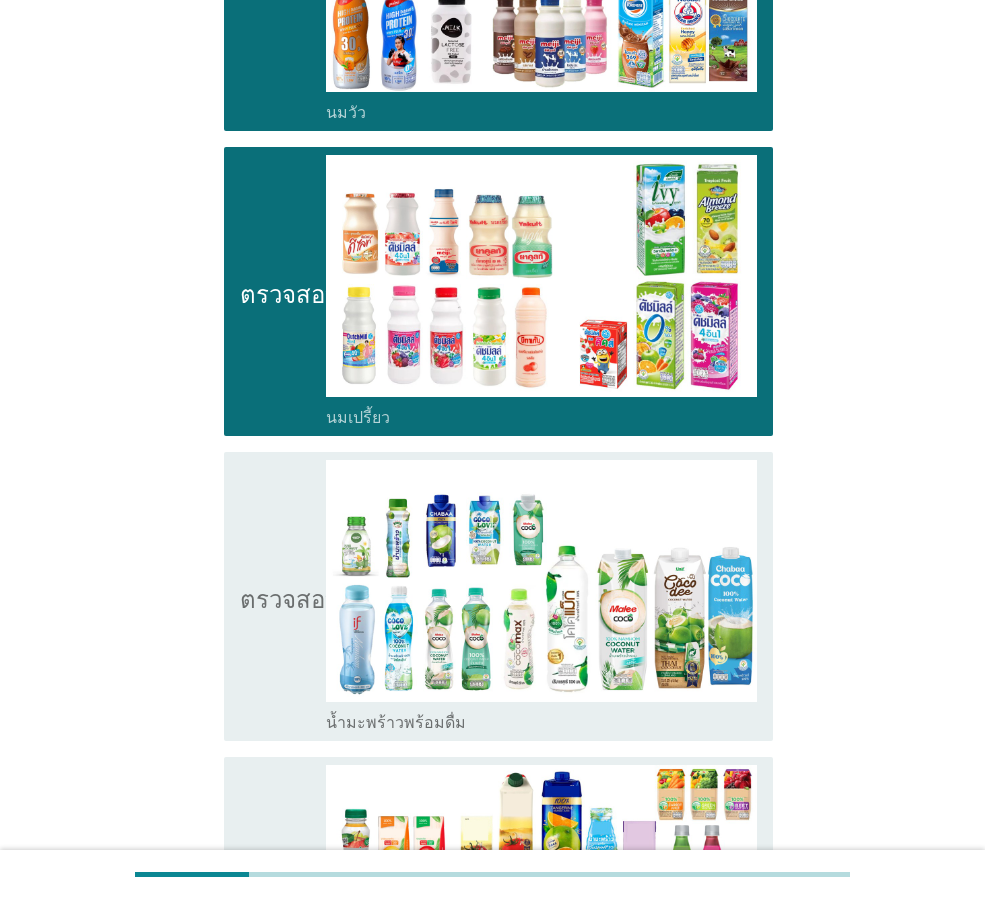
click at [270, 681] on icon "ตรวจสอบ" at bounding box center [290, 596] width 100 height 273
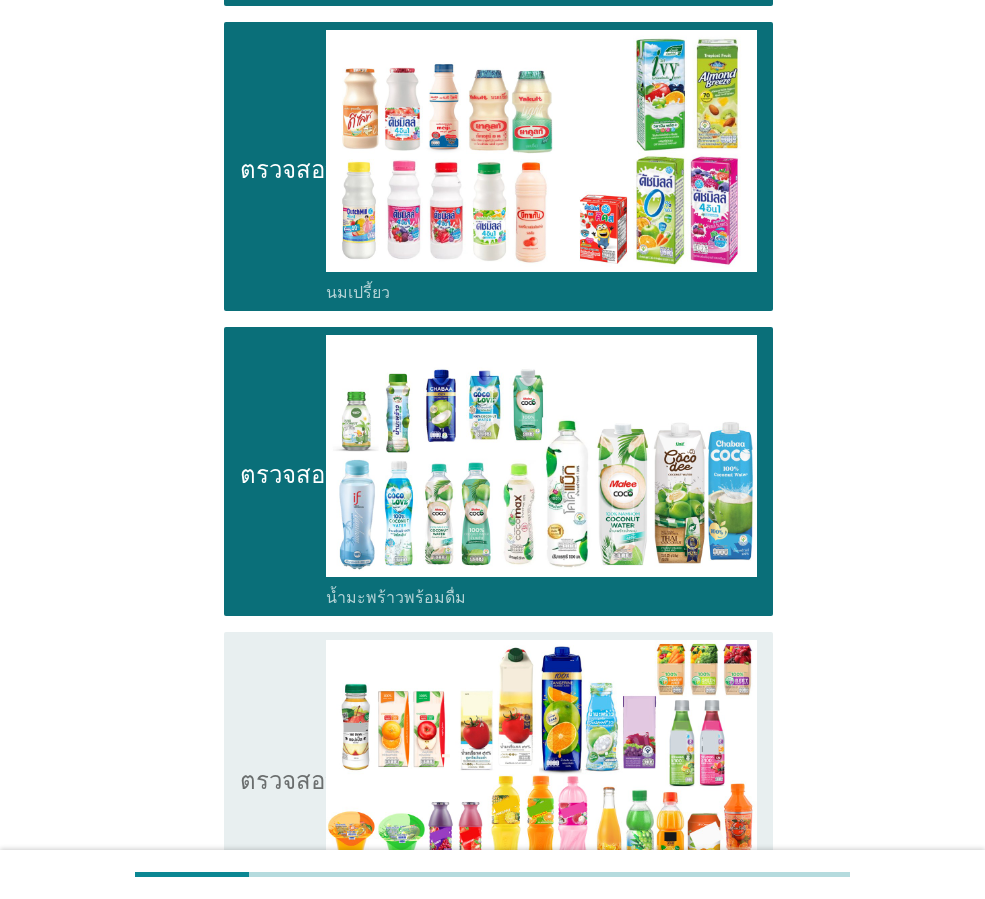
scroll to position [700, 0]
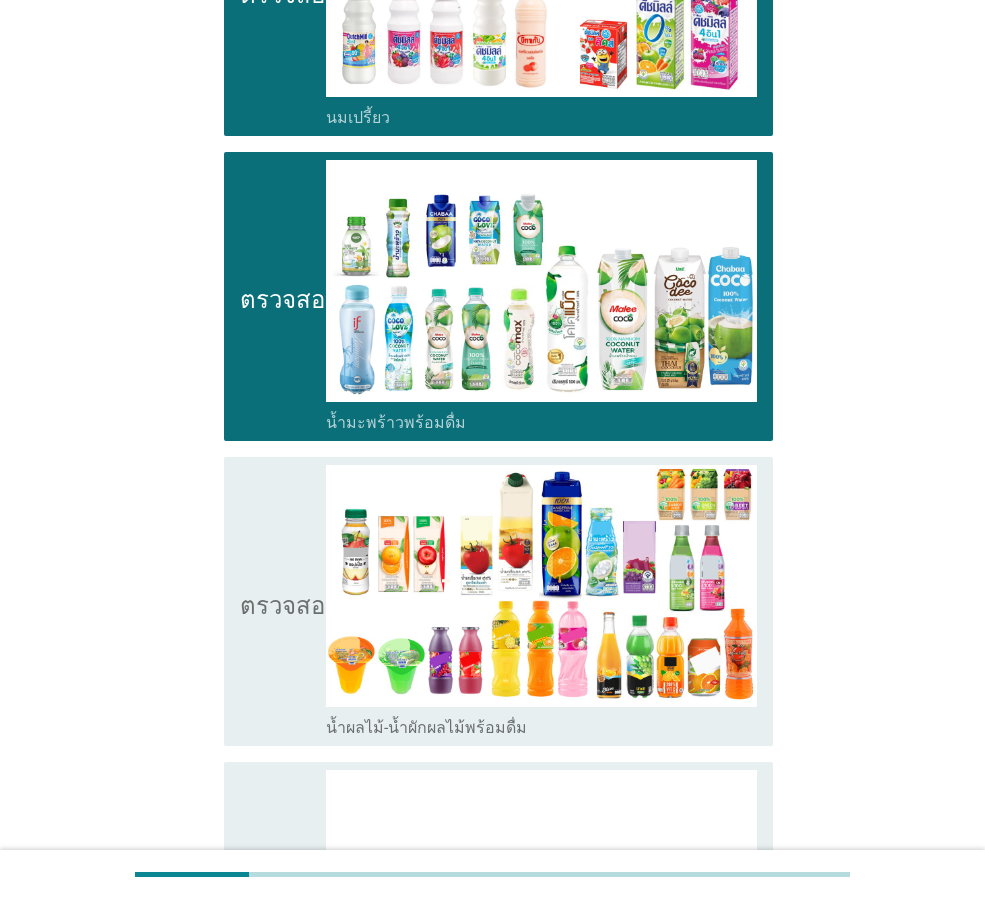
click at [281, 648] on icon "ตรวจสอบ" at bounding box center [290, 601] width 100 height 273
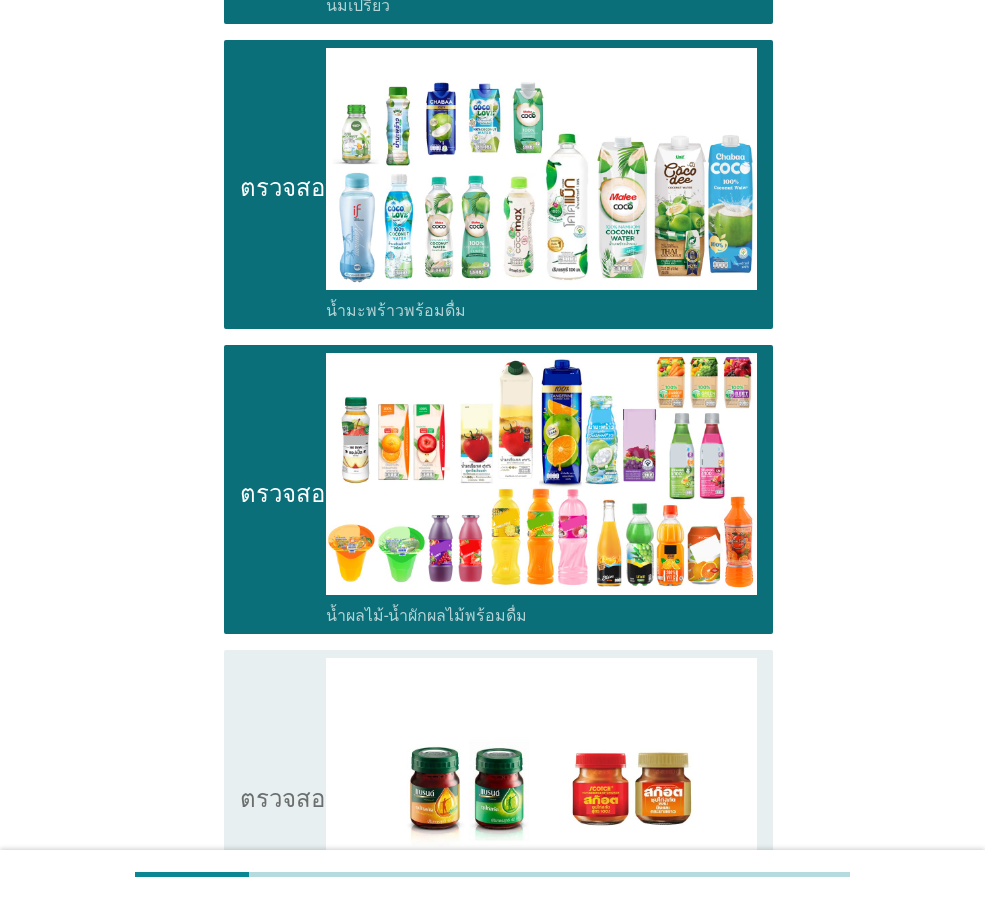
scroll to position [900, 0]
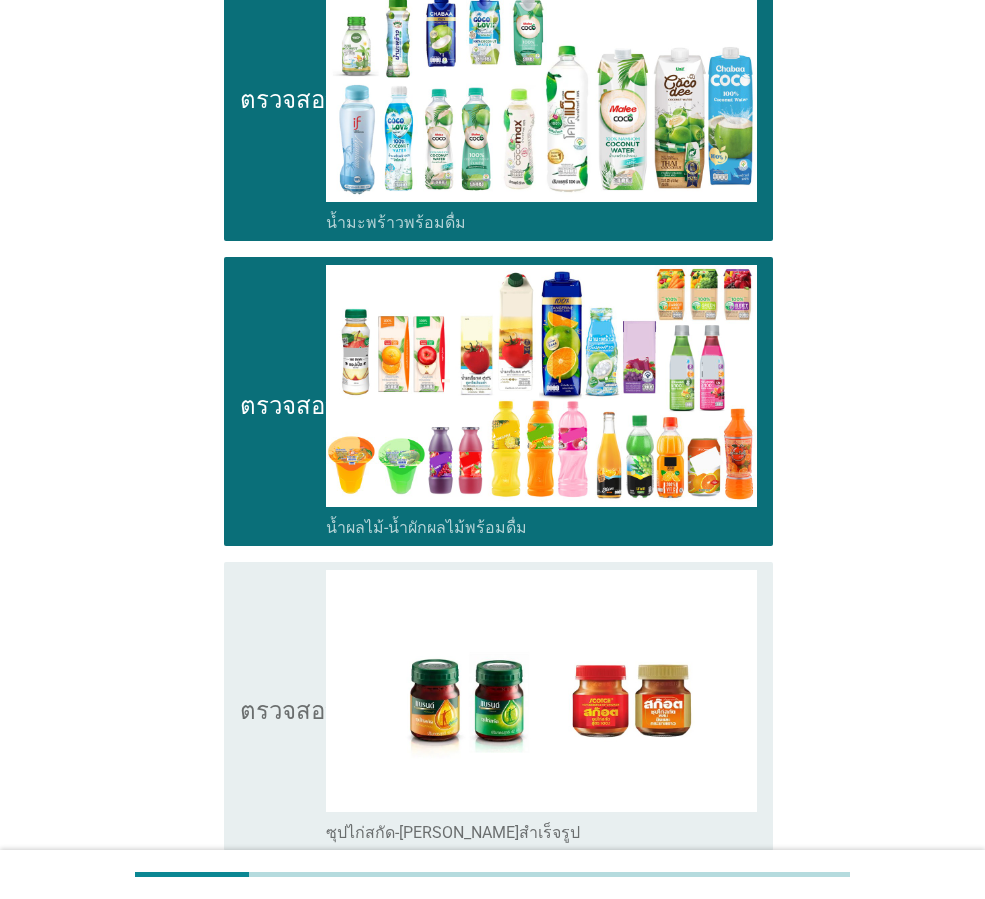
click at [278, 682] on icon "ตรวจสอบ" at bounding box center [290, 706] width 100 height 273
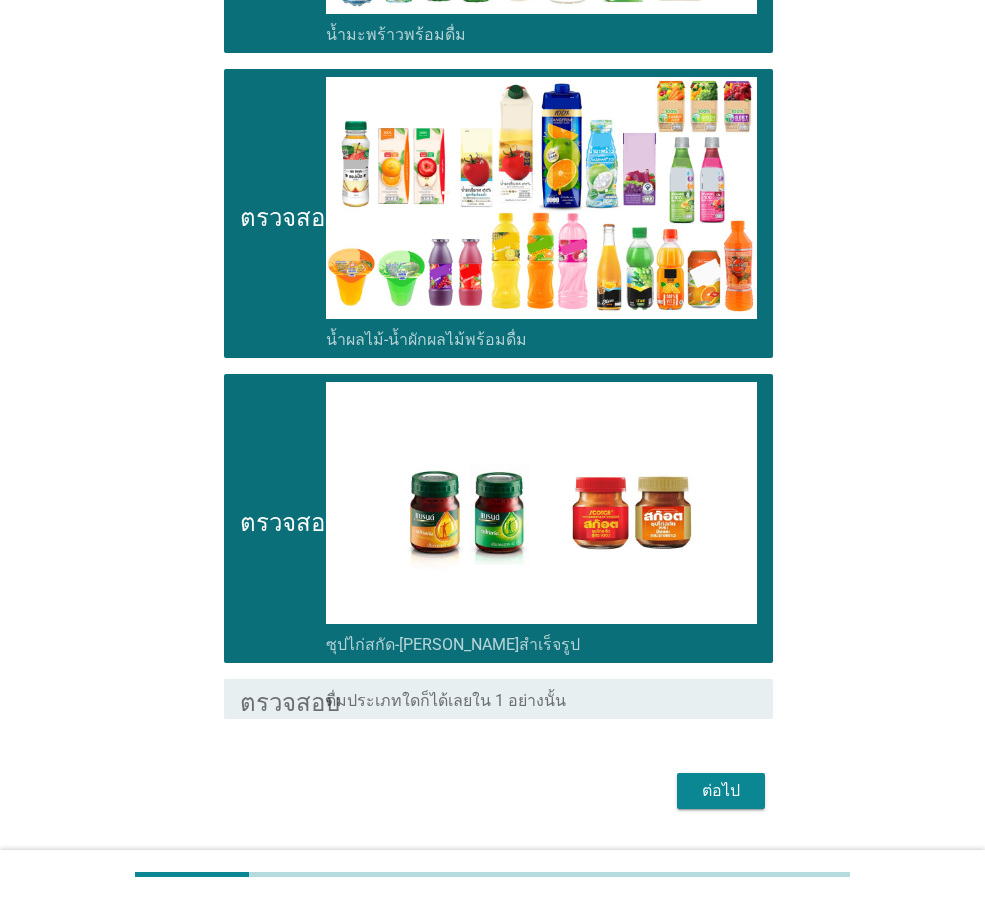
scroll to position [1100, 0]
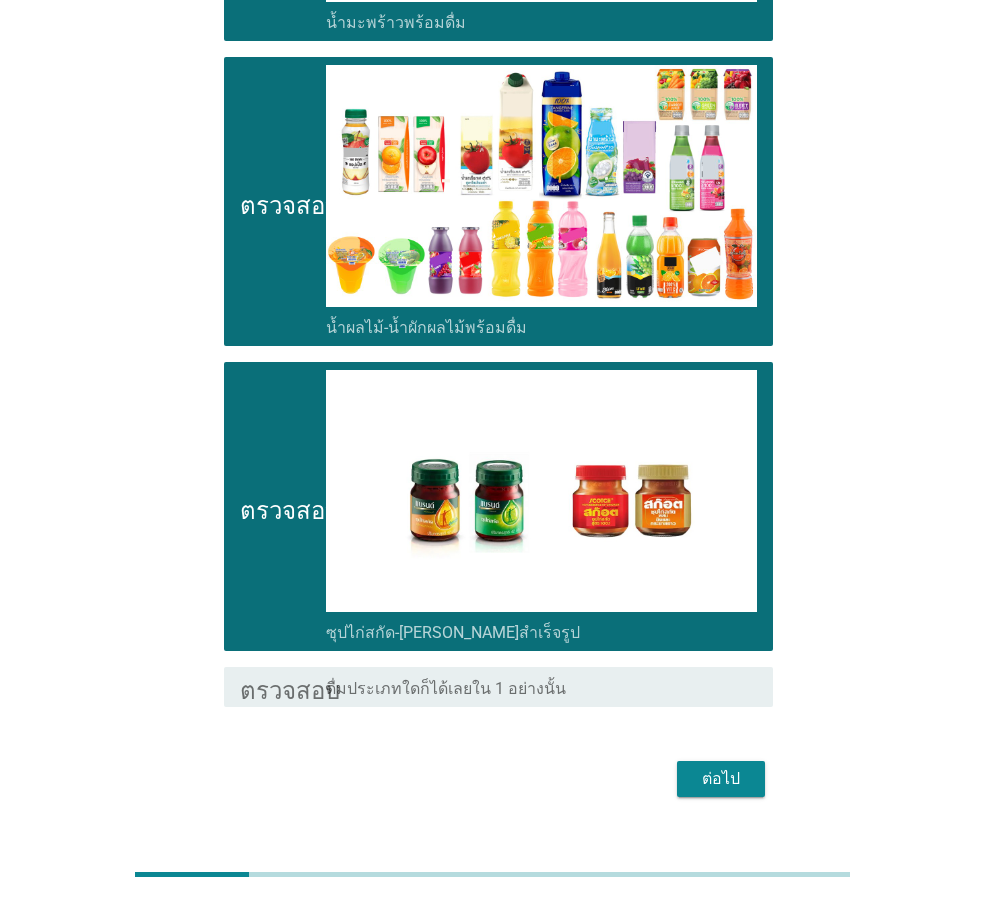
click at [715, 788] on font "ต่อไป" at bounding box center [721, 778] width 38 height 19
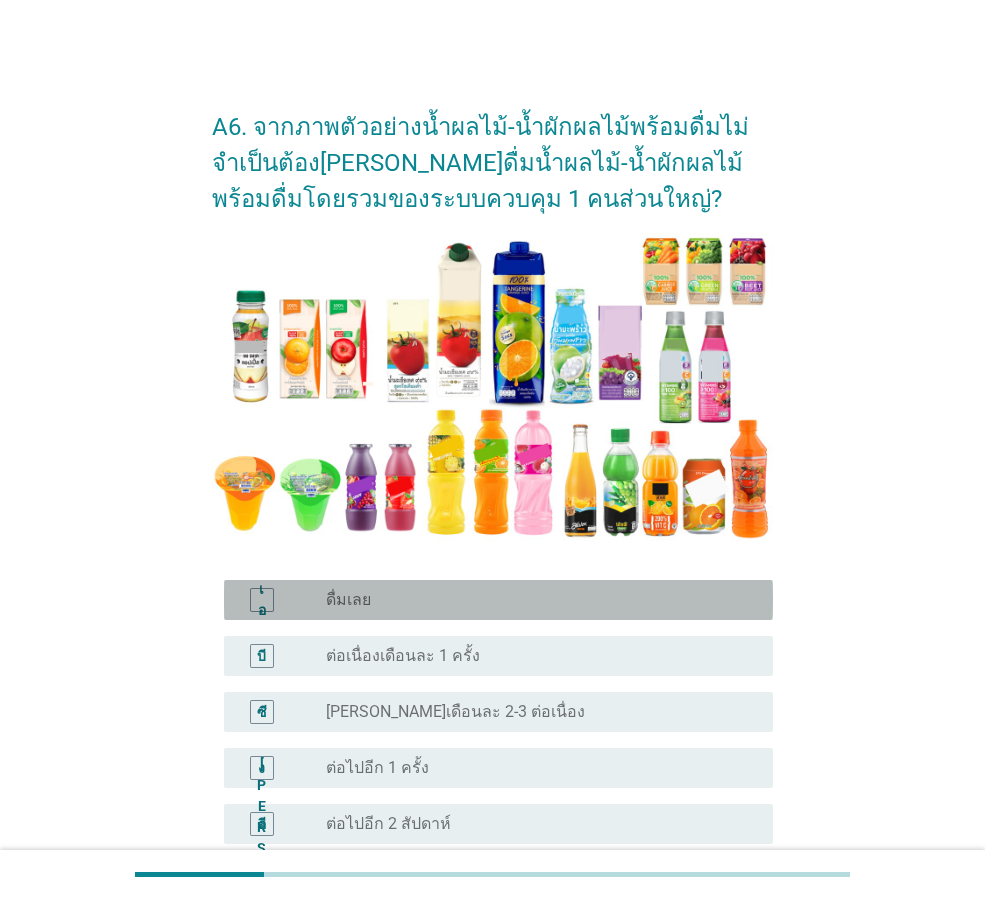
click at [325, 606] on div "เอ" at bounding box center [283, 600] width 86 height 24
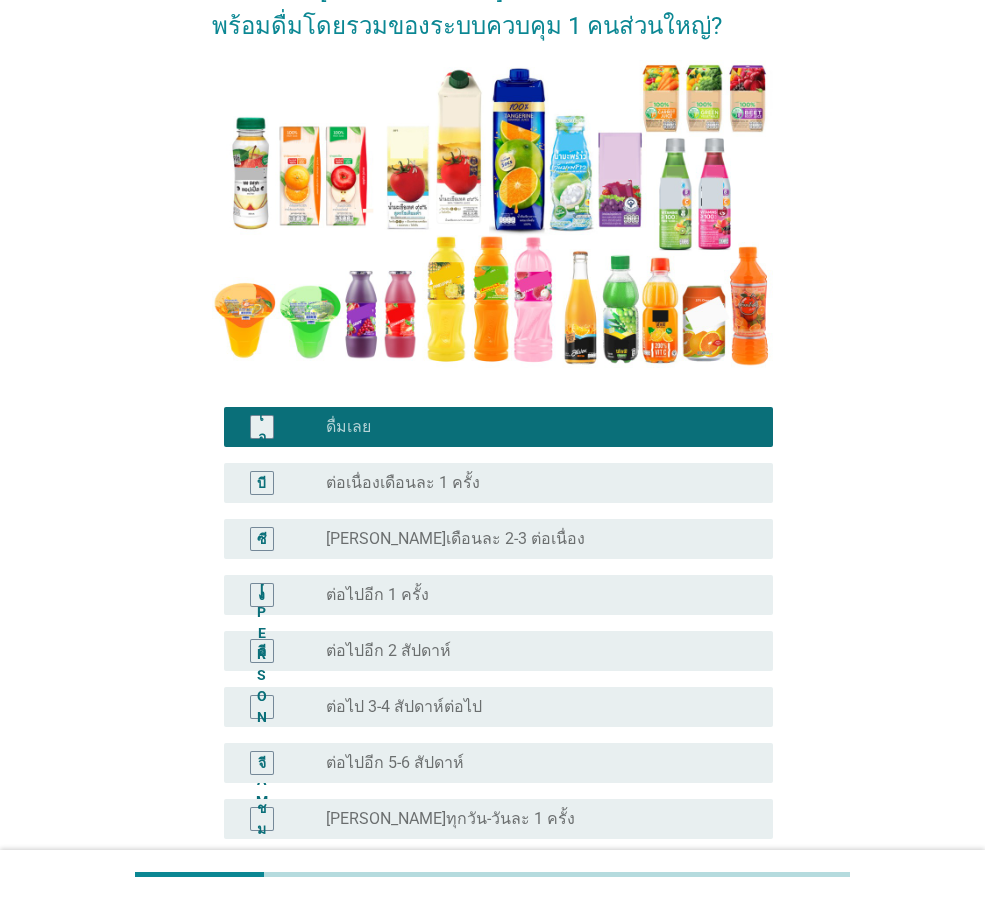
scroll to position [200, 0]
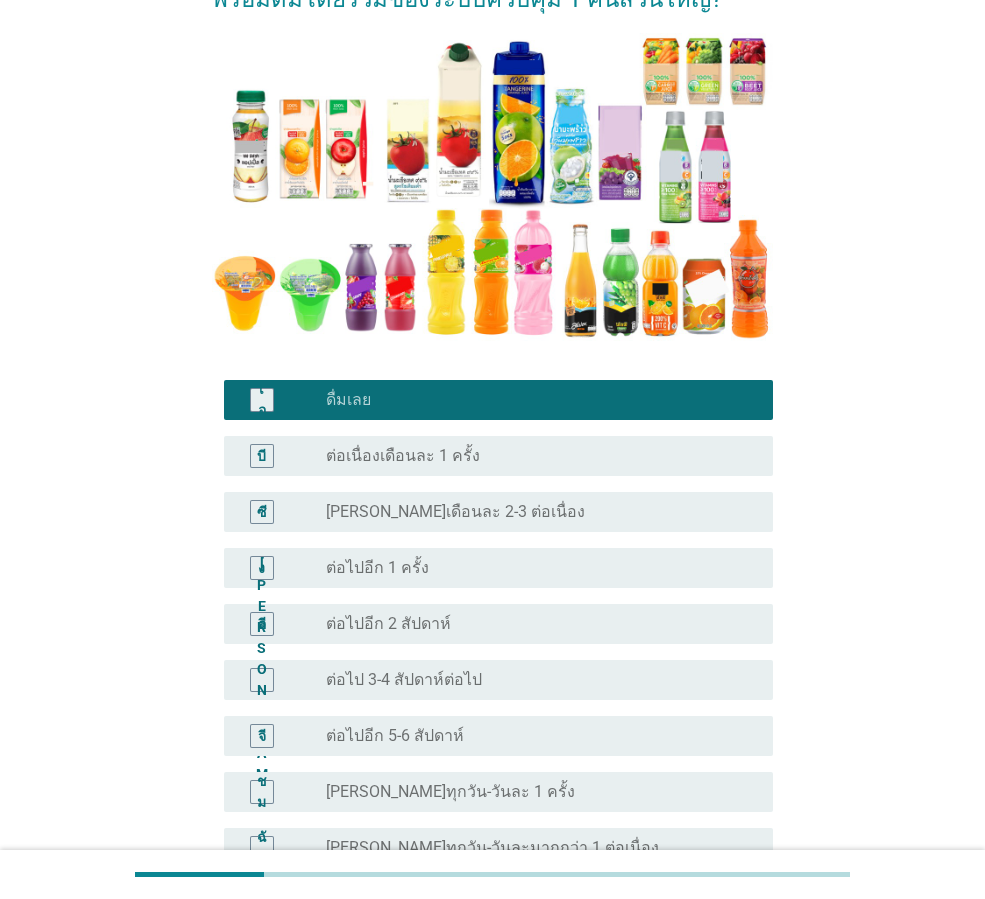
click at [427, 568] on div "ปุ่มวิทยุ[PERSON_NAME]เลือก ต่อไปอีก 1 ครั้ง" at bounding box center [533, 568] width 415 height 20
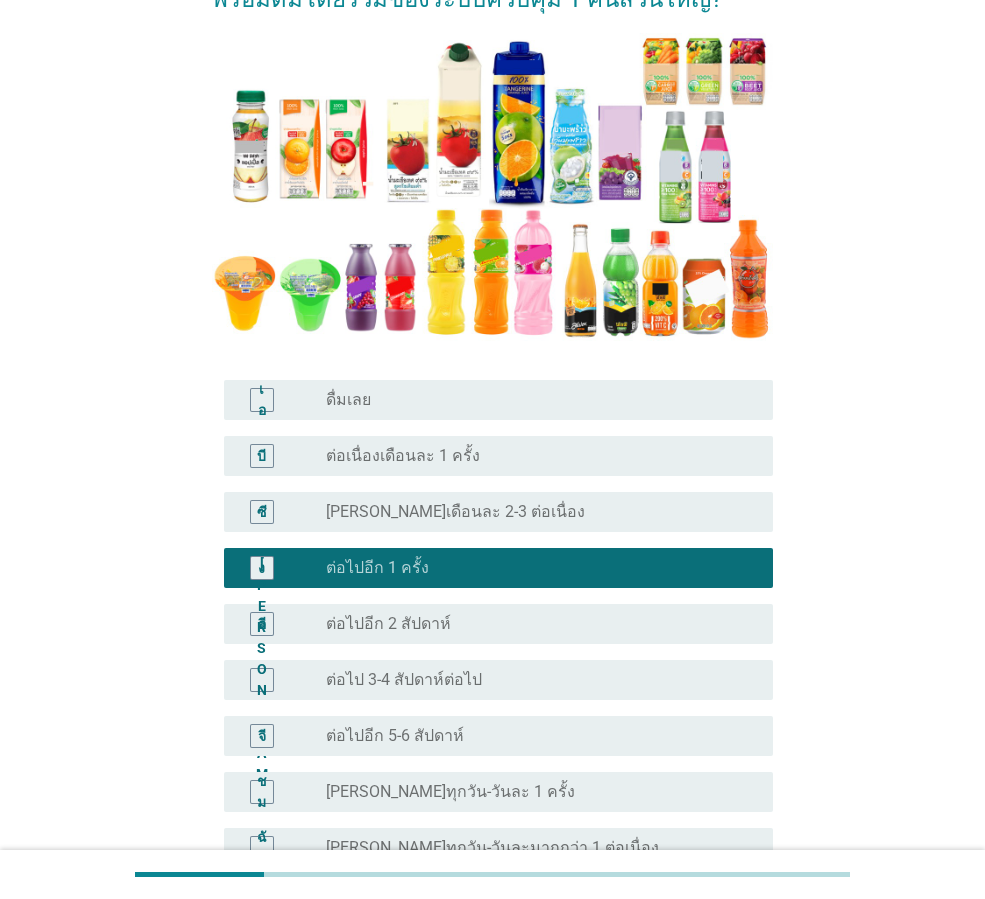
click at [381, 405] on div "ปุ่มวิทยุ[PERSON_NAME]เลือก ดื่มเลย" at bounding box center [533, 400] width 415 height 20
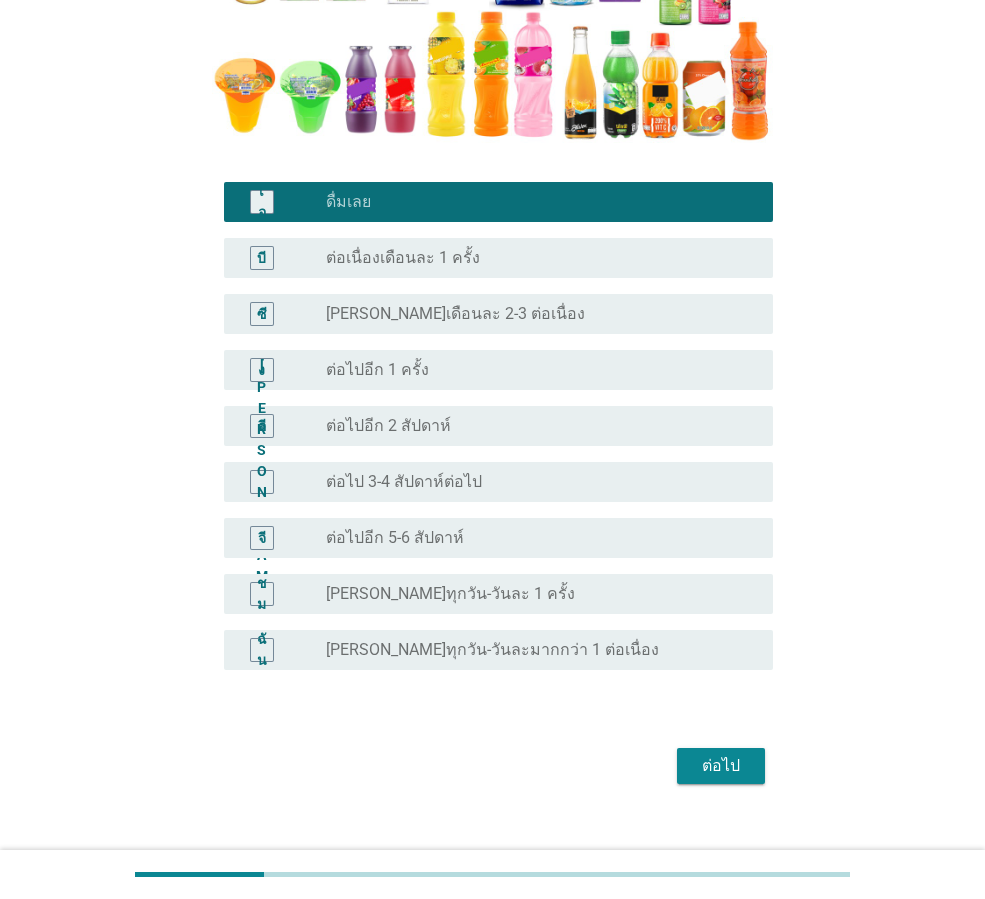
scroll to position [400, 0]
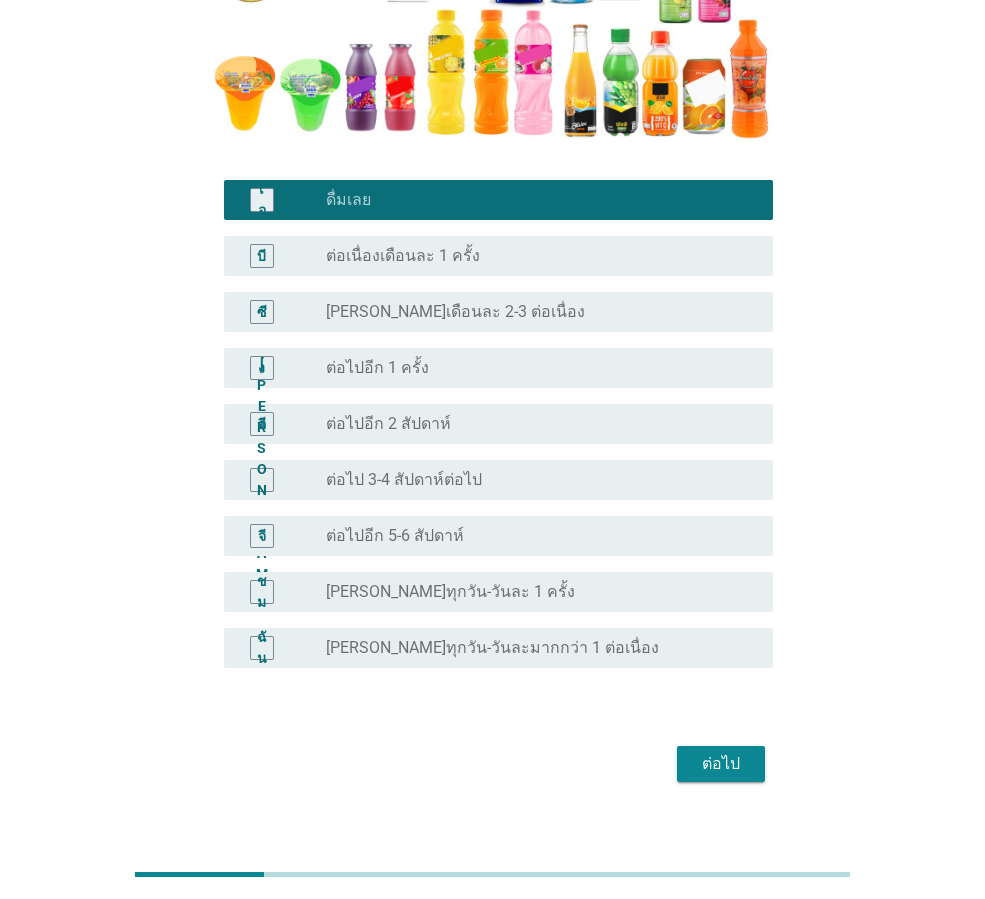
click at [721, 767] on font "ต่อไป" at bounding box center [721, 763] width 38 height 19
